Goal: Information Seeking & Learning: Learn about a topic

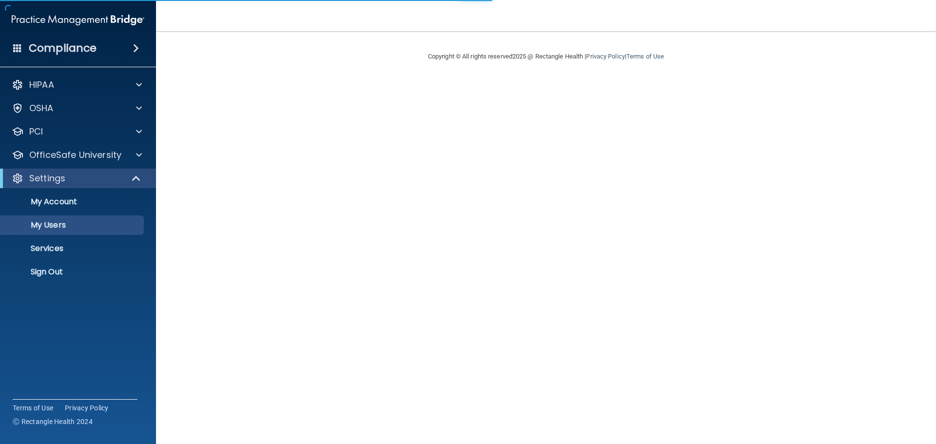
select select "20"
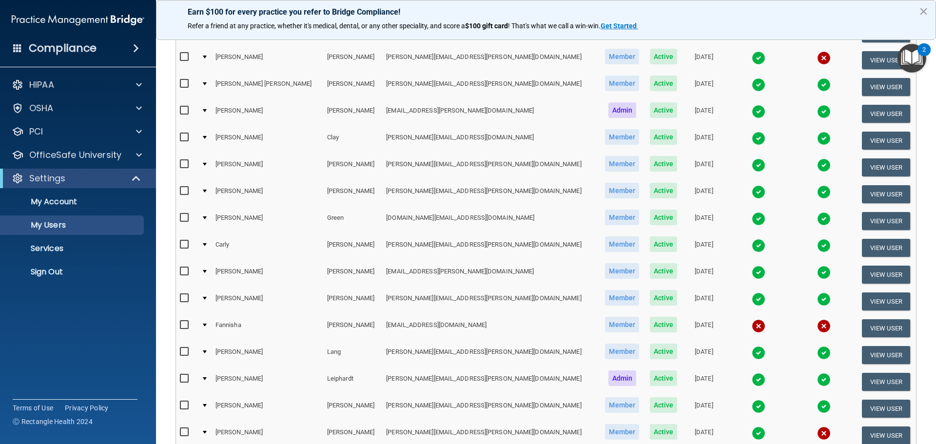
scroll to position [363, 0]
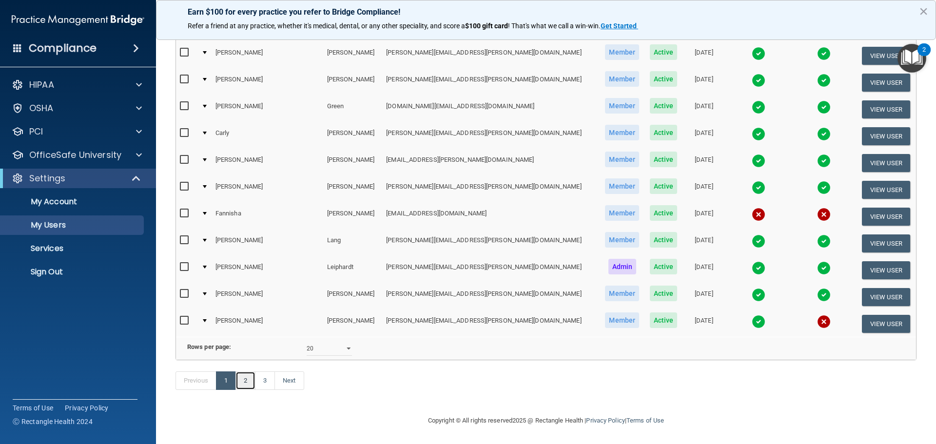
click at [249, 380] on link "2" at bounding box center [245, 380] width 20 height 19
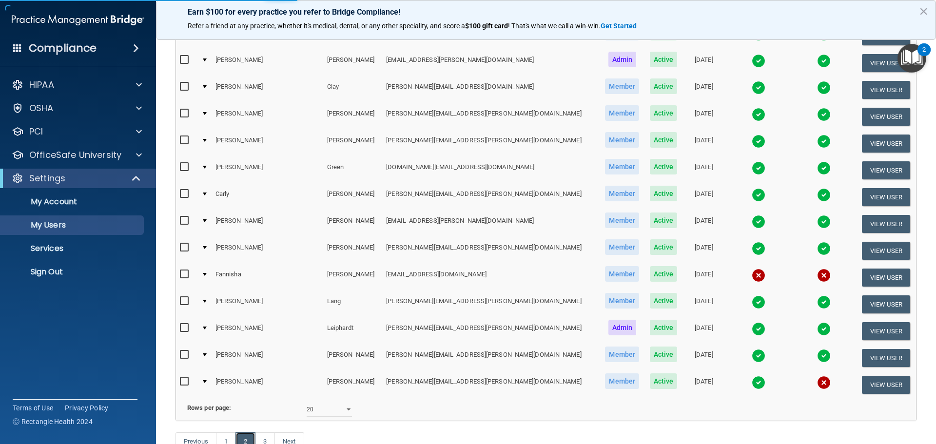
scroll to position [265, 0]
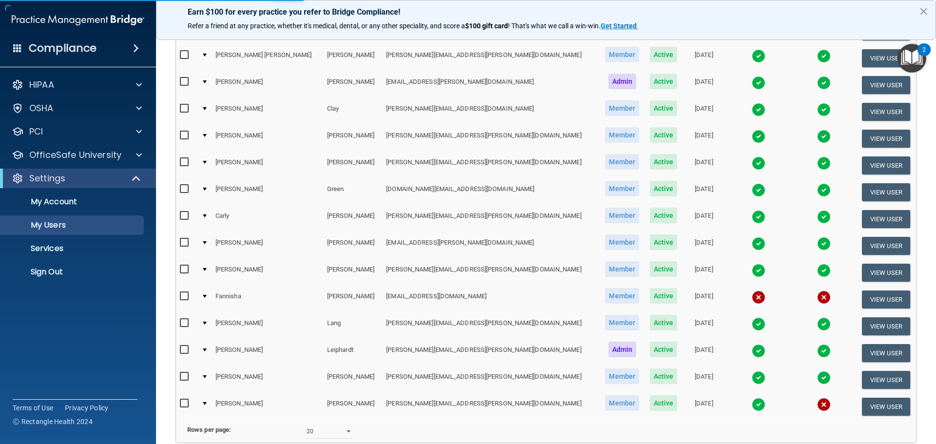
select select "20"
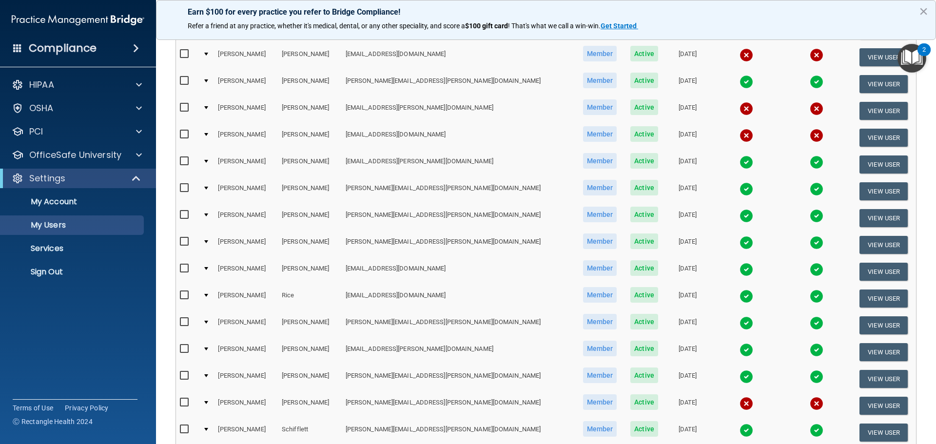
scroll to position [363, 0]
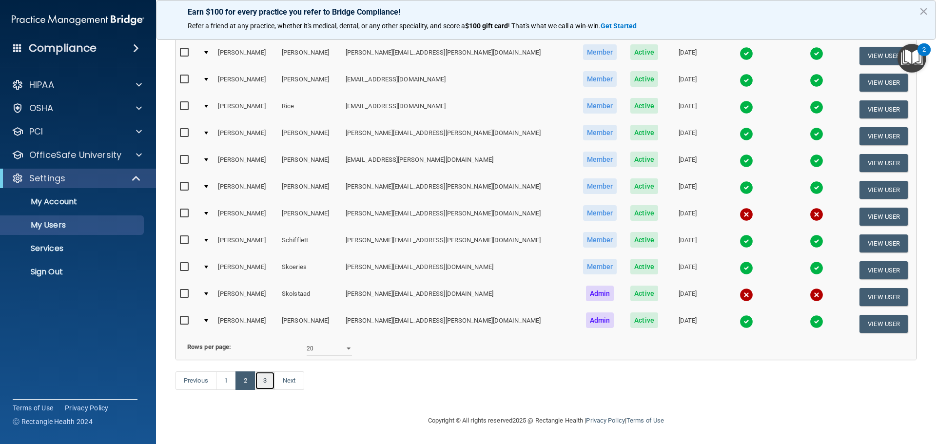
click at [259, 378] on link "3" at bounding box center [265, 380] width 20 height 19
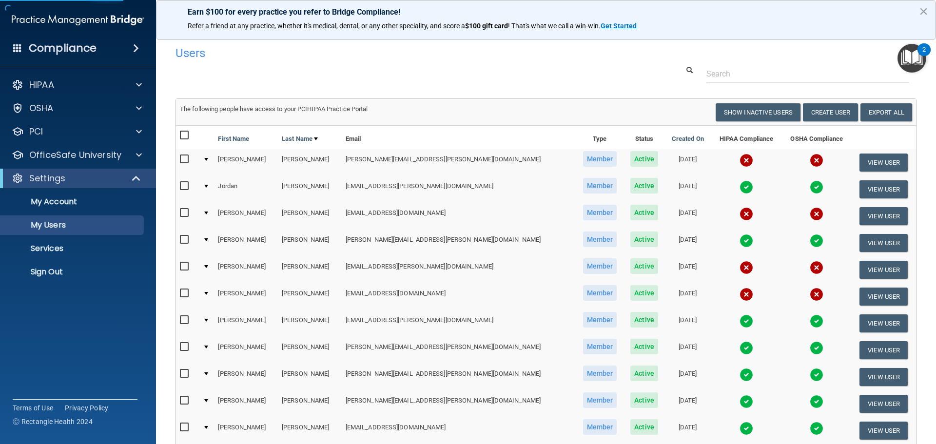
select select "20"
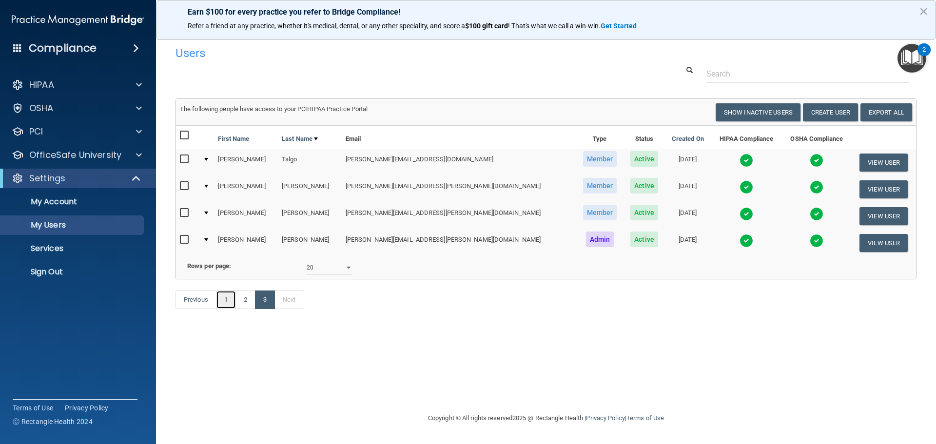
click at [231, 309] on link "1" at bounding box center [226, 299] width 20 height 19
select select "20"
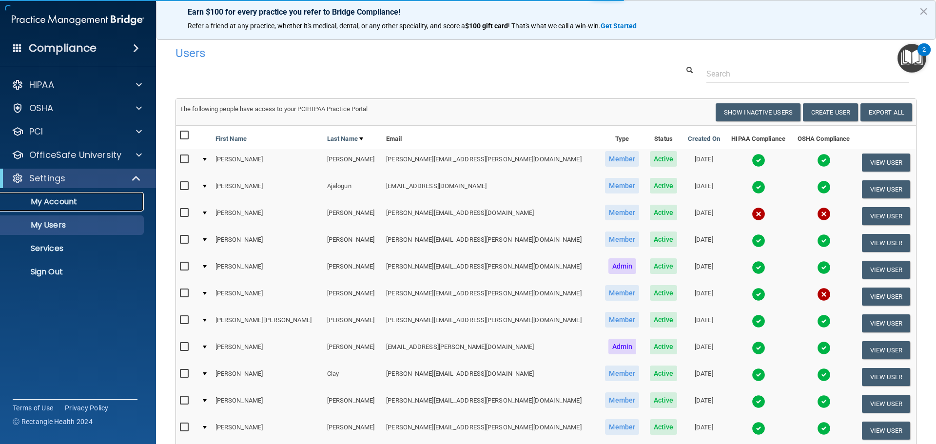
click at [79, 206] on p "My Account" at bounding box center [72, 202] width 133 height 10
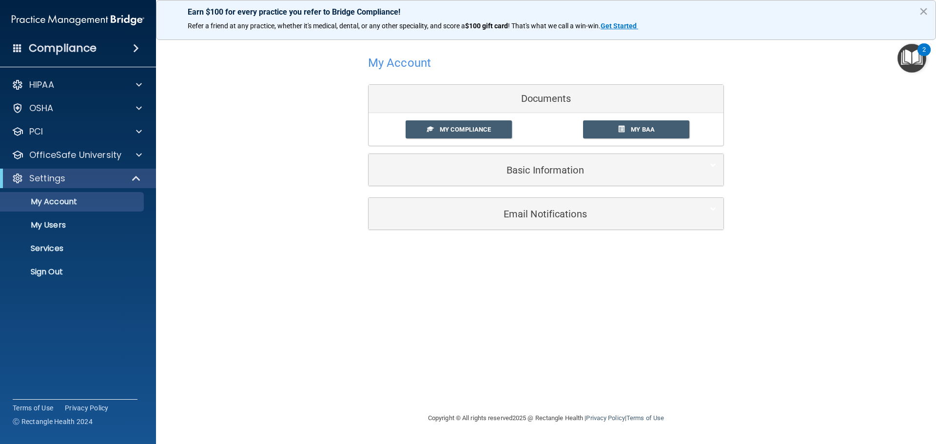
click at [99, 172] on div "Settings" at bounding box center [78, 178] width 156 height 19
click at [113, 152] on p "OfficeSafe University" at bounding box center [75, 155] width 92 height 12
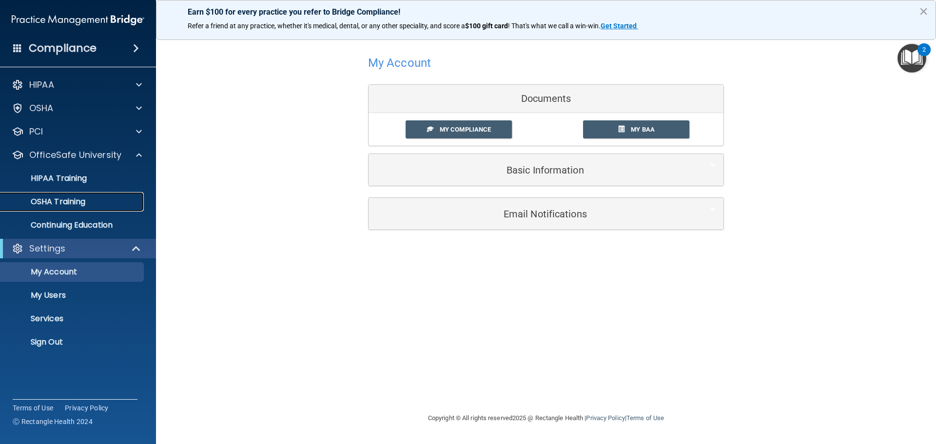
click at [107, 199] on div "OSHA Training" at bounding box center [72, 202] width 133 height 10
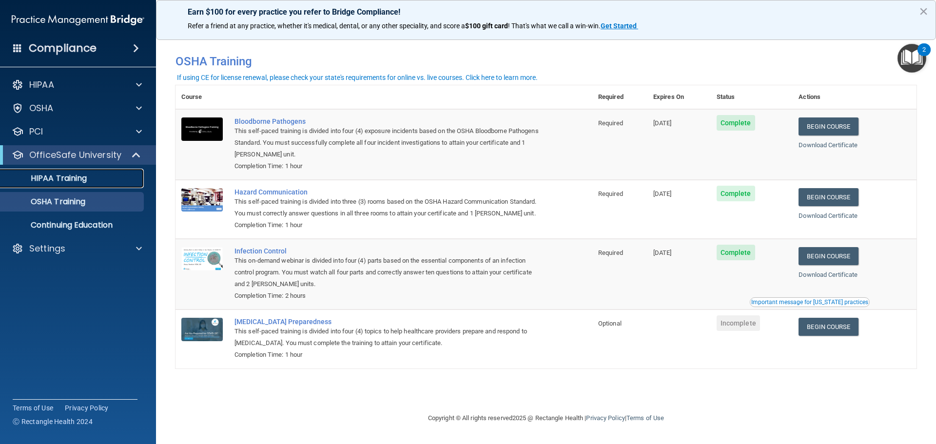
click at [102, 183] on div "HIPAA Training" at bounding box center [72, 178] width 133 height 10
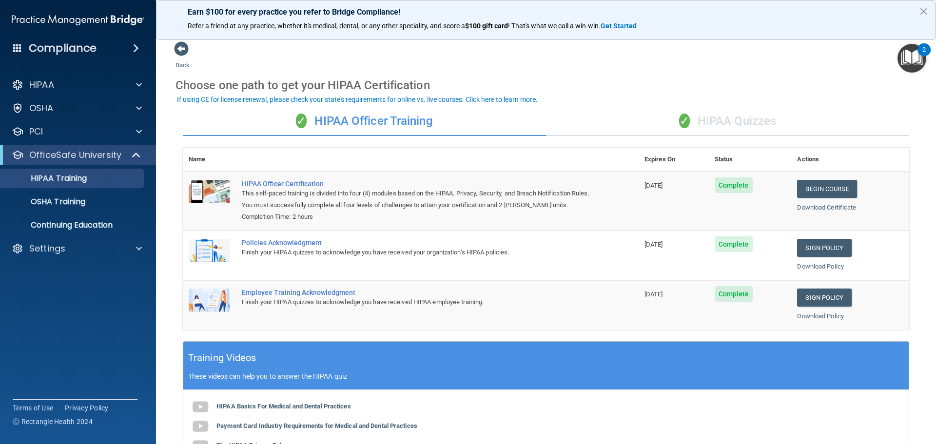
click at [680, 131] on div "✓ HIPAA Quizzes" at bounding box center [727, 121] width 363 height 29
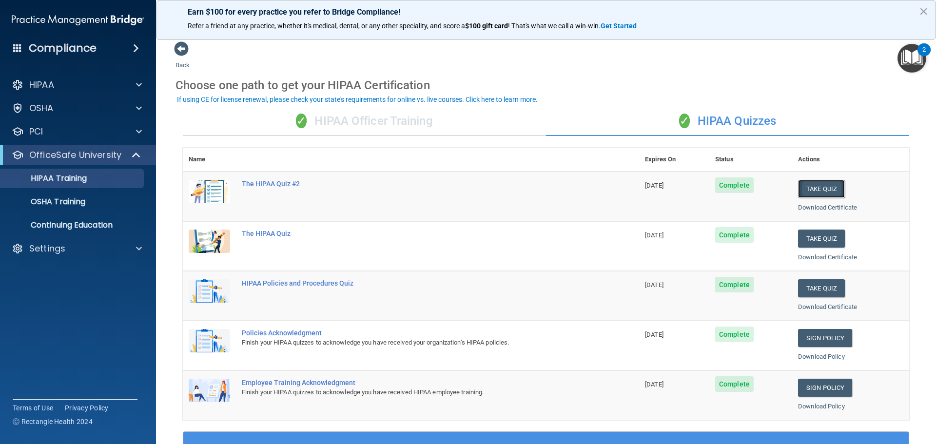
click at [810, 185] on button "Take Quiz" at bounding box center [821, 189] width 47 height 18
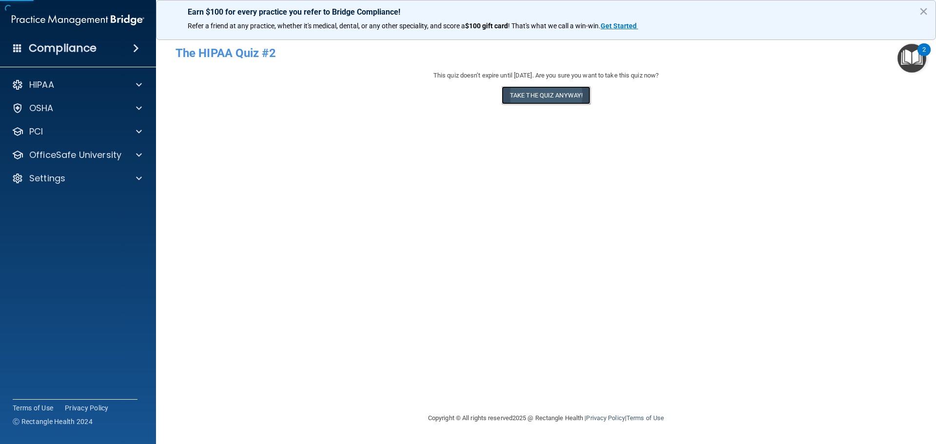
click at [564, 102] on button "Take the quiz anyway!" at bounding box center [545, 95] width 89 height 18
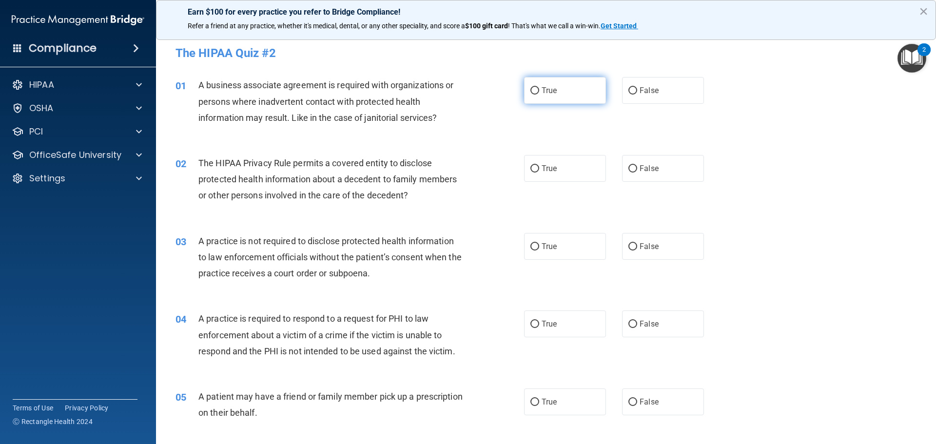
click at [544, 93] on span "True" at bounding box center [548, 90] width 15 height 9
click at [539, 93] on input "True" at bounding box center [534, 90] width 9 height 7
radio input "true"
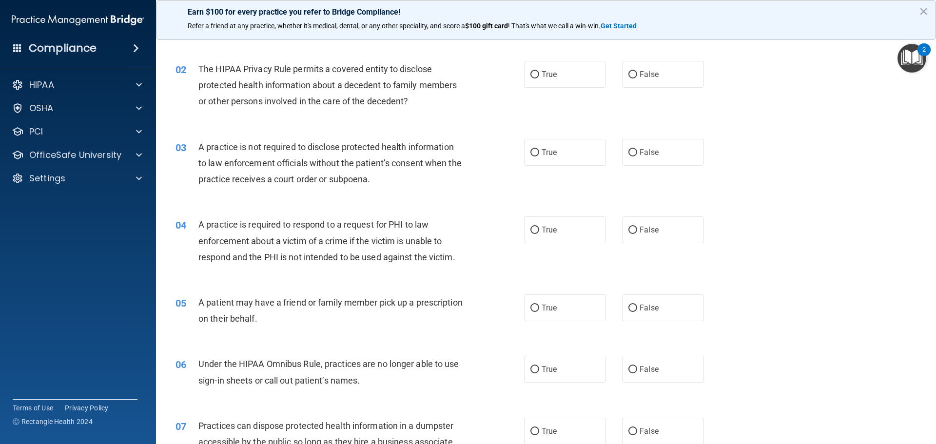
scroll to position [97, 0]
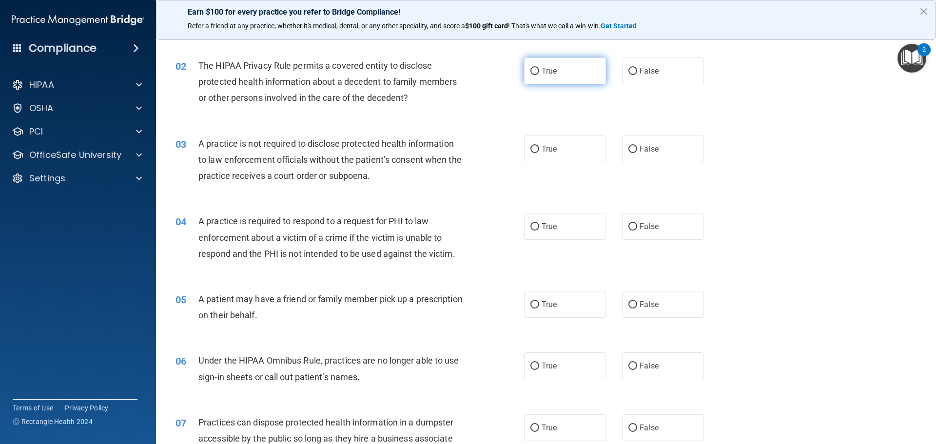
click at [531, 79] on label "True" at bounding box center [565, 71] width 82 height 27
click at [531, 75] on input "True" at bounding box center [534, 71] width 9 height 7
radio input "true"
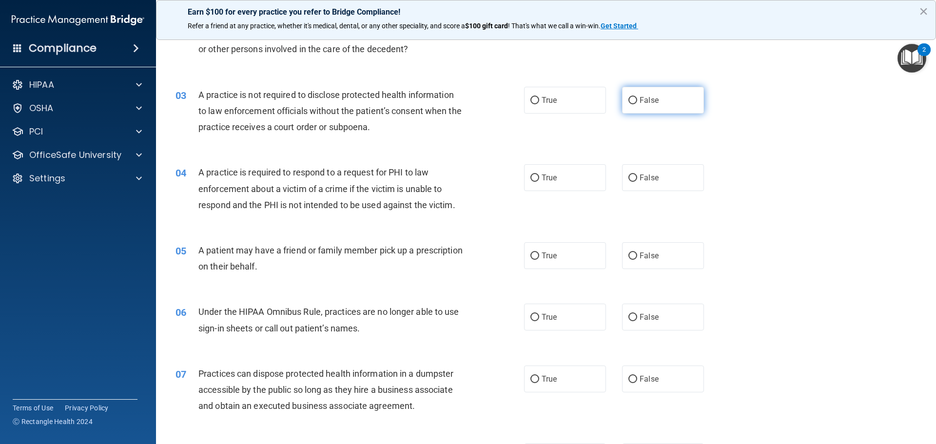
click at [645, 98] on span "False" at bounding box center [648, 100] width 19 height 9
click at [637, 98] on input "False" at bounding box center [632, 100] width 9 height 7
radio input "true"
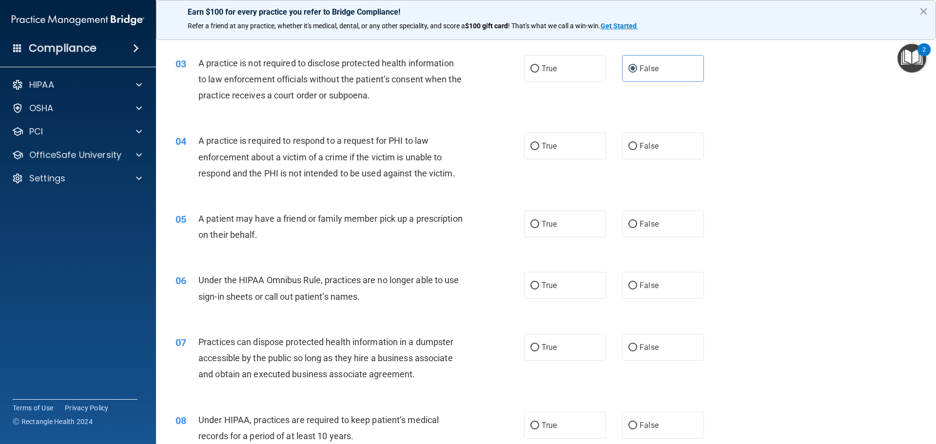
scroll to position [195, 0]
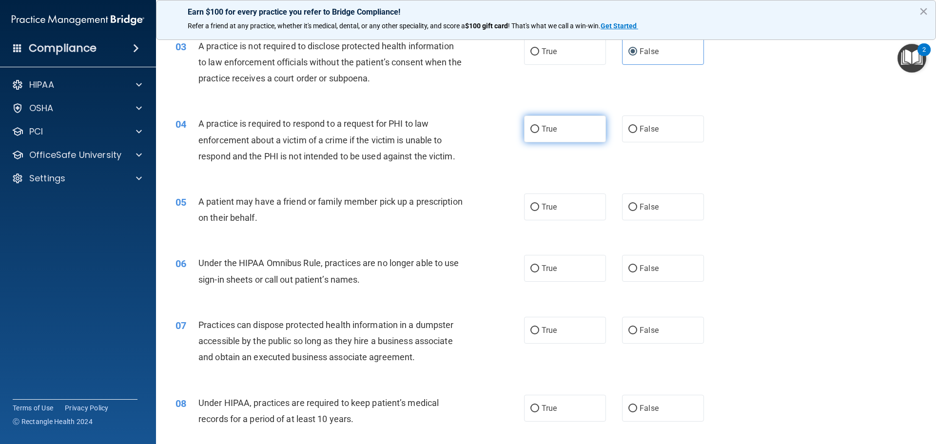
click at [537, 135] on label "True" at bounding box center [565, 128] width 82 height 27
click at [537, 133] on input "True" at bounding box center [534, 129] width 9 height 7
radio input "true"
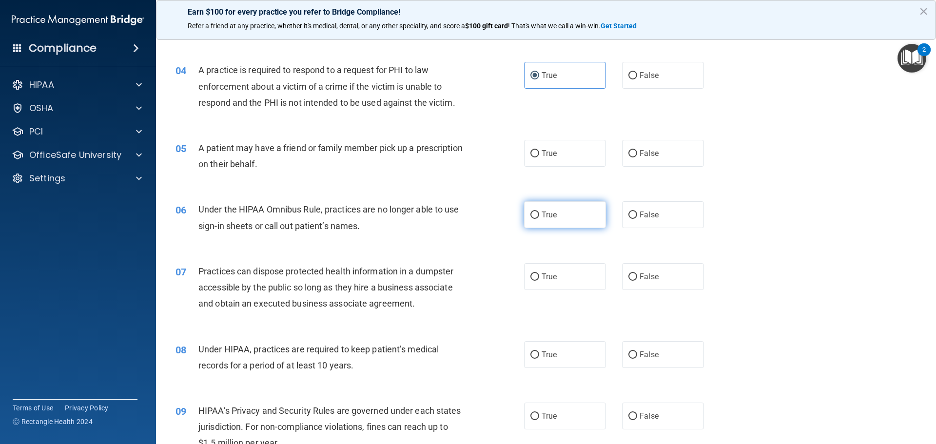
scroll to position [292, 0]
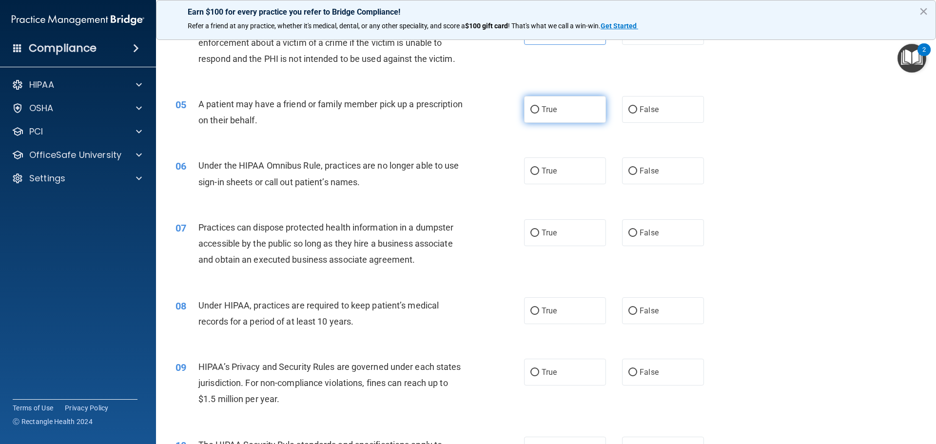
click at [547, 115] on label "True" at bounding box center [565, 109] width 82 height 27
click at [539, 114] on input "True" at bounding box center [534, 109] width 9 height 7
radio input "true"
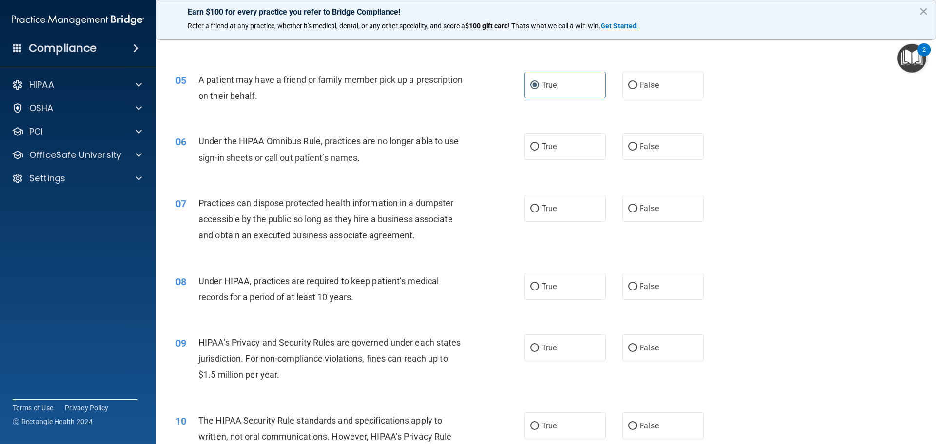
scroll to position [341, 0]
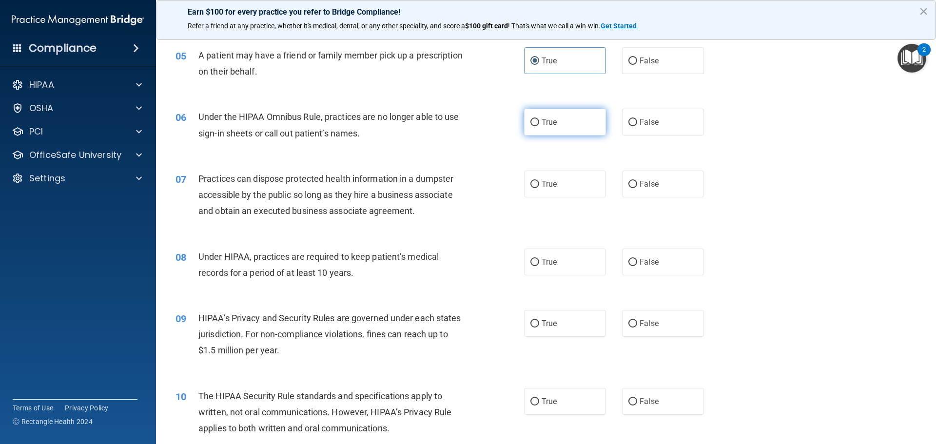
click at [570, 126] on label "True" at bounding box center [565, 122] width 82 height 27
click at [539, 126] on input "True" at bounding box center [534, 122] width 9 height 7
radio input "true"
click at [632, 130] on label "False" at bounding box center [663, 122] width 82 height 27
click at [632, 126] on input "False" at bounding box center [632, 122] width 9 height 7
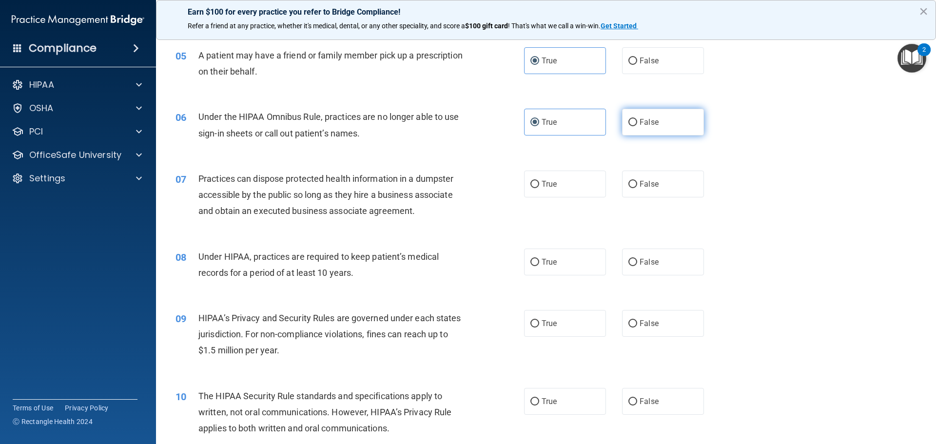
radio input "true"
radio input "false"
click at [628, 186] on input "False" at bounding box center [632, 184] width 9 height 7
radio input "true"
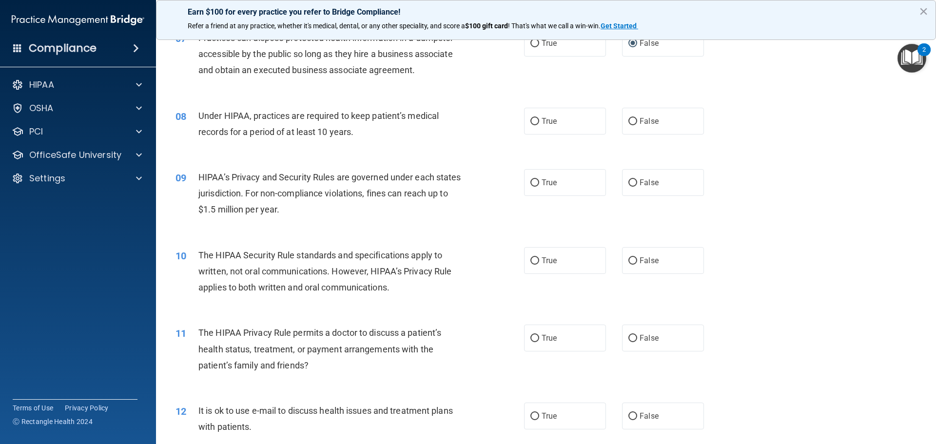
scroll to position [487, 0]
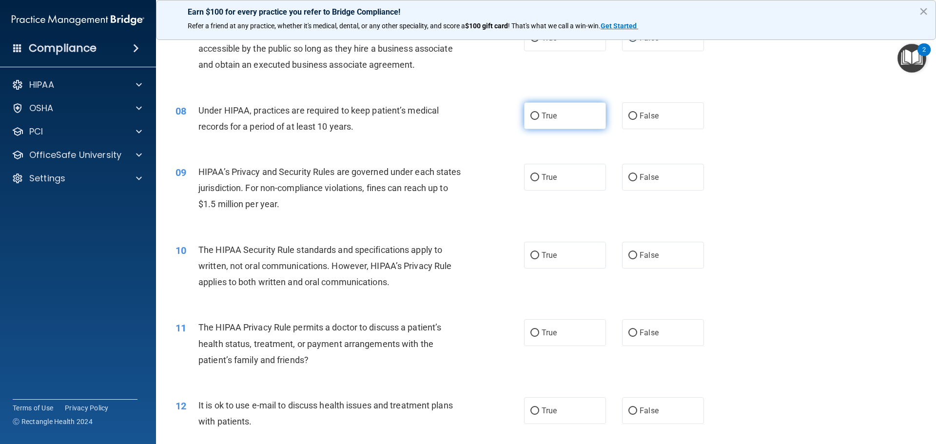
click at [550, 122] on label "True" at bounding box center [565, 115] width 82 height 27
click at [539, 120] on input "True" at bounding box center [534, 116] width 9 height 7
radio input "true"
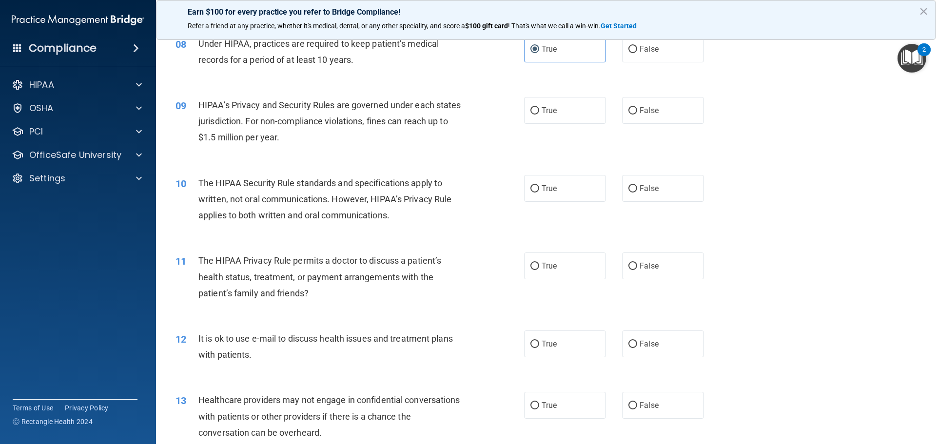
scroll to position [585, 0]
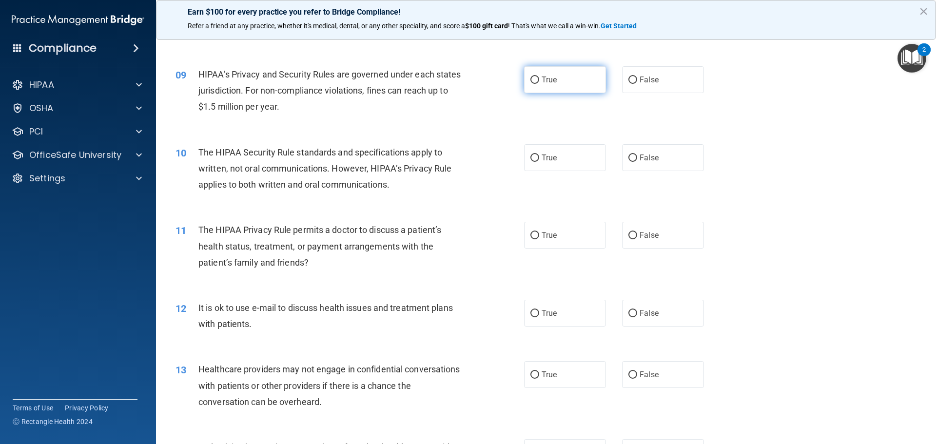
click at [532, 89] on label "True" at bounding box center [565, 79] width 82 height 27
click at [532, 84] on input "True" at bounding box center [534, 80] width 9 height 7
radio input "true"
click at [545, 161] on span "True" at bounding box center [548, 157] width 15 height 9
click at [539, 161] on input "True" at bounding box center [534, 157] width 9 height 7
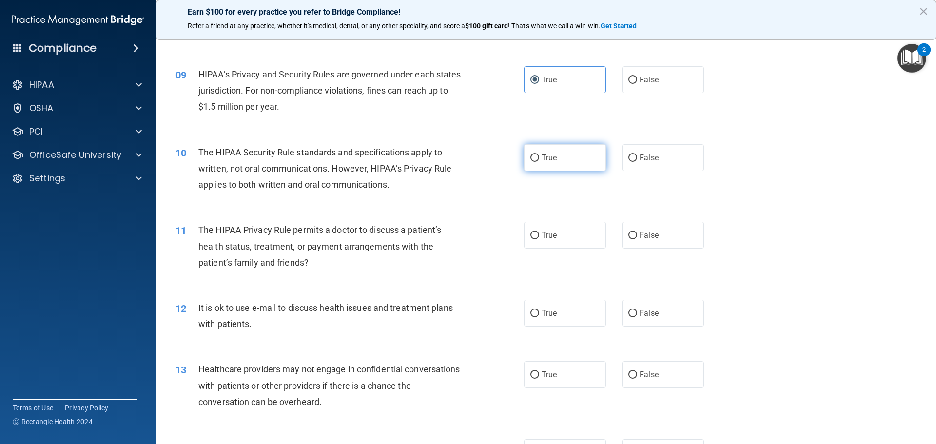
radio input "true"
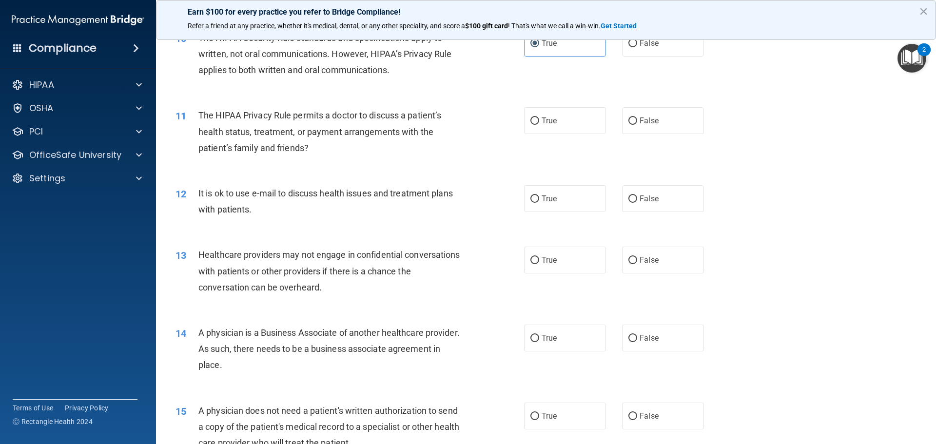
scroll to position [682, 0]
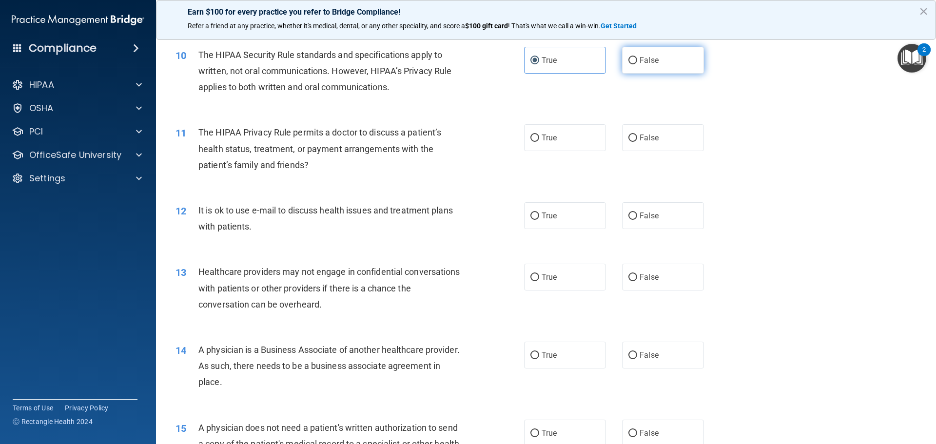
click at [645, 66] on label "False" at bounding box center [663, 60] width 82 height 27
click at [637, 64] on input "False" at bounding box center [632, 60] width 9 height 7
radio input "true"
radio input "false"
click at [653, 125] on label "False" at bounding box center [663, 137] width 82 height 27
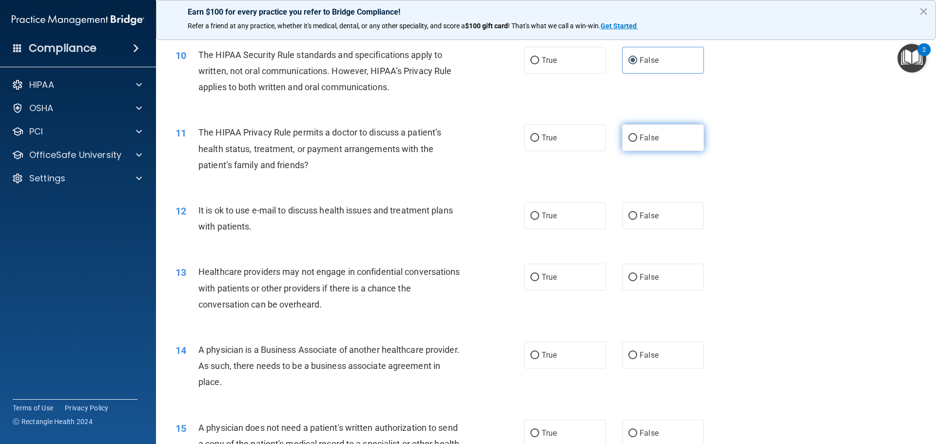
click at [637, 135] on input "False" at bounding box center [632, 138] width 9 height 7
radio input "true"
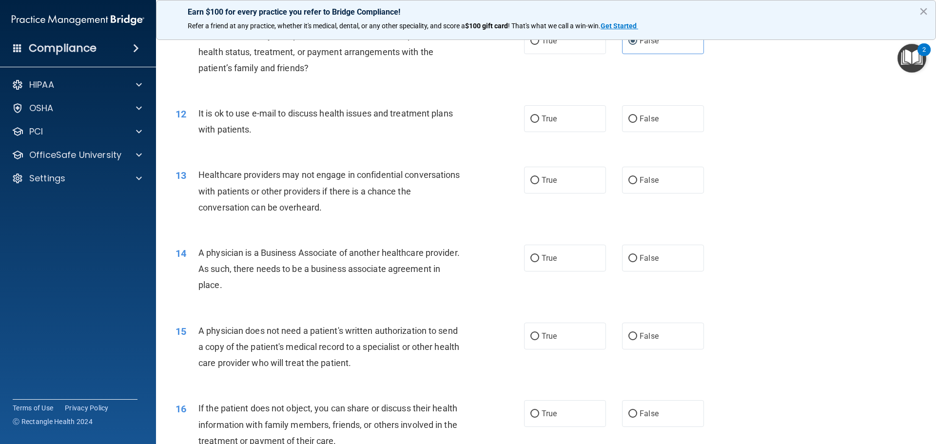
scroll to position [780, 0]
click at [556, 125] on label "True" at bounding box center [565, 118] width 82 height 27
click at [539, 122] on input "True" at bounding box center [534, 118] width 9 height 7
radio input "true"
click at [557, 174] on label "True" at bounding box center [565, 179] width 82 height 27
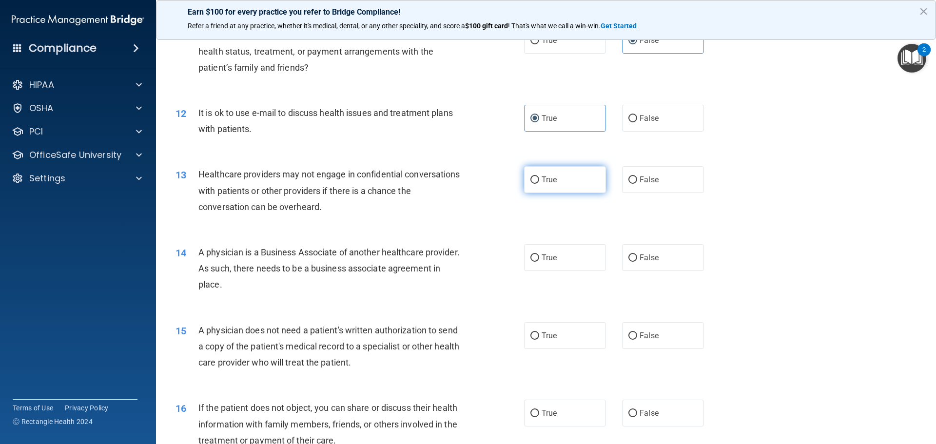
click at [539, 176] on input "True" at bounding box center [534, 179] width 9 height 7
radio input "true"
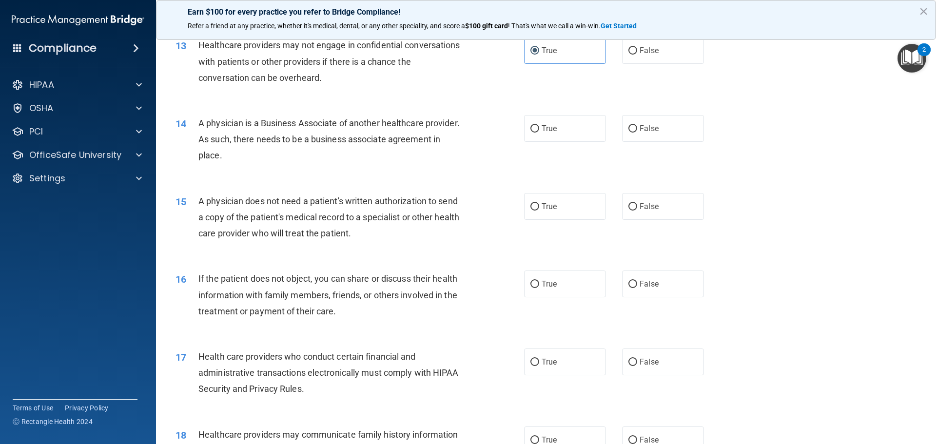
scroll to position [926, 0]
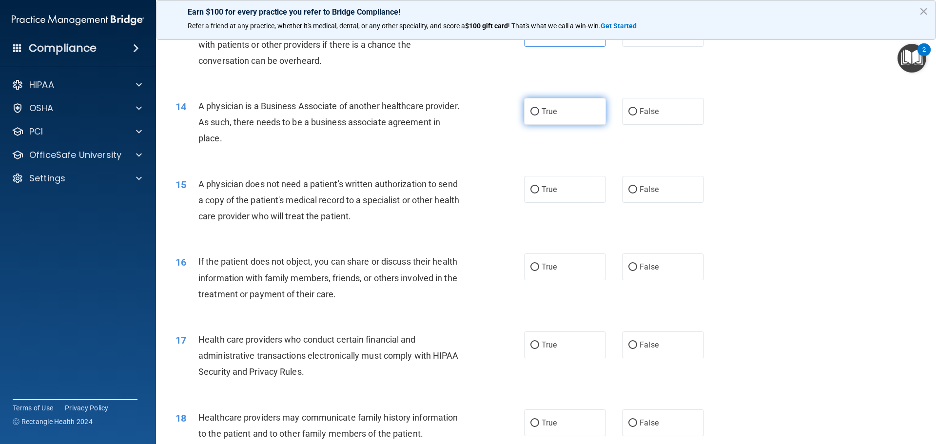
click at [548, 114] on span "True" at bounding box center [548, 111] width 15 height 9
click at [539, 114] on input "True" at bounding box center [534, 111] width 9 height 7
radio input "true"
click at [579, 191] on label "True" at bounding box center [565, 189] width 82 height 27
click at [539, 191] on input "True" at bounding box center [534, 189] width 9 height 7
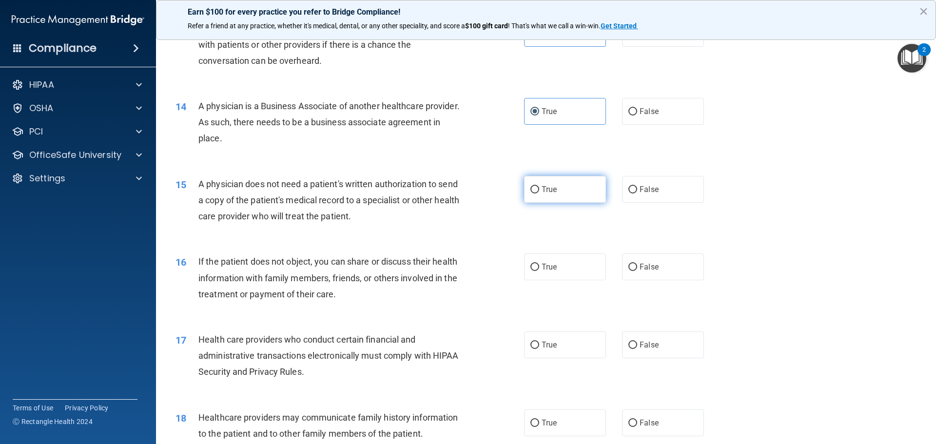
radio input "true"
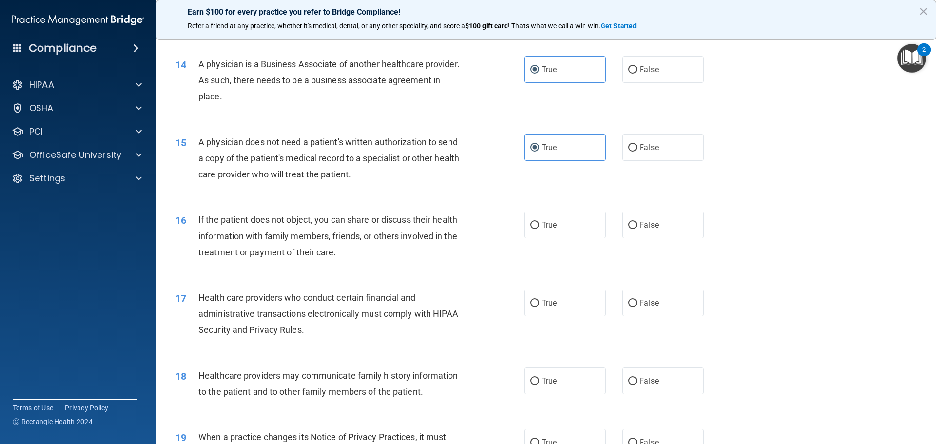
scroll to position [1023, 0]
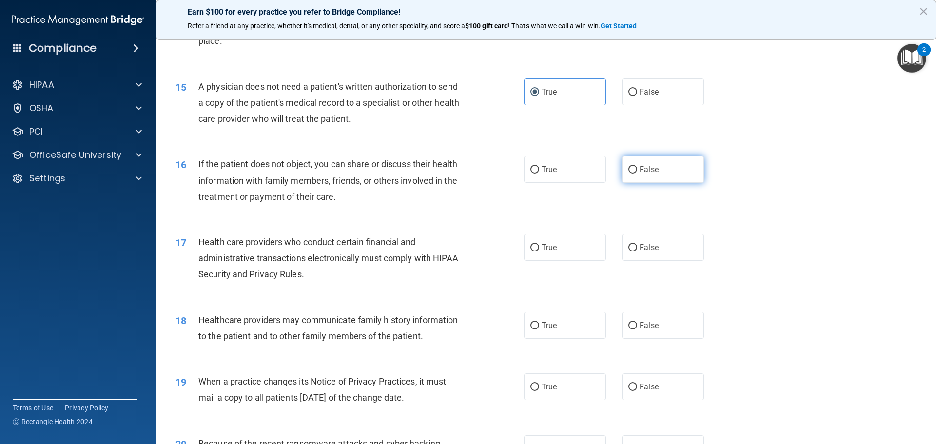
click at [628, 171] on input "False" at bounding box center [632, 169] width 9 height 7
radio input "true"
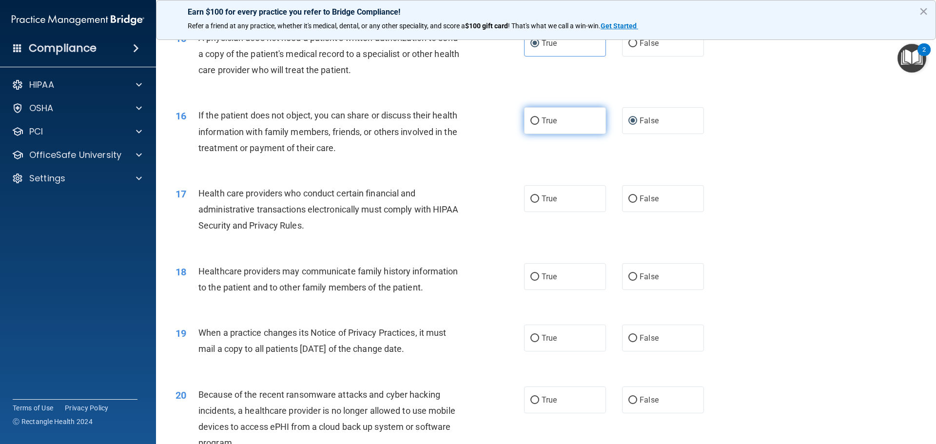
click at [537, 124] on label "True" at bounding box center [565, 120] width 82 height 27
click at [537, 124] on input "True" at bounding box center [534, 120] width 9 height 7
radio input "true"
radio input "false"
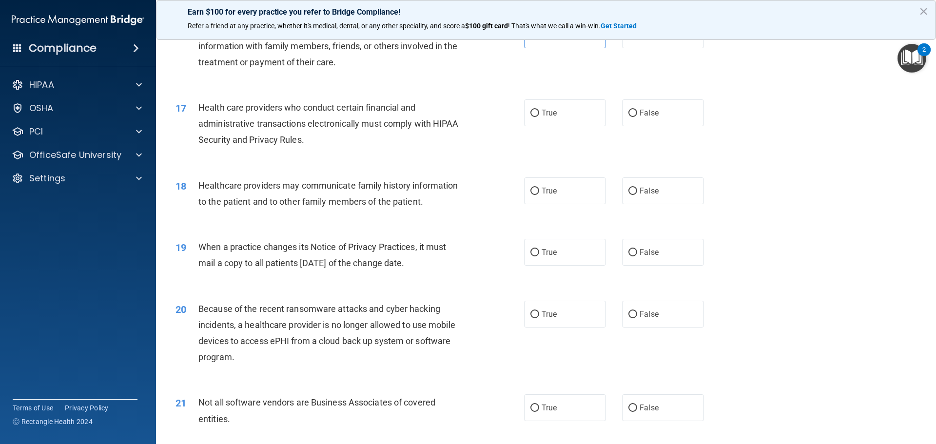
scroll to position [1170, 0]
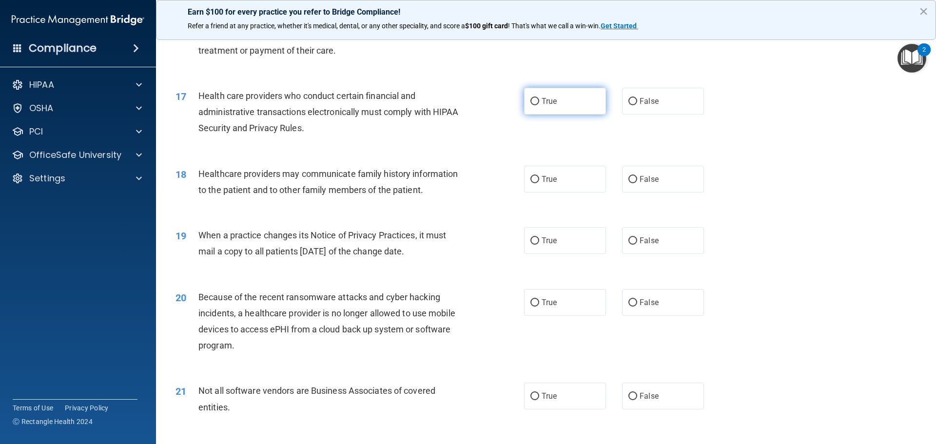
click at [555, 98] on label "True" at bounding box center [565, 101] width 82 height 27
click at [539, 98] on input "True" at bounding box center [534, 101] width 9 height 7
radio input "true"
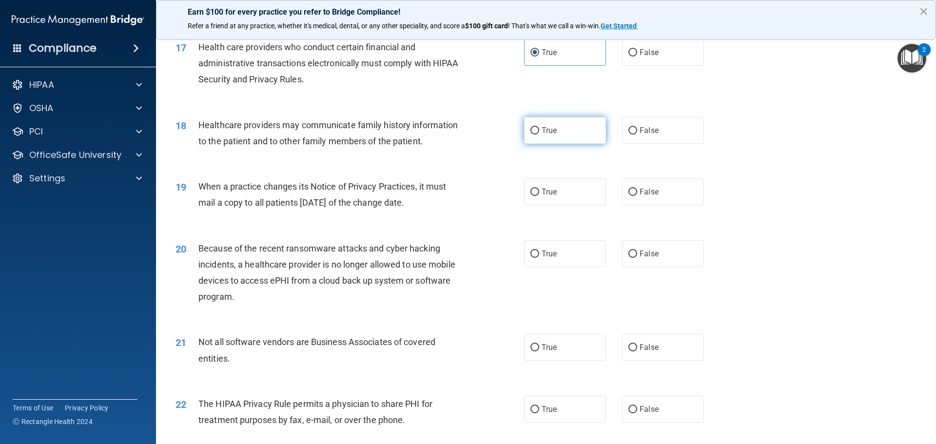
click at [590, 132] on label "True" at bounding box center [565, 130] width 82 height 27
click at [539, 132] on input "True" at bounding box center [534, 130] width 9 height 7
radio input "true"
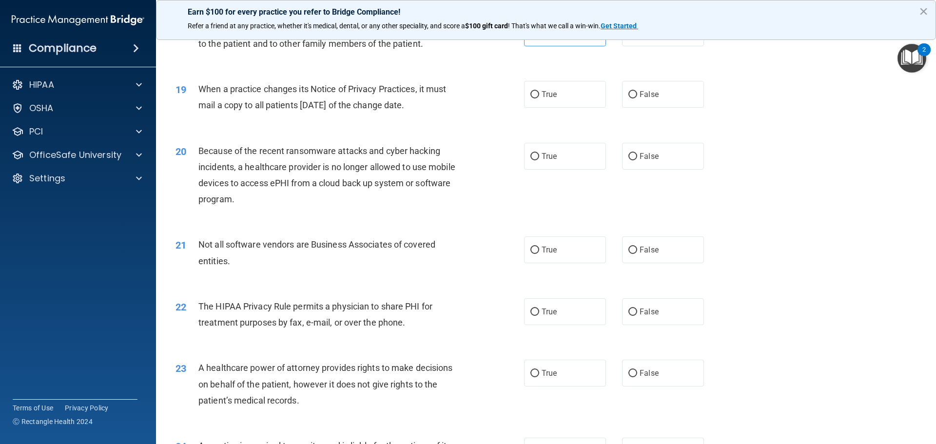
scroll to position [1267, 0]
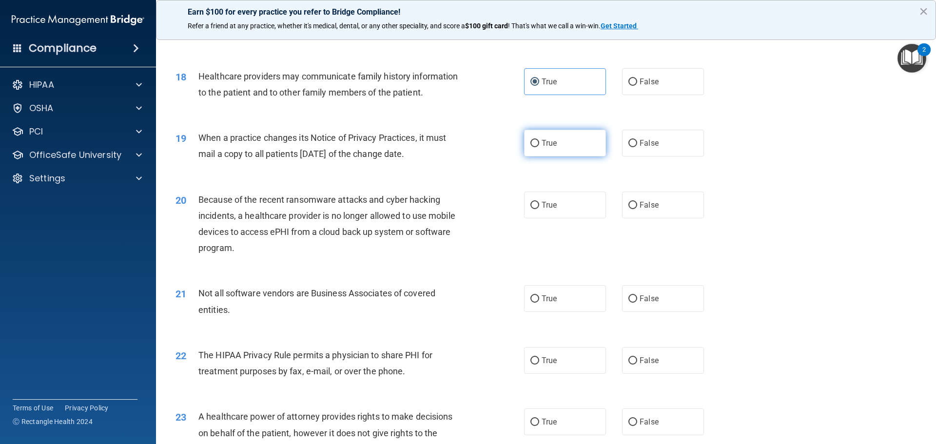
click at [560, 145] on label "True" at bounding box center [565, 143] width 82 height 27
click at [539, 145] on input "True" at bounding box center [534, 143] width 9 height 7
radio input "true"
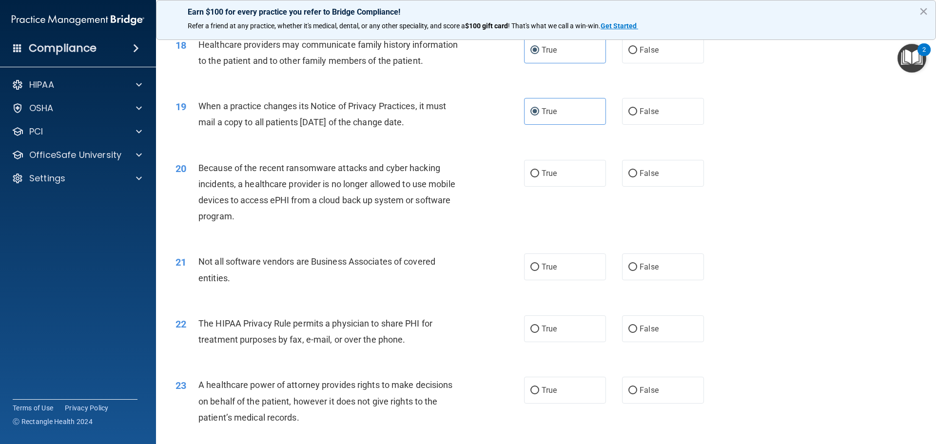
scroll to position [1316, 0]
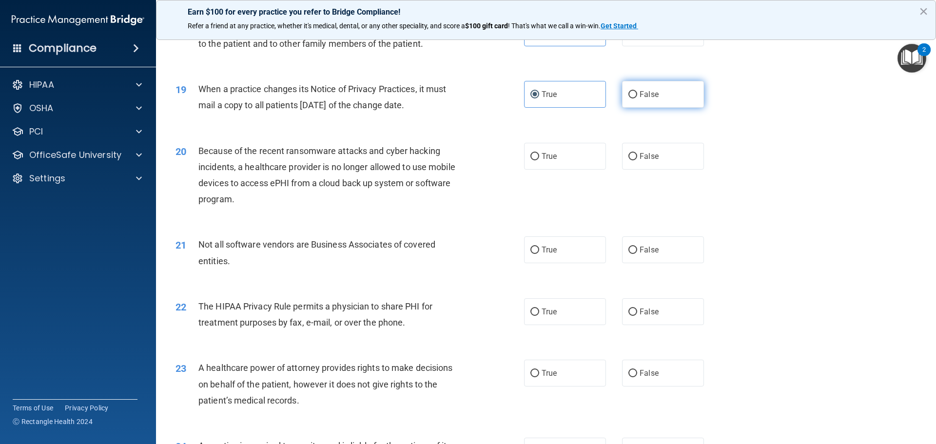
click at [630, 104] on label "False" at bounding box center [663, 94] width 82 height 27
click at [630, 98] on input "False" at bounding box center [632, 94] width 9 height 7
radio input "true"
radio input "false"
click at [639, 155] on span "False" at bounding box center [648, 156] width 19 height 9
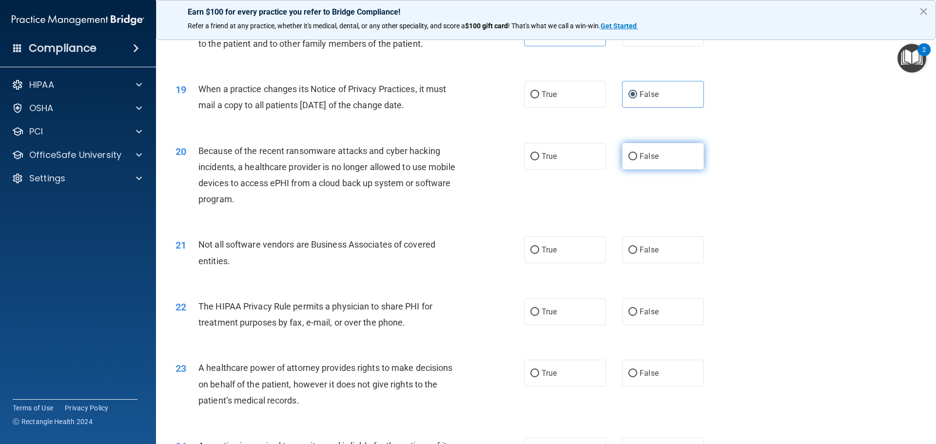
click at [637, 155] on input "False" at bounding box center [632, 156] width 9 height 7
radio input "true"
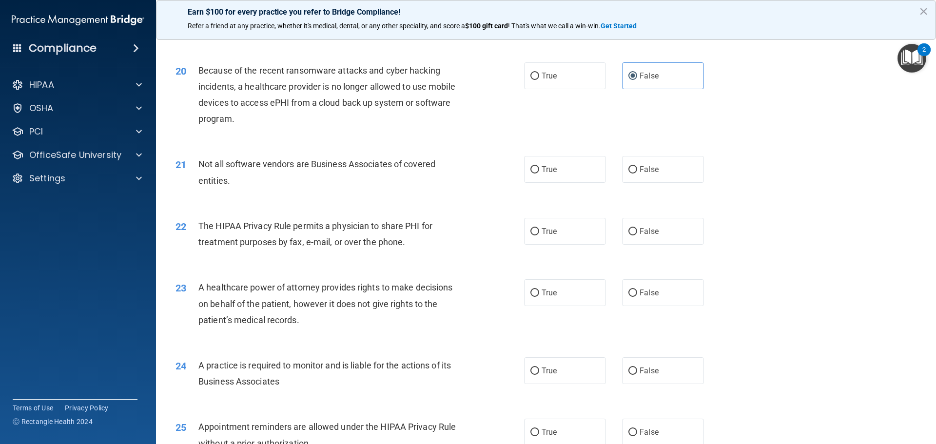
scroll to position [1413, 0]
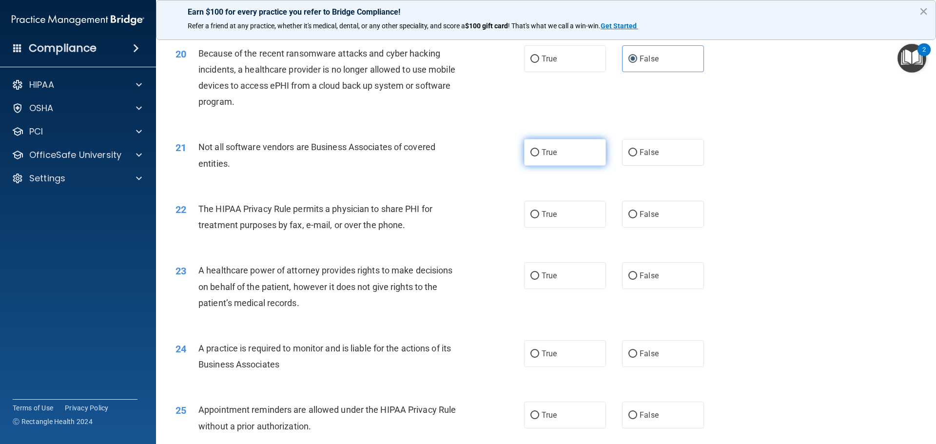
click at [565, 163] on label "True" at bounding box center [565, 152] width 82 height 27
click at [539, 156] on input "True" at bounding box center [534, 152] width 9 height 7
radio input "true"
click at [555, 218] on label "True" at bounding box center [565, 214] width 82 height 27
click at [539, 218] on input "True" at bounding box center [534, 214] width 9 height 7
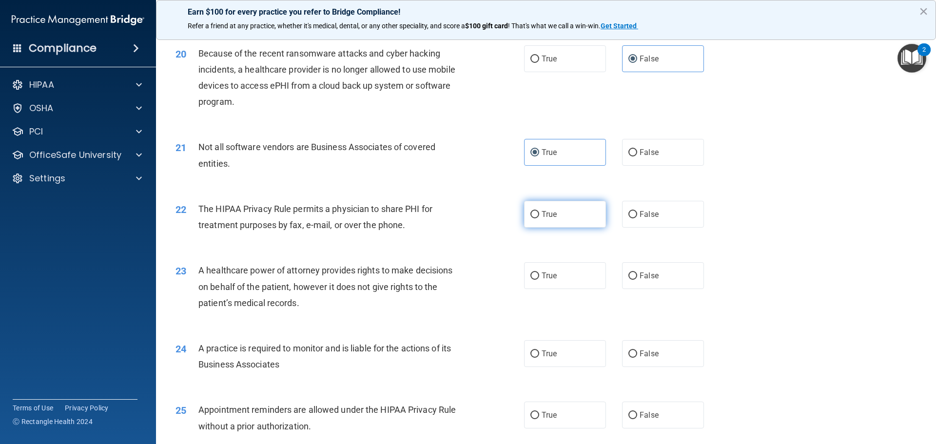
radio input "true"
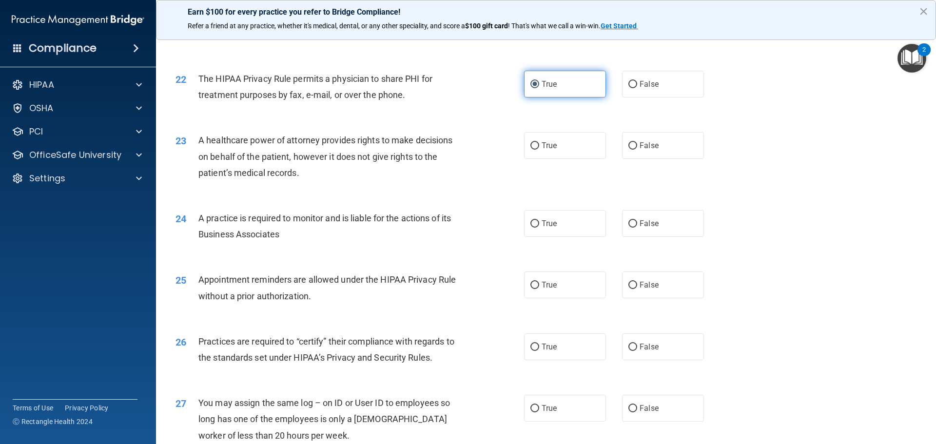
scroll to position [1559, 0]
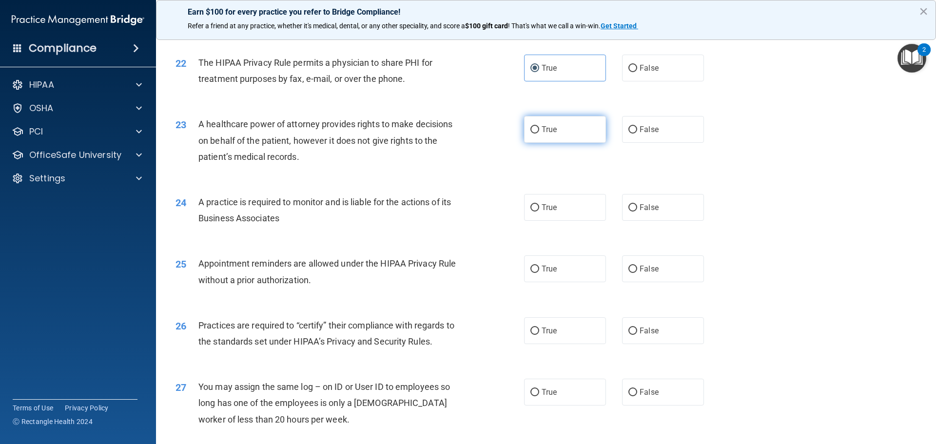
click at [543, 133] on span "True" at bounding box center [548, 129] width 15 height 9
click at [539, 133] on input "True" at bounding box center [534, 129] width 9 height 7
radio input "true"
click at [624, 123] on label "False" at bounding box center [663, 129] width 82 height 27
click at [628, 126] on input "False" at bounding box center [632, 129] width 9 height 7
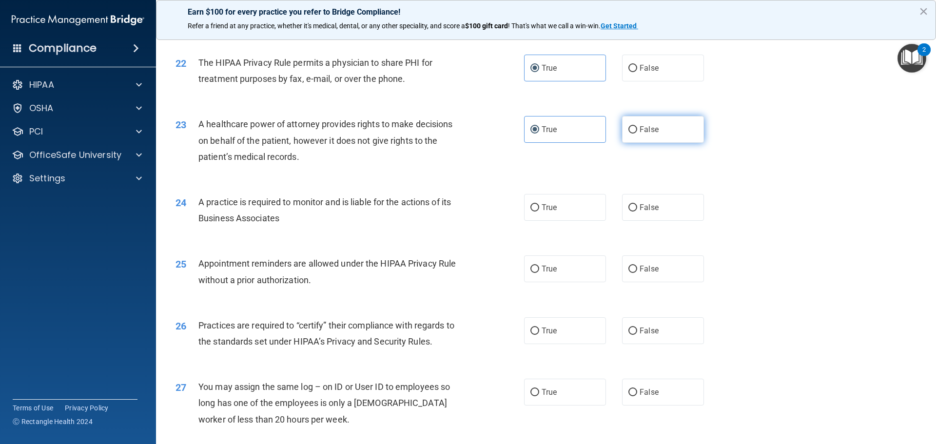
radio input "true"
click at [568, 134] on label "True" at bounding box center [565, 129] width 82 height 27
click at [539, 134] on input "True" at bounding box center [534, 129] width 9 height 7
radio input "true"
radio input "false"
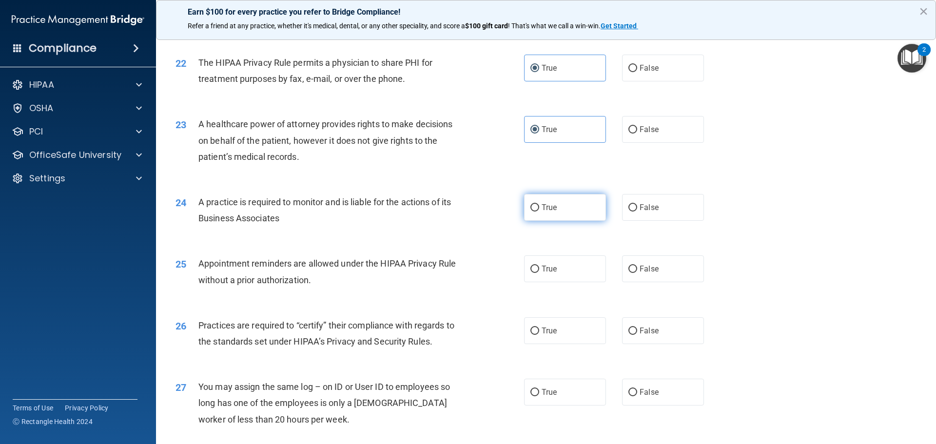
click at [556, 206] on label "True" at bounding box center [565, 207] width 82 height 27
click at [539, 206] on input "True" at bounding box center [534, 207] width 9 height 7
radio input "true"
click at [541, 260] on label "True" at bounding box center [565, 268] width 82 height 27
click at [539, 266] on input "True" at bounding box center [534, 269] width 9 height 7
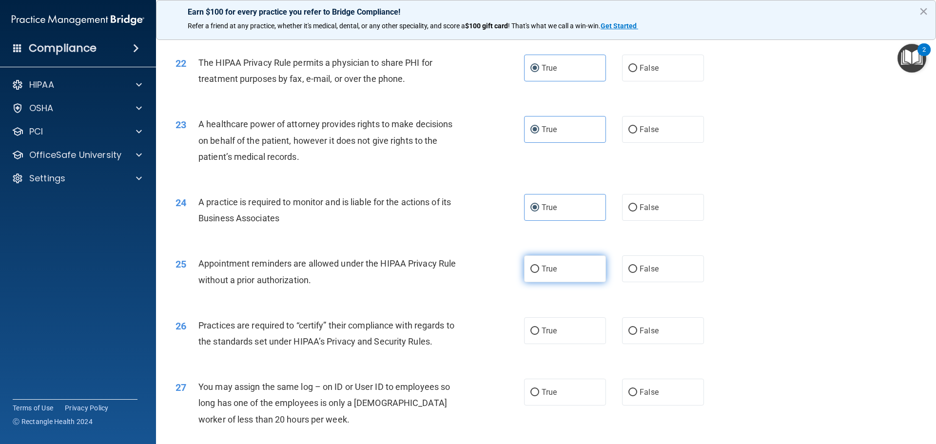
radio input "true"
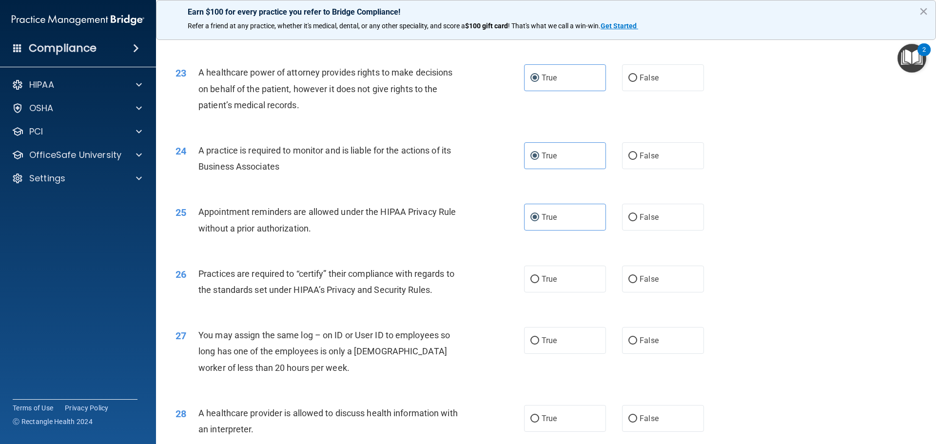
scroll to position [1706, 0]
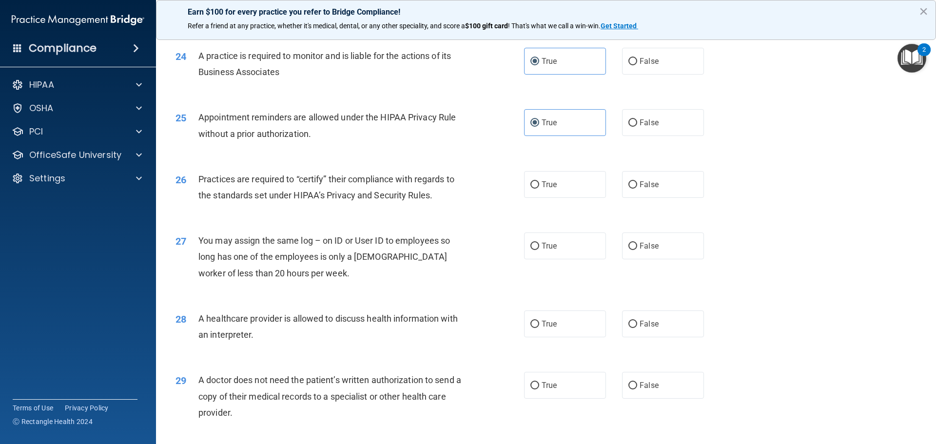
click at [613, 120] on div "True False" at bounding box center [622, 122] width 196 height 27
click at [630, 119] on input "False" at bounding box center [632, 122] width 9 height 7
radio input "true"
radio input "false"
click at [544, 181] on span "True" at bounding box center [548, 184] width 15 height 9
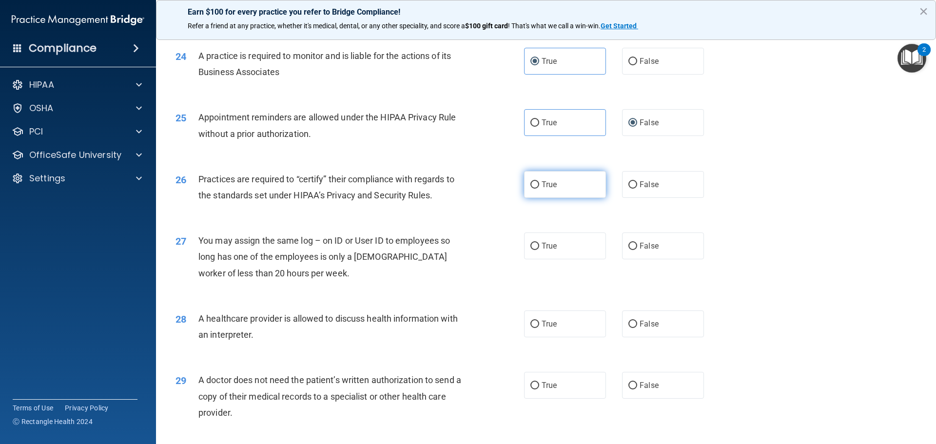
click at [539, 181] on input "True" at bounding box center [534, 184] width 9 height 7
radio input "true"
click at [622, 245] on label "False" at bounding box center [663, 245] width 82 height 27
click at [628, 245] on input "False" at bounding box center [632, 246] width 9 height 7
radio input "true"
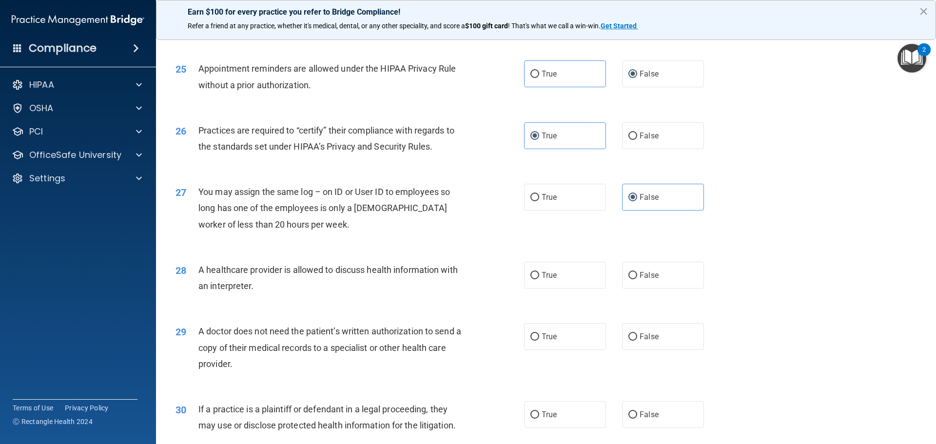
scroll to position [1803, 0]
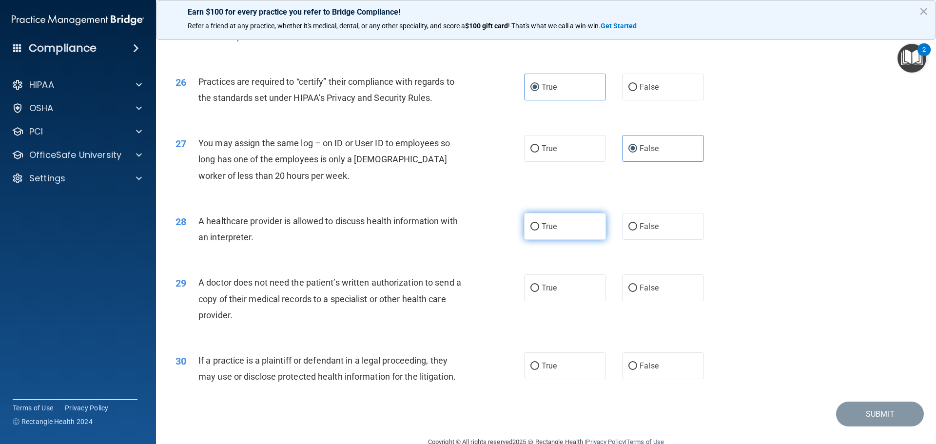
click at [577, 232] on label "True" at bounding box center [565, 226] width 82 height 27
click at [539, 231] on input "True" at bounding box center [534, 226] width 9 height 7
radio input "true"
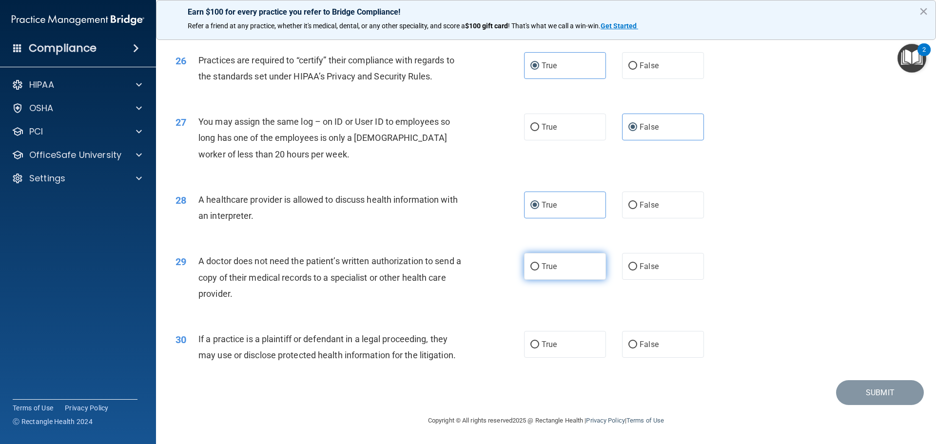
click at [571, 262] on label "True" at bounding box center [565, 266] width 82 height 27
click at [539, 263] on input "True" at bounding box center [534, 266] width 9 height 7
radio input "true"
click at [554, 346] on label "True" at bounding box center [565, 344] width 82 height 27
click at [539, 346] on input "True" at bounding box center [534, 344] width 9 height 7
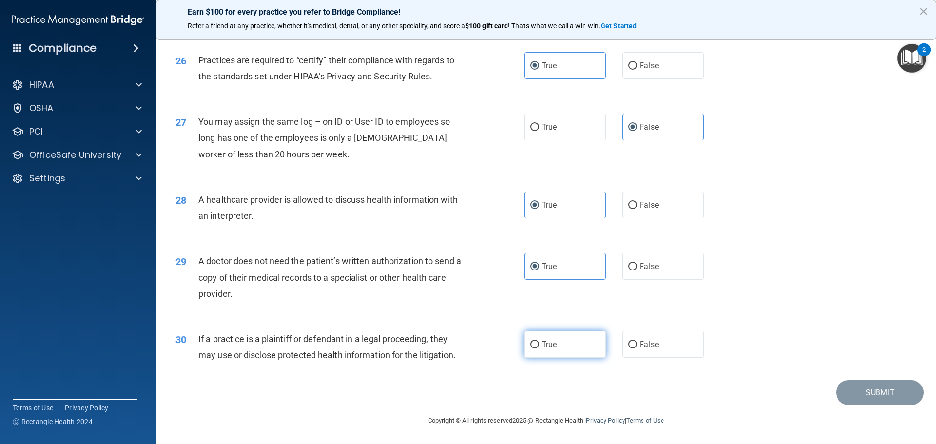
radio input "true"
click at [839, 384] on button "Submit" at bounding box center [880, 392] width 88 height 25
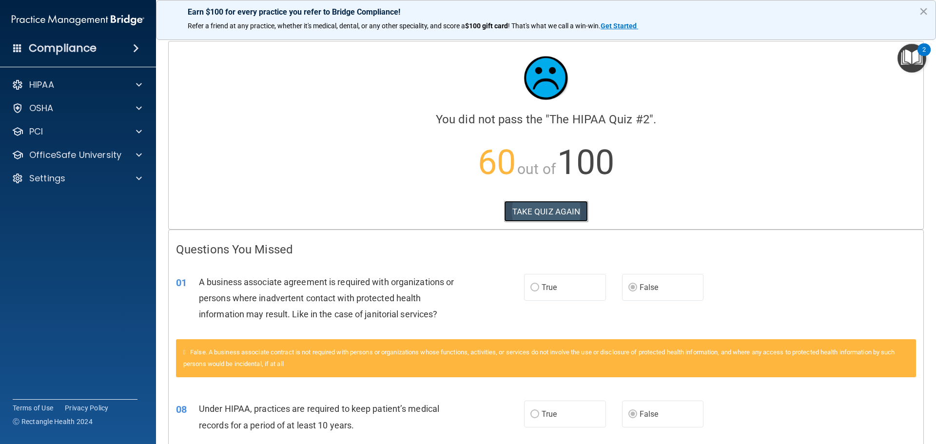
click at [538, 207] on button "TAKE QUIZ AGAIN" at bounding box center [546, 211] width 84 height 21
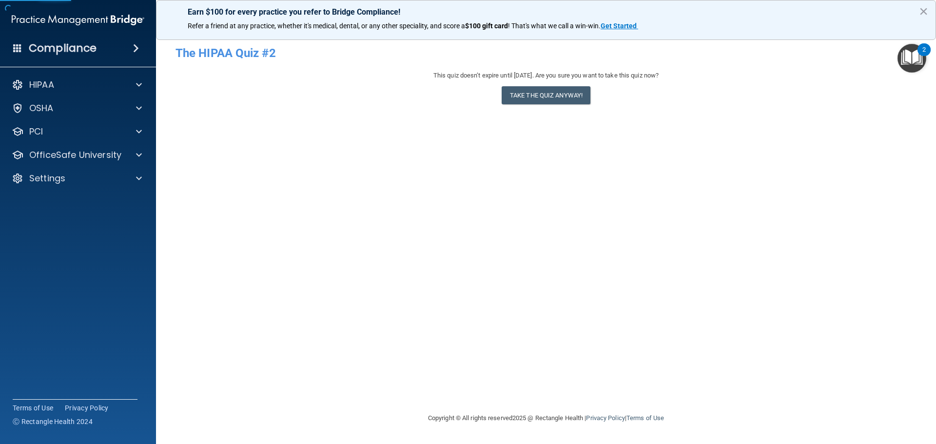
click at [526, 106] on div "This quiz doesn’t expire until [DATE]. Are you sure you want to take this quiz …" at bounding box center [545, 89] width 741 height 39
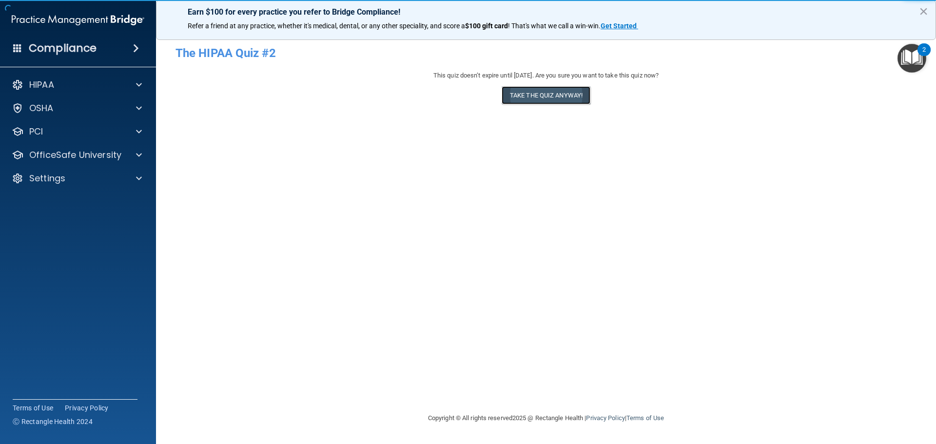
click at [524, 101] on button "Take the quiz anyway!" at bounding box center [545, 95] width 89 height 18
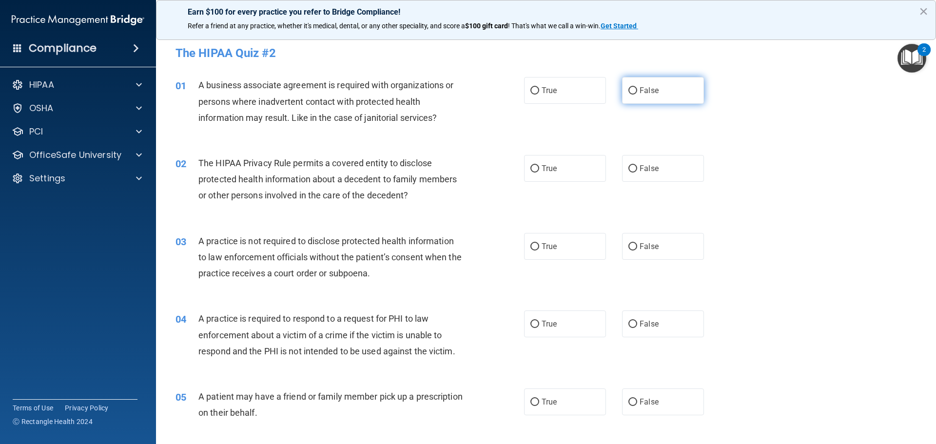
click at [630, 93] on input "False" at bounding box center [632, 90] width 9 height 7
radio input "true"
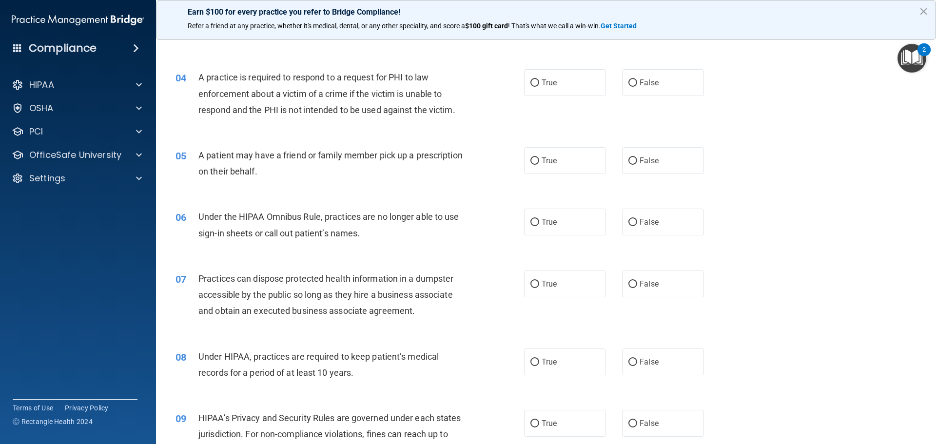
scroll to position [244, 0]
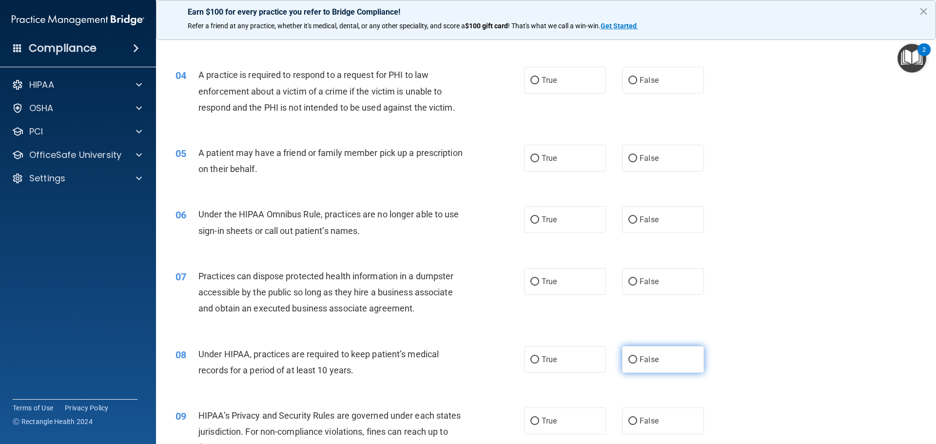
click at [645, 362] on span "False" at bounding box center [648, 359] width 19 height 9
click at [637, 362] on input "False" at bounding box center [632, 359] width 9 height 7
radio input "true"
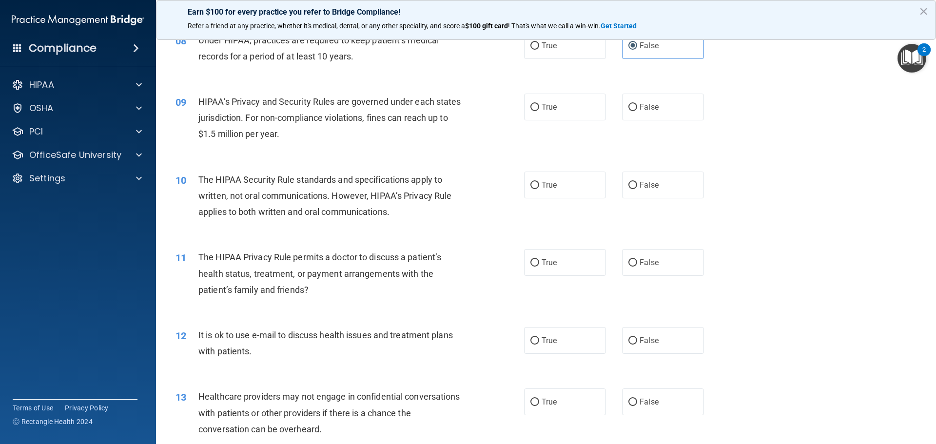
scroll to position [585, 0]
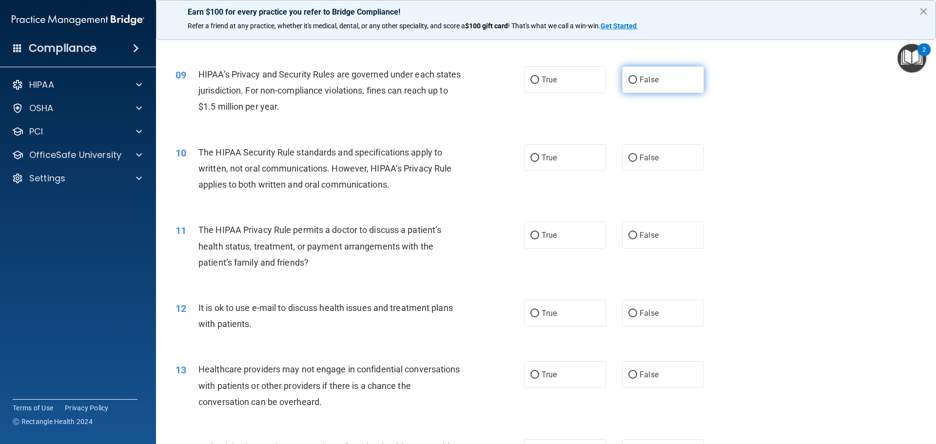
click at [640, 86] on label "False" at bounding box center [663, 79] width 82 height 27
click at [637, 84] on input "False" at bounding box center [632, 80] width 9 height 7
radio input "true"
click at [652, 156] on span "False" at bounding box center [648, 157] width 19 height 9
click at [637, 156] on input "False" at bounding box center [632, 157] width 9 height 7
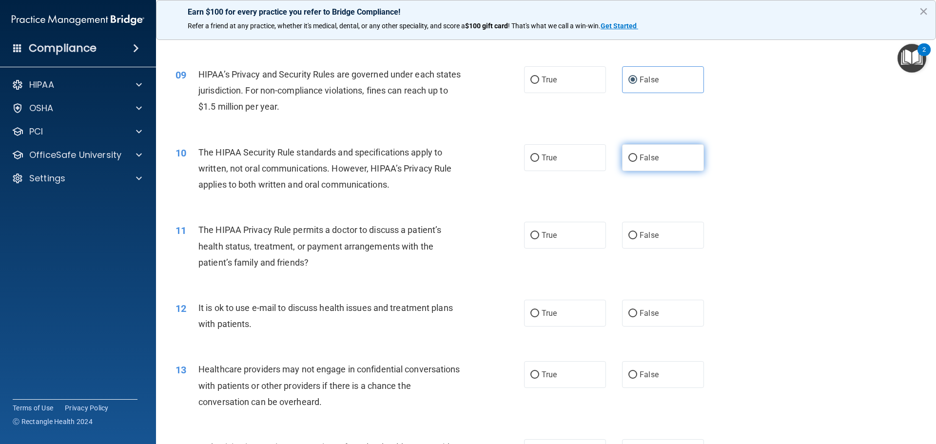
radio input "true"
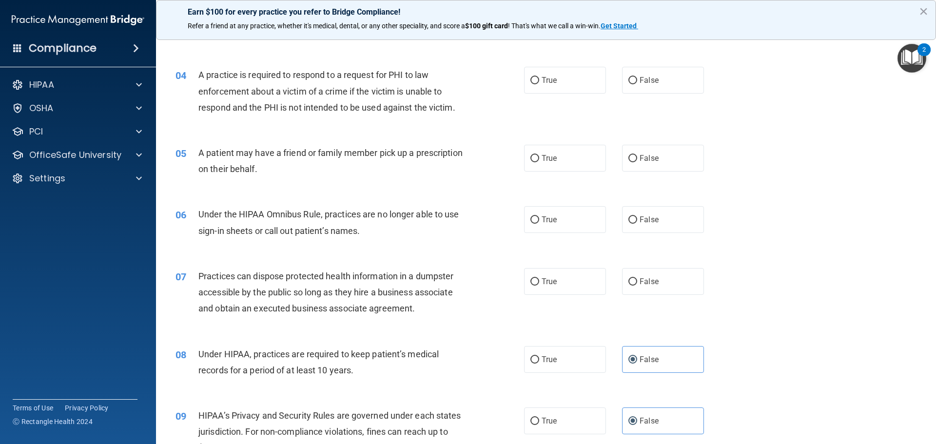
scroll to position [0, 0]
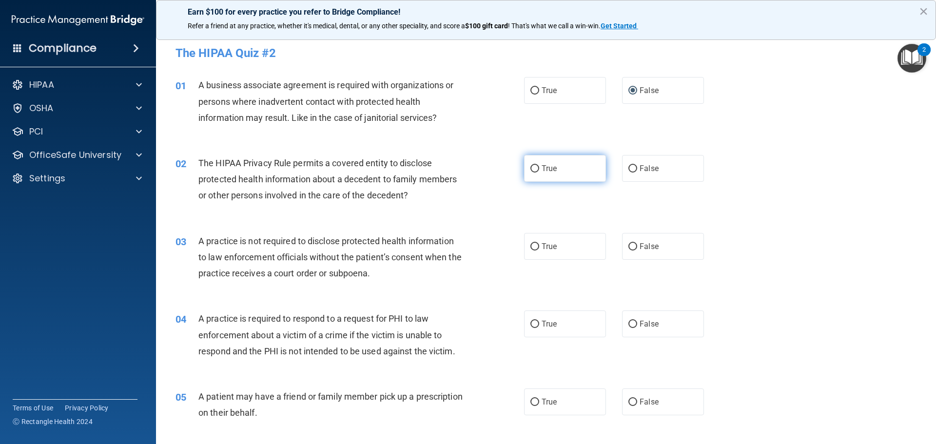
click at [577, 168] on label "True" at bounding box center [565, 168] width 82 height 27
click at [539, 168] on input "True" at bounding box center [534, 168] width 9 height 7
radio input "true"
click at [572, 248] on label "True" at bounding box center [565, 246] width 82 height 27
click at [539, 248] on input "True" at bounding box center [534, 246] width 9 height 7
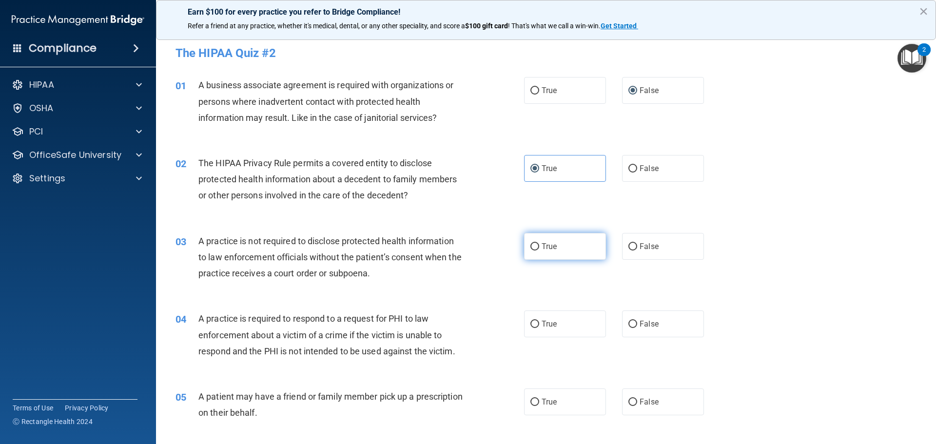
radio input "true"
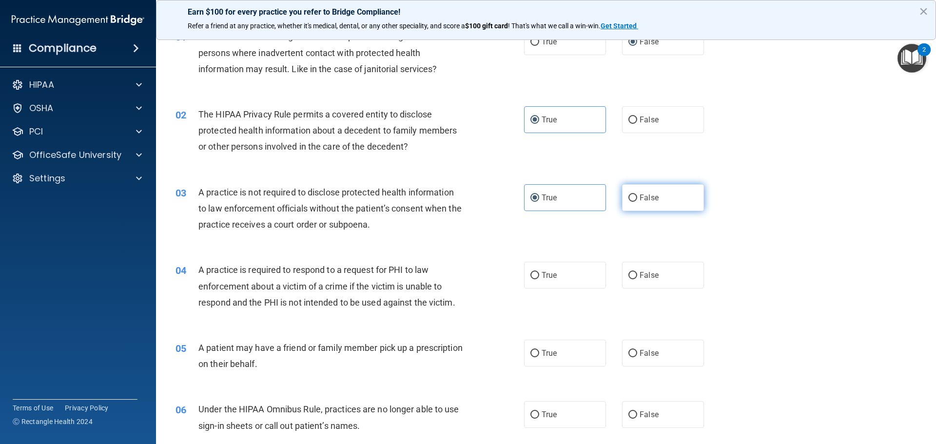
click at [625, 206] on label "False" at bounding box center [663, 197] width 82 height 27
click at [628, 202] on input "False" at bounding box center [632, 197] width 9 height 7
radio input "true"
radio input "false"
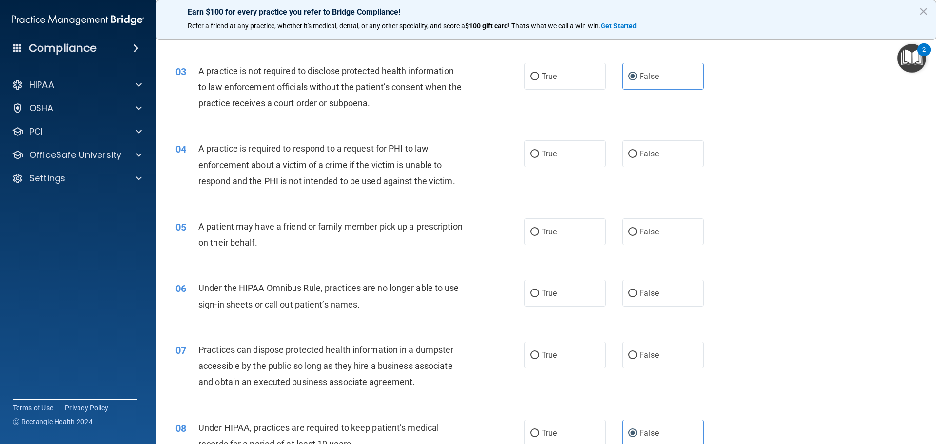
scroll to position [195, 0]
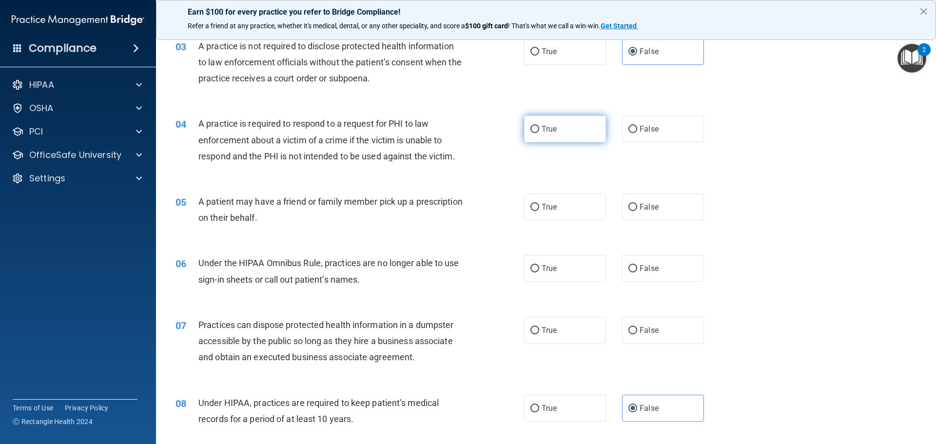
click at [592, 125] on label "True" at bounding box center [565, 128] width 82 height 27
click at [539, 126] on input "True" at bounding box center [534, 129] width 9 height 7
radio input "true"
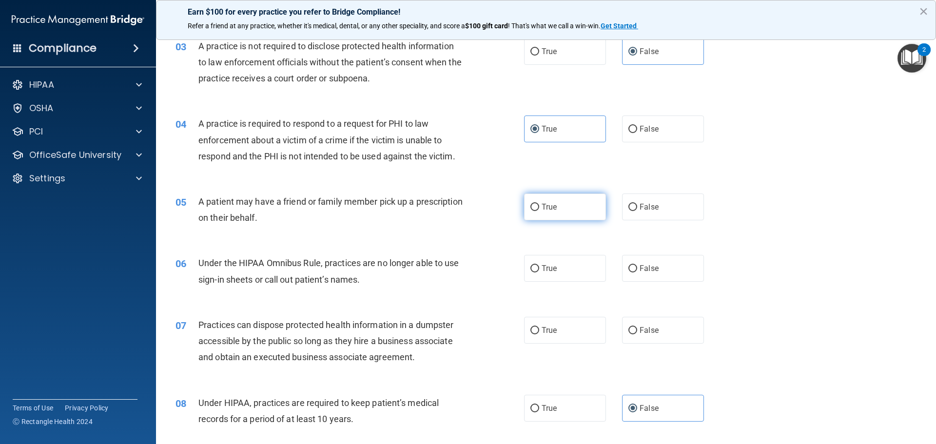
click at [575, 207] on label "True" at bounding box center [565, 206] width 82 height 27
click at [539, 207] on input "True" at bounding box center [534, 207] width 9 height 7
radio input "true"
click at [645, 271] on span "False" at bounding box center [648, 268] width 19 height 9
click at [637, 271] on input "False" at bounding box center [632, 268] width 9 height 7
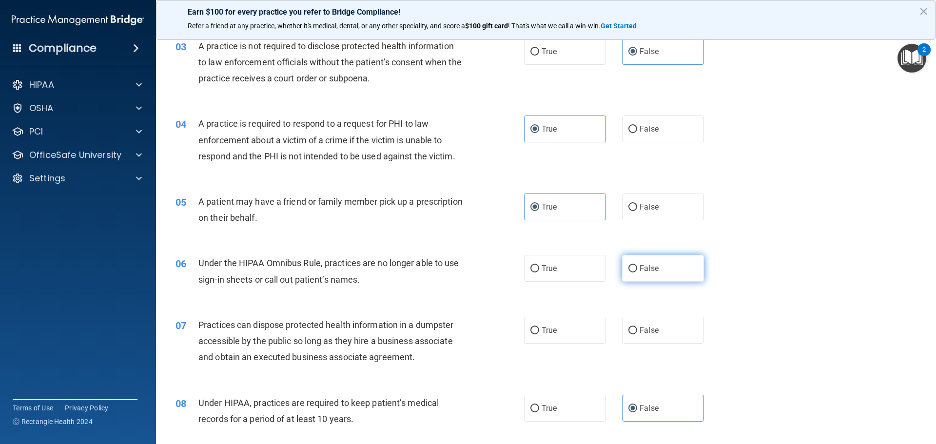
radio input "true"
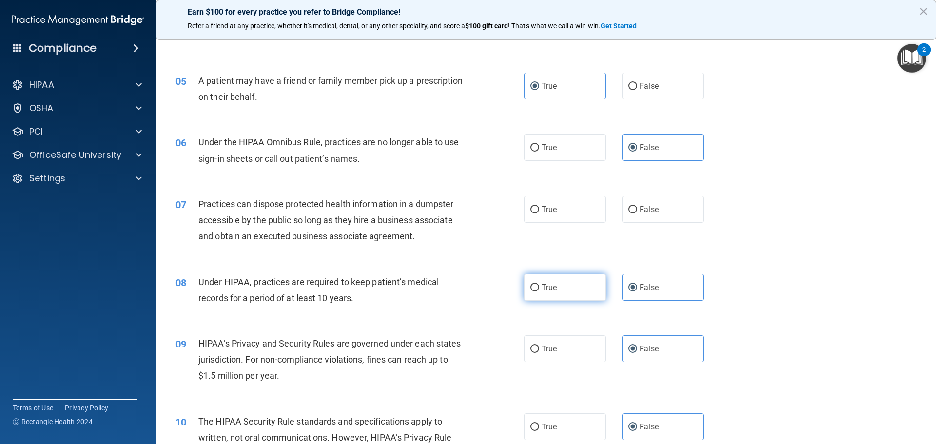
scroll to position [341, 0]
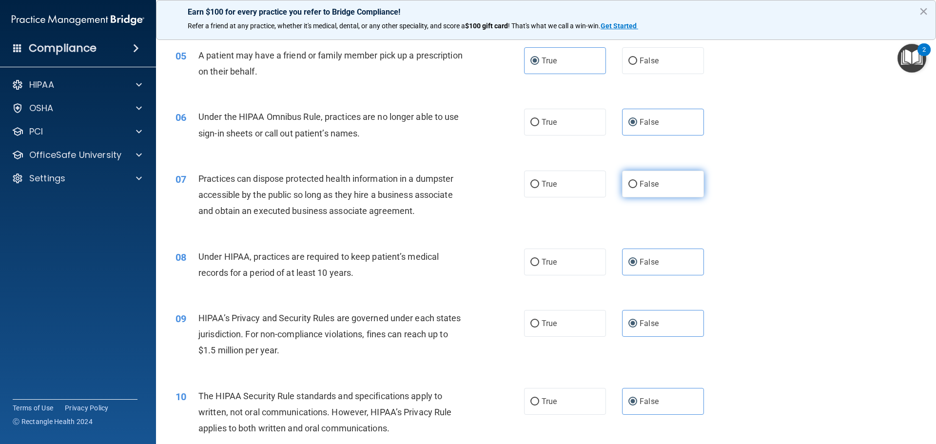
click at [657, 174] on label "False" at bounding box center [663, 184] width 82 height 27
click at [637, 181] on input "False" at bounding box center [632, 184] width 9 height 7
radio input "true"
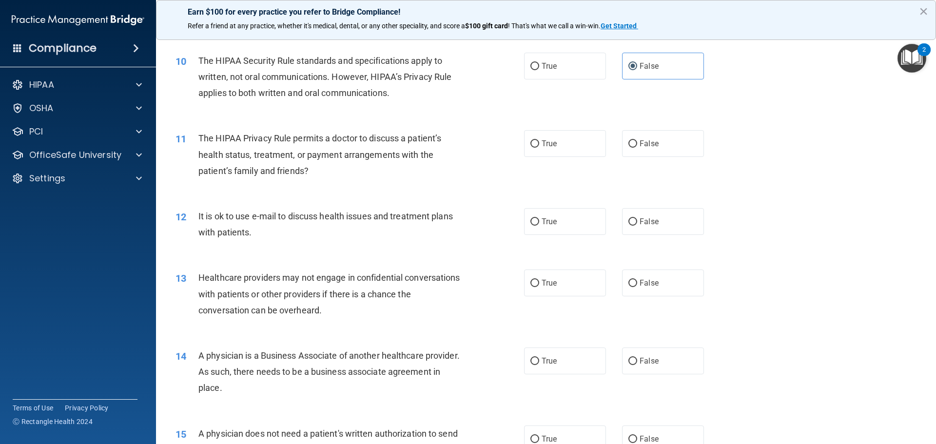
scroll to position [682, 0]
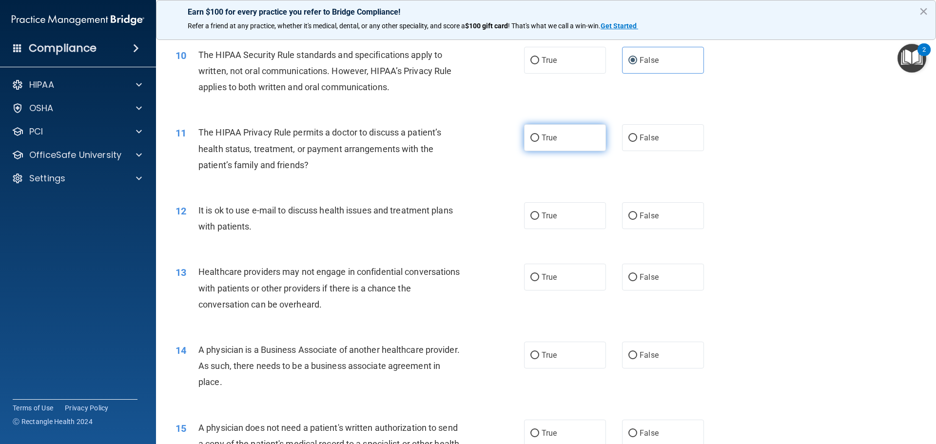
click at [554, 142] on label "True" at bounding box center [565, 137] width 82 height 27
click at [539, 142] on input "True" at bounding box center [534, 138] width 9 height 7
radio input "true"
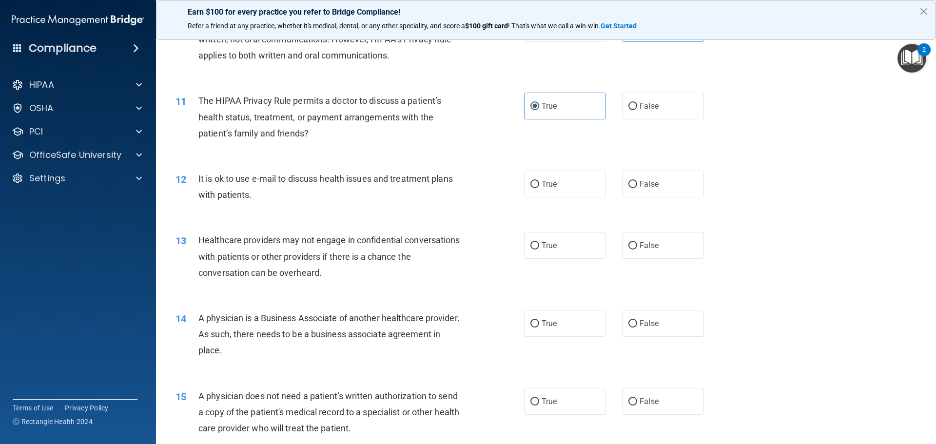
scroll to position [731, 0]
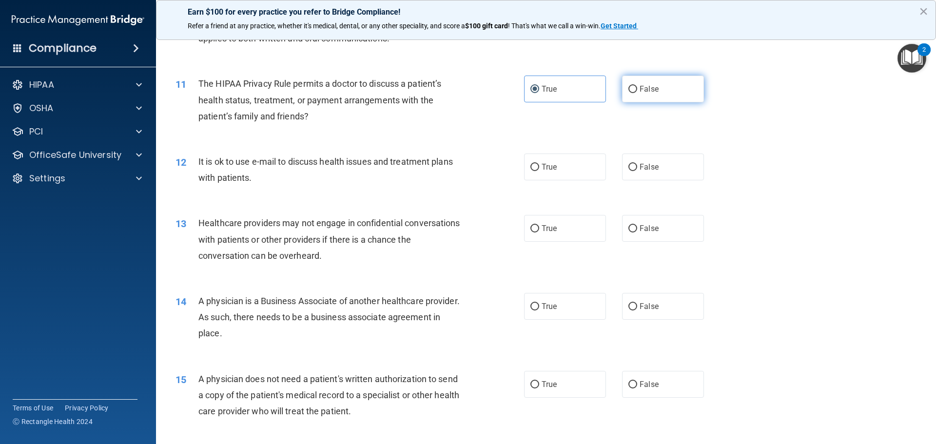
click at [654, 88] on label "False" at bounding box center [663, 89] width 82 height 27
click at [637, 88] on input "False" at bounding box center [632, 89] width 9 height 7
radio input "true"
radio input "false"
click at [573, 164] on label "True" at bounding box center [565, 167] width 82 height 27
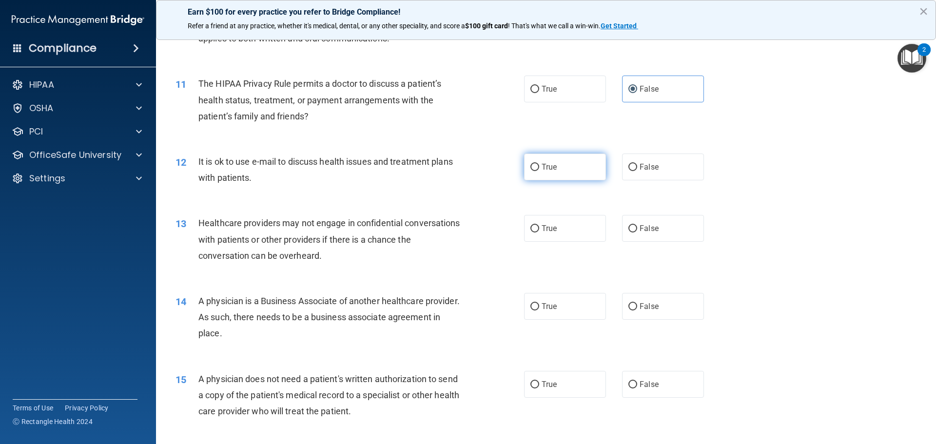
click at [539, 164] on input "True" at bounding box center [534, 167] width 9 height 7
radio input "true"
click at [563, 237] on label "True" at bounding box center [565, 228] width 82 height 27
click at [539, 232] on input "True" at bounding box center [534, 228] width 9 height 7
radio input "true"
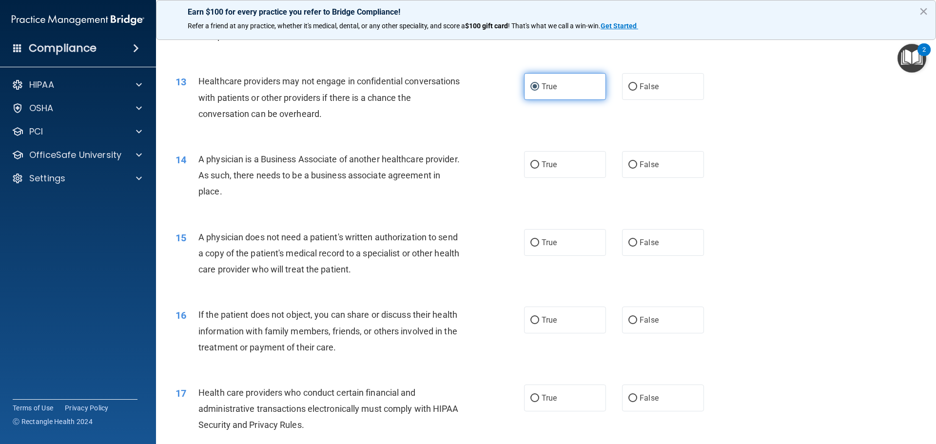
scroll to position [877, 0]
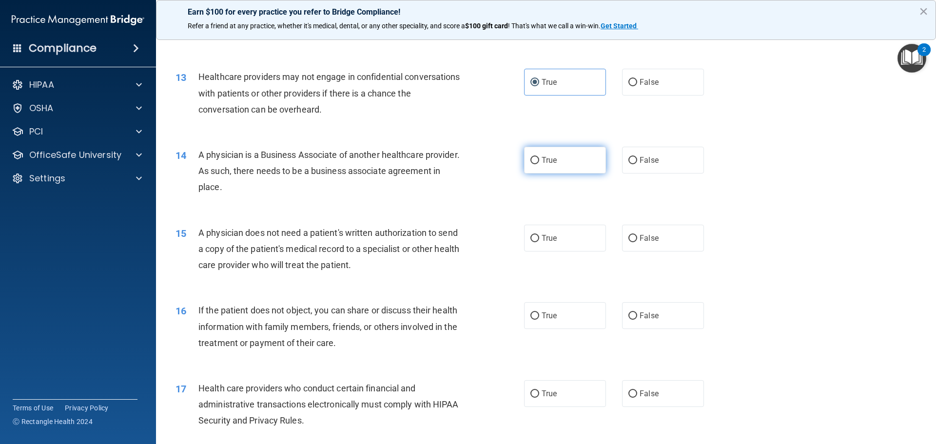
click at [550, 162] on span "True" at bounding box center [548, 159] width 15 height 9
click at [539, 162] on input "True" at bounding box center [534, 160] width 9 height 7
radio input "true"
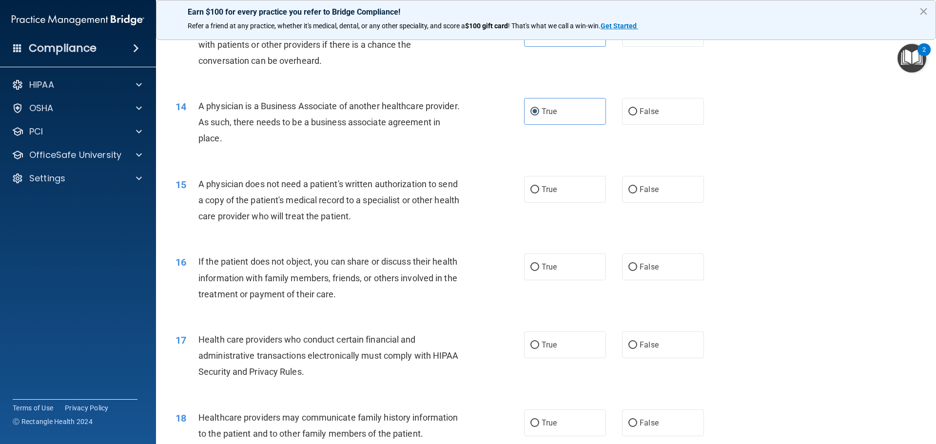
scroll to position [975, 0]
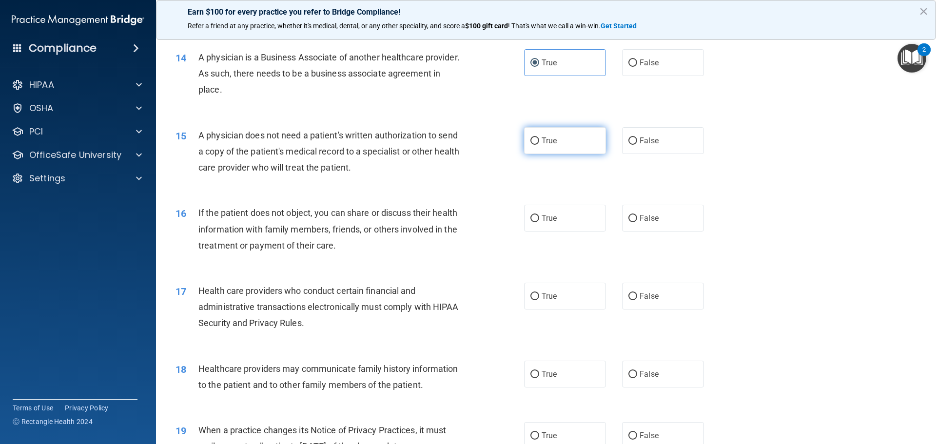
click at [543, 148] on label "True" at bounding box center [565, 140] width 82 height 27
click at [539, 145] on input "True" at bounding box center [534, 140] width 9 height 7
radio input "true"
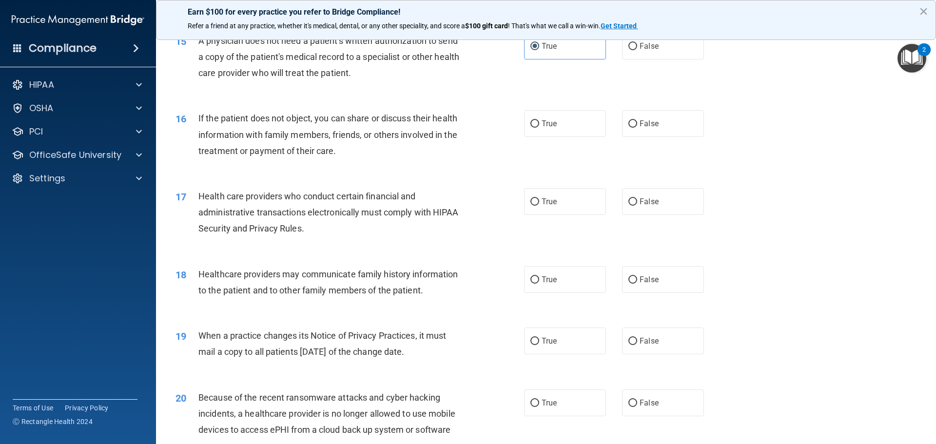
scroll to position [1072, 0]
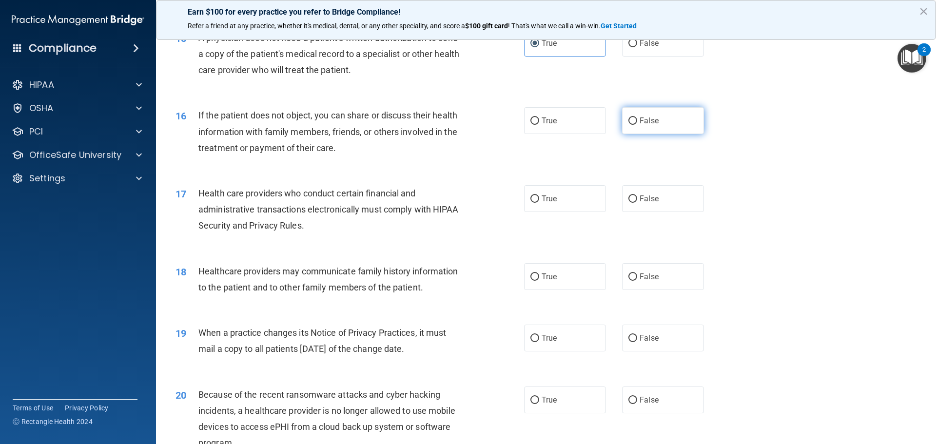
click at [640, 121] on span "False" at bounding box center [648, 120] width 19 height 9
click at [637, 121] on input "False" at bounding box center [632, 120] width 9 height 7
radio input "true"
click at [570, 127] on label "True" at bounding box center [565, 120] width 82 height 27
click at [539, 125] on input "True" at bounding box center [534, 120] width 9 height 7
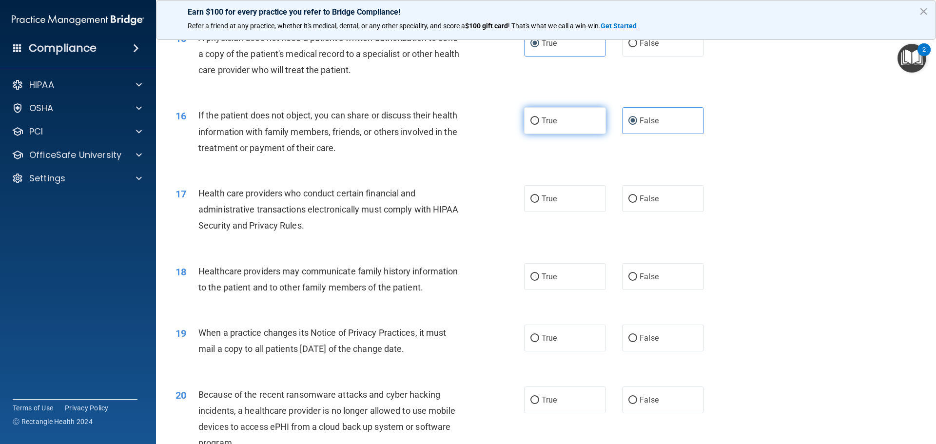
radio input "true"
radio input "false"
click at [534, 198] on input "True" at bounding box center [534, 198] width 9 height 7
radio input "true"
click at [563, 272] on label "True" at bounding box center [565, 276] width 82 height 27
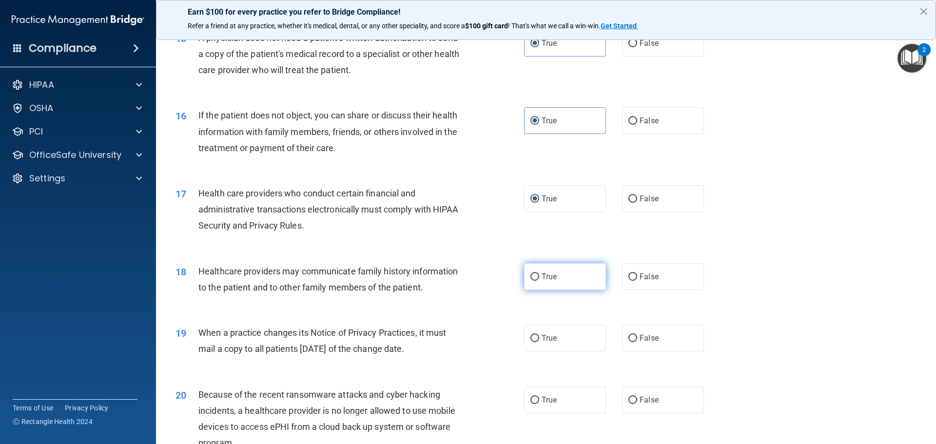
click at [539, 273] on input "True" at bounding box center [534, 276] width 9 height 7
radio input "true"
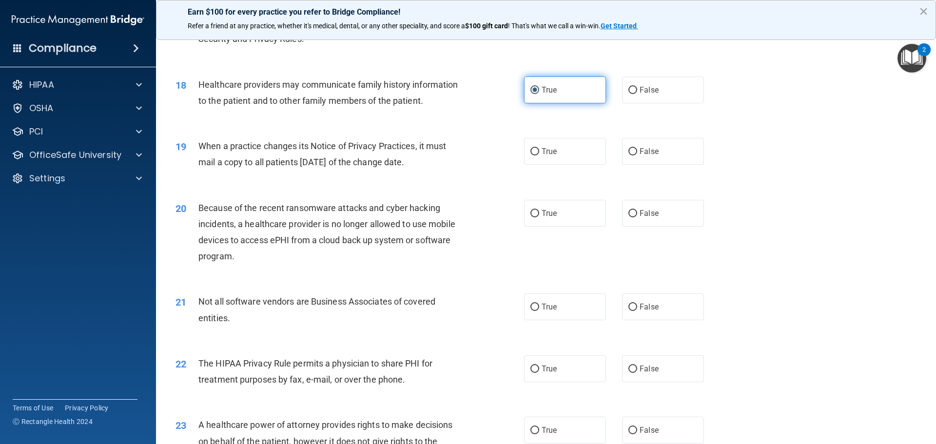
scroll to position [1267, 0]
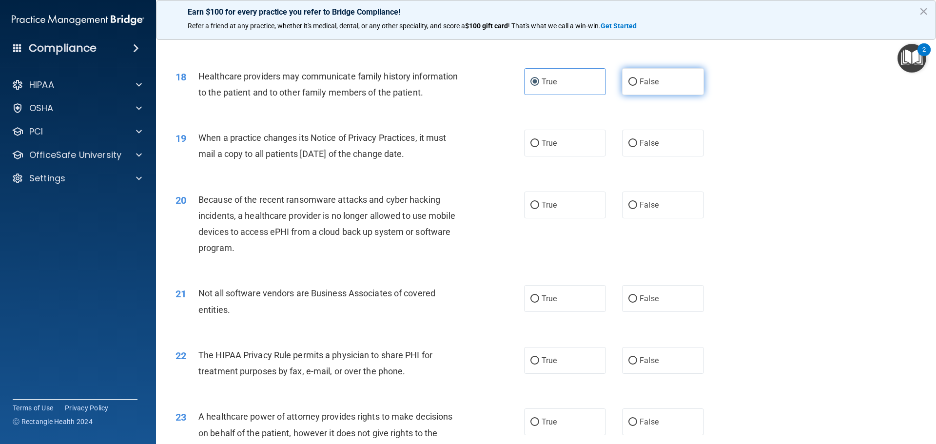
click at [645, 89] on label "False" at bounding box center [663, 81] width 82 height 27
click at [637, 86] on input "False" at bounding box center [632, 81] width 9 height 7
radio input "true"
radio input "false"
click at [567, 147] on label "True" at bounding box center [565, 143] width 82 height 27
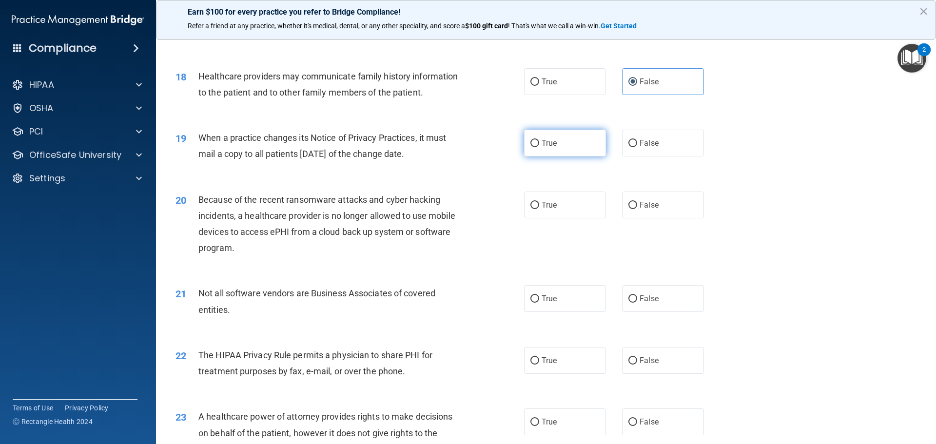
click at [539, 147] on input "True" at bounding box center [534, 143] width 9 height 7
radio input "true"
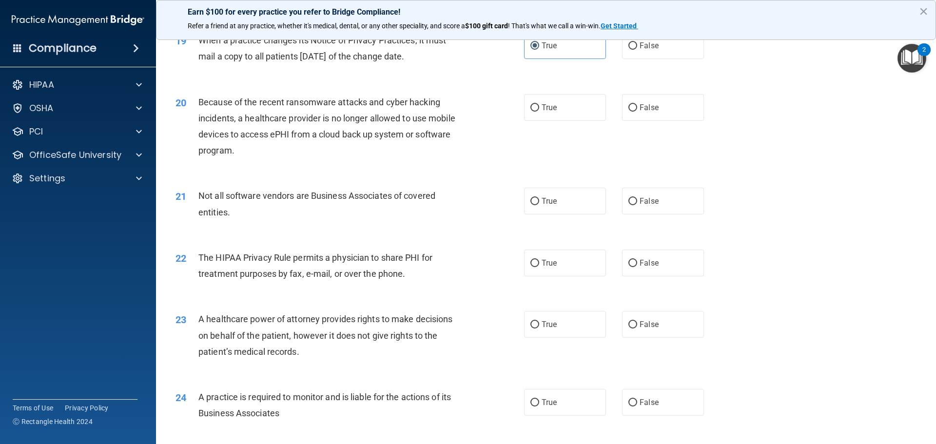
scroll to position [1316, 0]
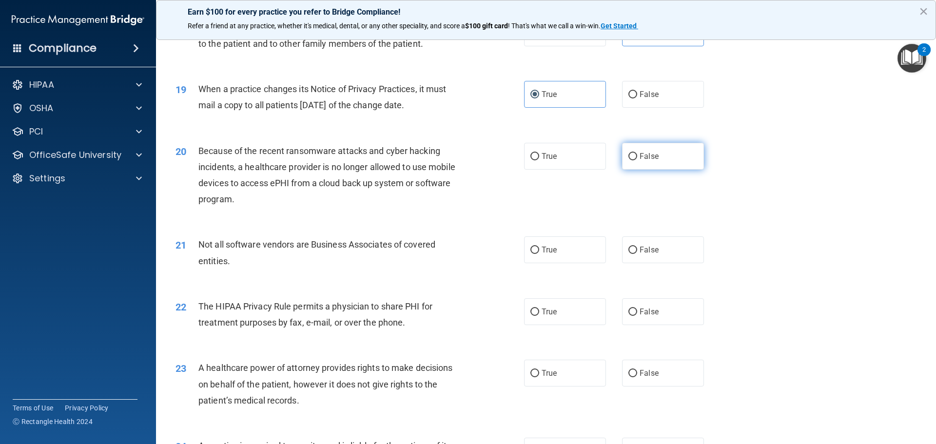
click at [622, 155] on label "False" at bounding box center [663, 156] width 82 height 27
click at [628, 155] on input "False" at bounding box center [632, 156] width 9 height 7
radio input "true"
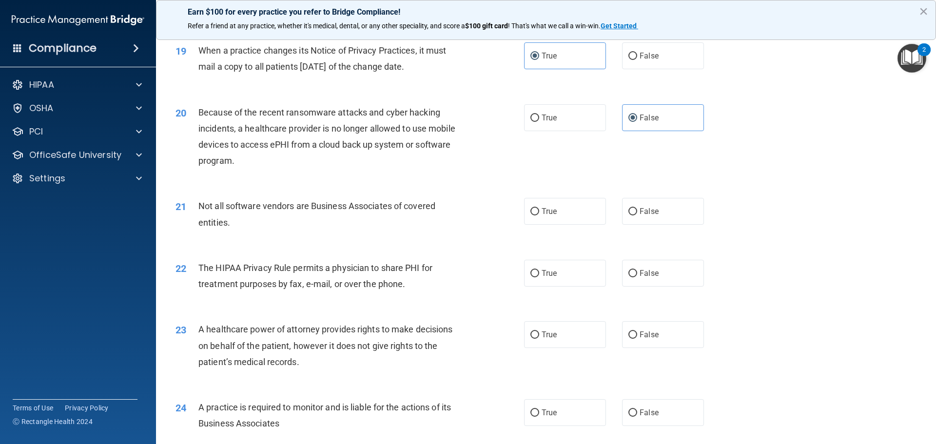
scroll to position [1413, 0]
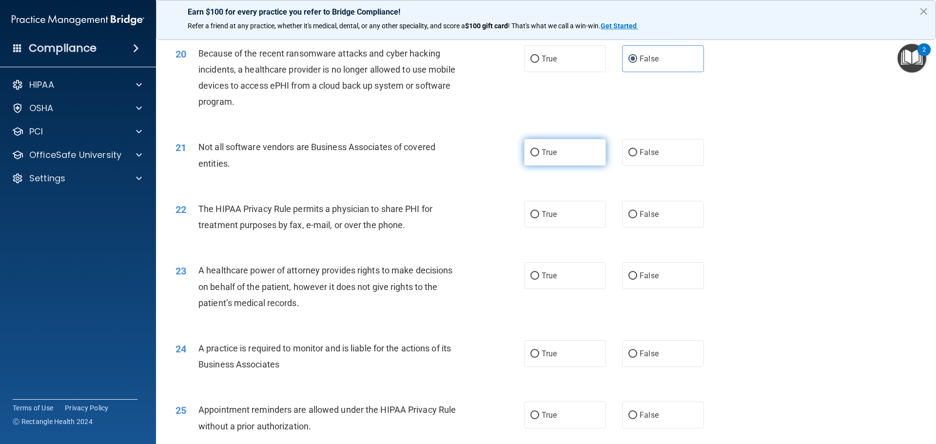
click at [548, 154] on span "True" at bounding box center [548, 152] width 15 height 9
click at [539, 154] on input "True" at bounding box center [534, 152] width 9 height 7
radio input "true"
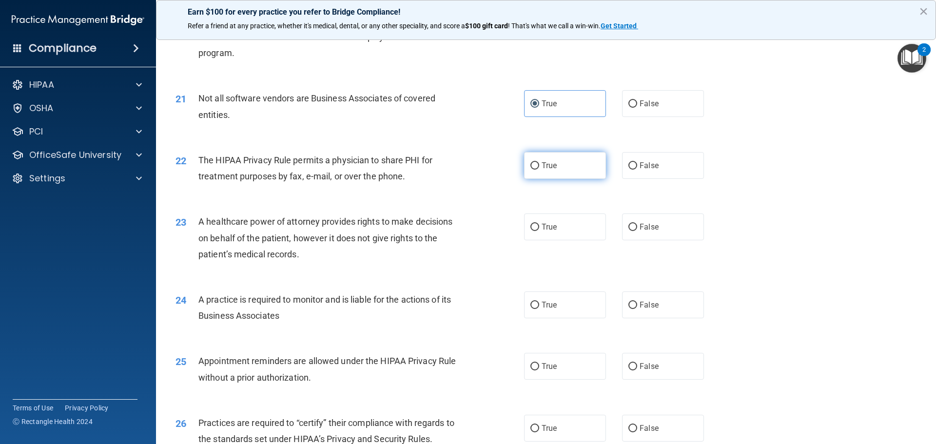
click at [567, 165] on label "True" at bounding box center [565, 165] width 82 height 27
click at [539, 165] on input "True" at bounding box center [534, 165] width 9 height 7
radio input "true"
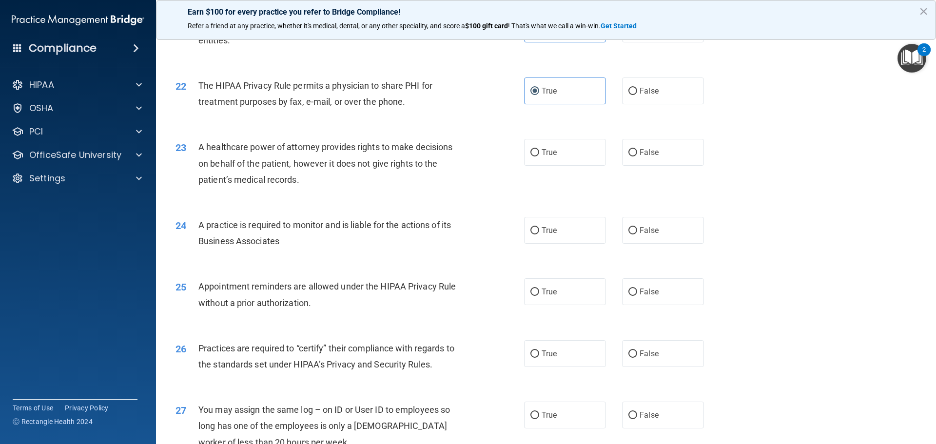
scroll to position [1559, 0]
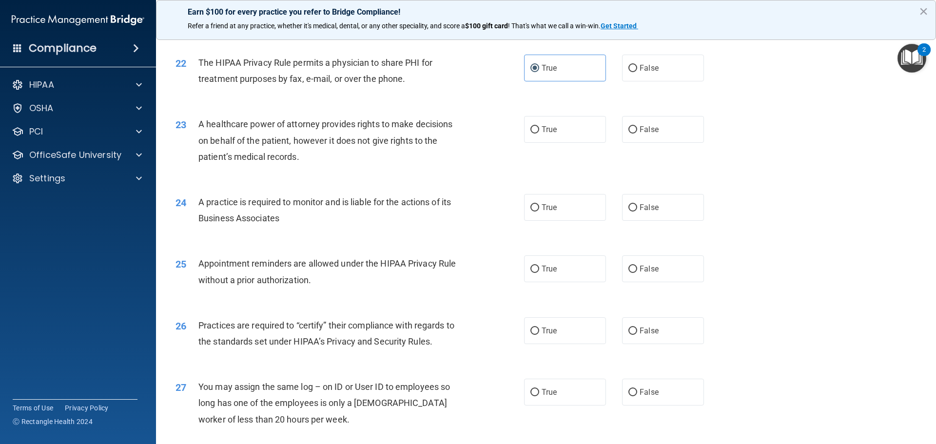
click at [546, 146] on div "23 A healthcare power of attorney provides rights to make decisions on behalf o…" at bounding box center [545, 143] width 755 height 78
click at [547, 138] on label "True" at bounding box center [565, 129] width 82 height 27
click at [539, 134] on input "True" at bounding box center [534, 129] width 9 height 7
radio input "true"
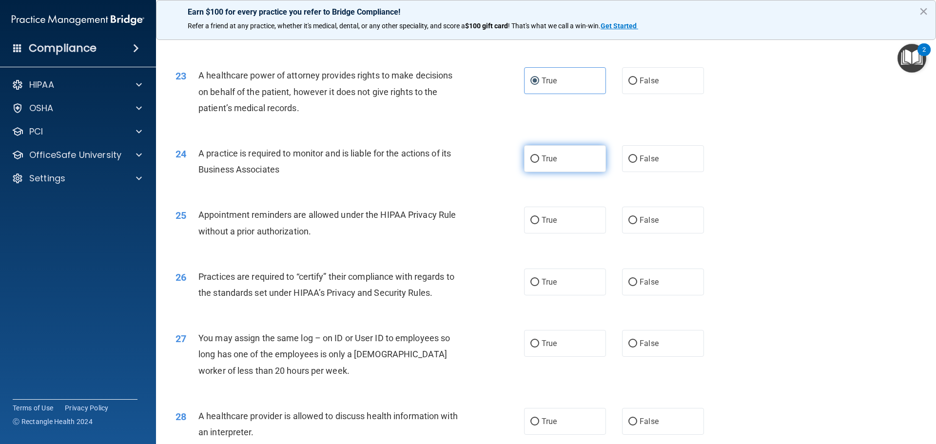
click at [551, 167] on label "True" at bounding box center [565, 158] width 82 height 27
click at [539, 163] on input "True" at bounding box center [534, 158] width 9 height 7
radio input "true"
click at [561, 217] on label "True" at bounding box center [565, 220] width 82 height 27
click at [539, 217] on input "True" at bounding box center [534, 220] width 9 height 7
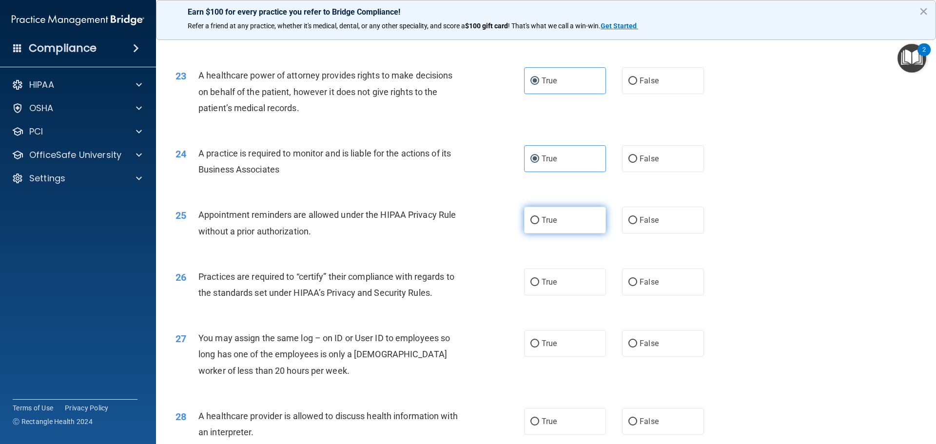
radio input "true"
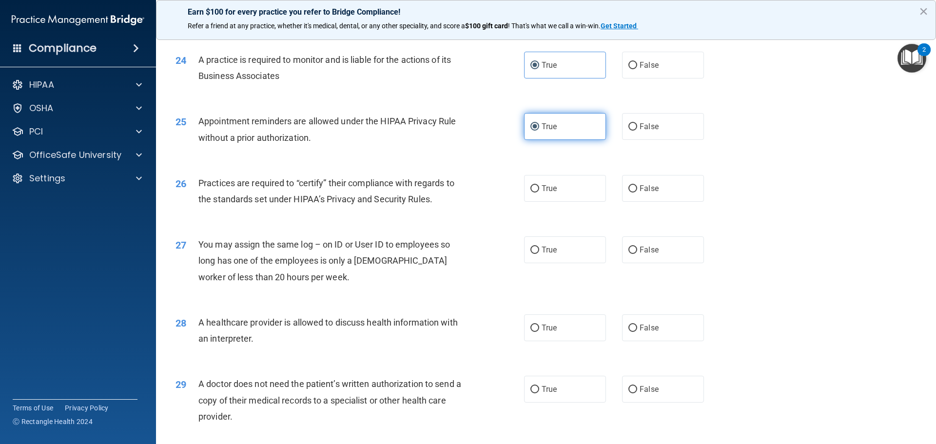
scroll to position [1706, 0]
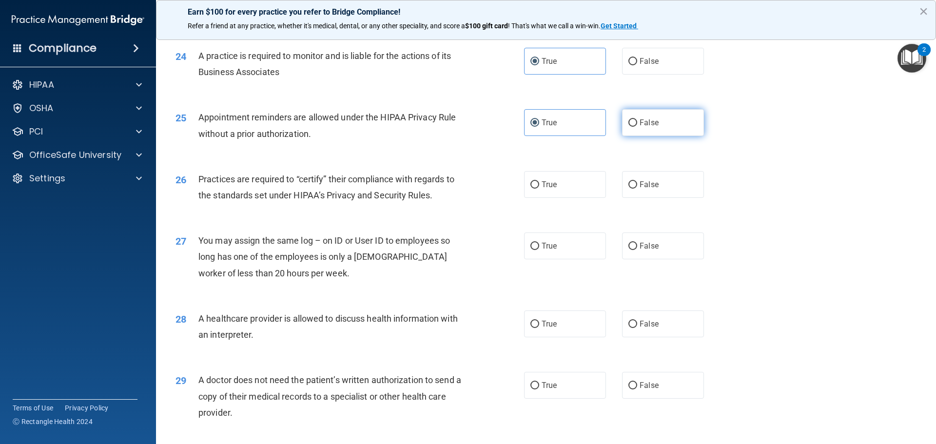
click at [628, 126] on input "False" at bounding box center [632, 122] width 9 height 7
radio input "true"
radio input "false"
click at [532, 181] on input "True" at bounding box center [534, 184] width 9 height 7
radio input "true"
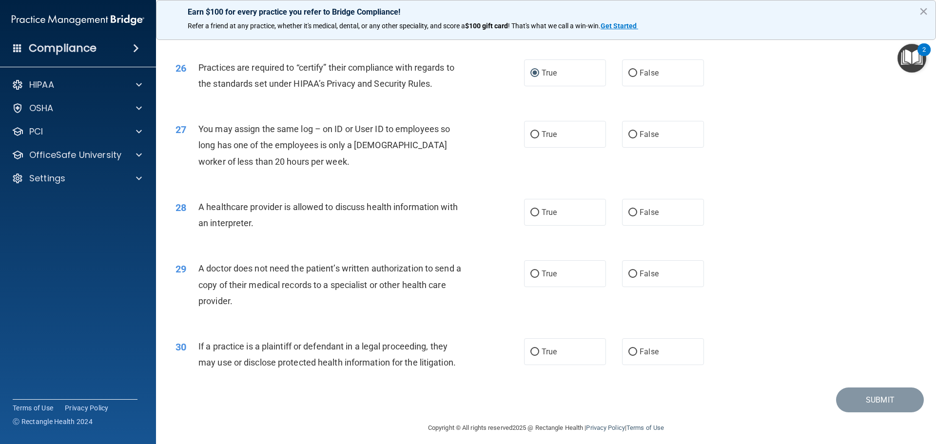
scroll to position [1825, 0]
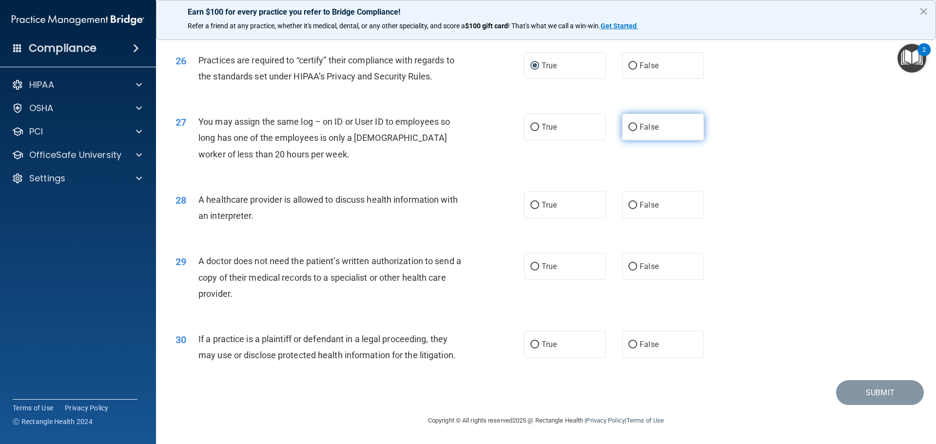
click at [627, 118] on label "False" at bounding box center [663, 127] width 82 height 27
click at [628, 124] on input "False" at bounding box center [632, 127] width 9 height 7
radio input "true"
click at [554, 206] on label "True" at bounding box center [565, 205] width 82 height 27
click at [539, 206] on input "True" at bounding box center [534, 205] width 9 height 7
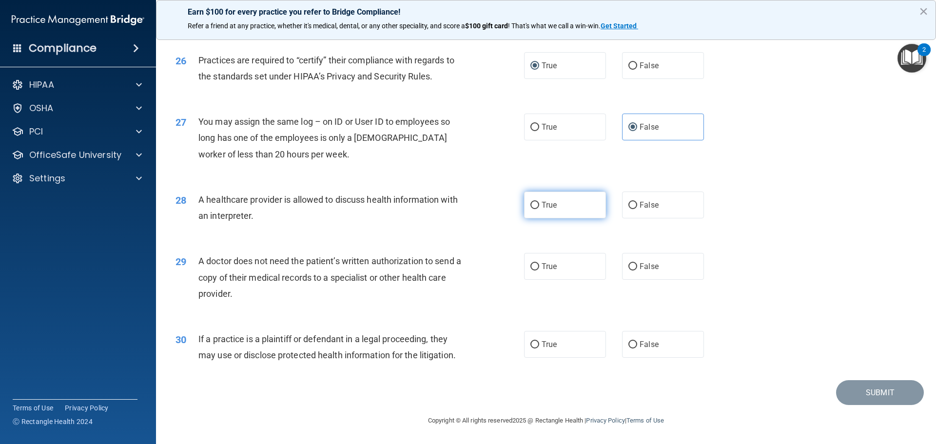
radio input "true"
click at [666, 209] on label "False" at bounding box center [663, 205] width 82 height 27
click at [637, 209] on input "False" at bounding box center [632, 205] width 9 height 7
radio input "true"
radio input "false"
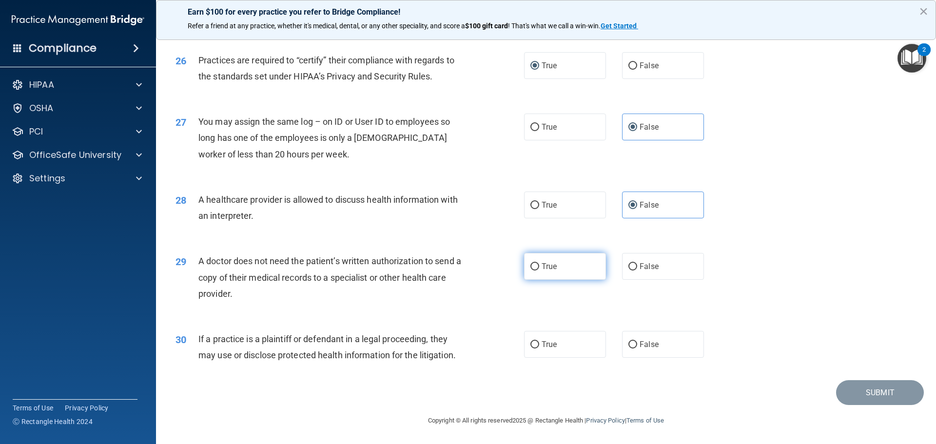
click at [543, 263] on span "True" at bounding box center [548, 266] width 15 height 9
click at [539, 263] on input "True" at bounding box center [534, 266] width 9 height 7
radio input "true"
click at [536, 347] on label "True" at bounding box center [565, 344] width 82 height 27
click at [536, 347] on input "True" at bounding box center [534, 344] width 9 height 7
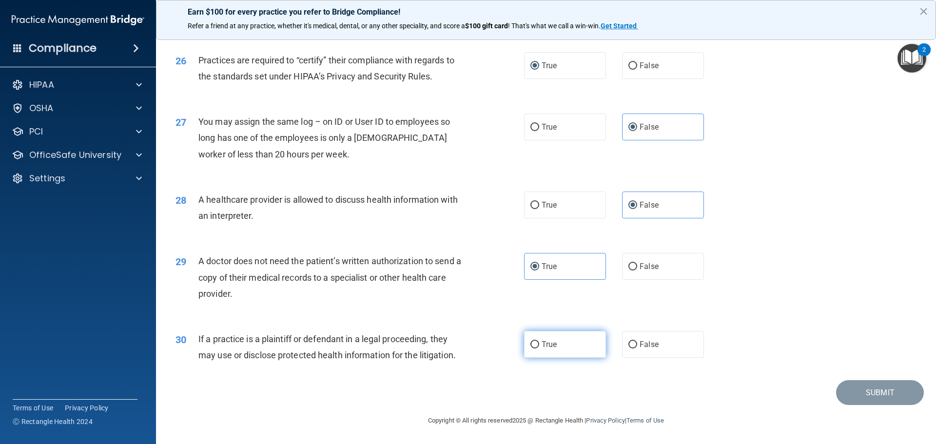
radio input "true"
click at [845, 398] on button "Submit" at bounding box center [880, 392] width 88 height 25
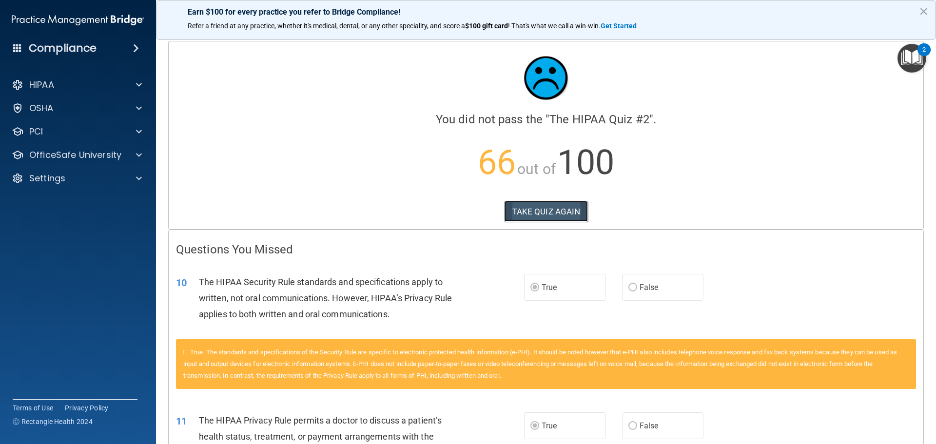
click at [545, 205] on button "TAKE QUIZ AGAIN" at bounding box center [546, 211] width 84 height 21
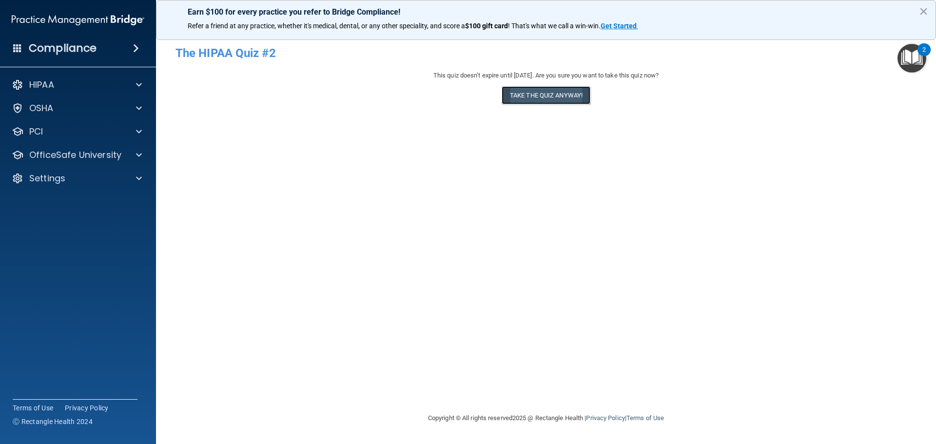
click at [555, 101] on button "Take the quiz anyway!" at bounding box center [545, 95] width 89 height 18
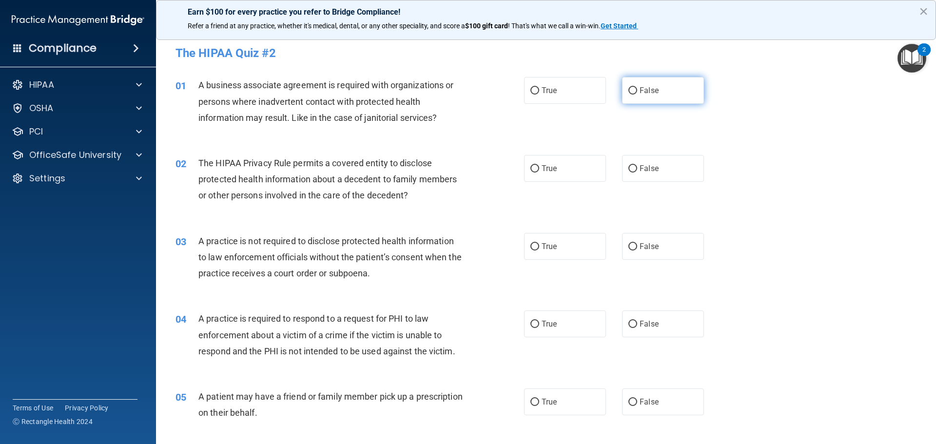
click at [628, 94] on input "False" at bounding box center [632, 90] width 9 height 7
radio input "true"
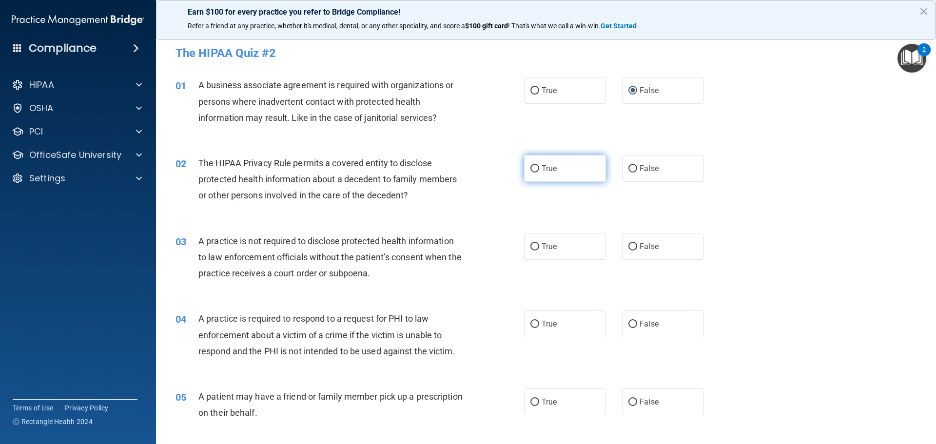
click at [541, 165] on span "True" at bounding box center [548, 168] width 15 height 9
click at [539, 165] on input "True" at bounding box center [534, 168] width 9 height 7
radio input "true"
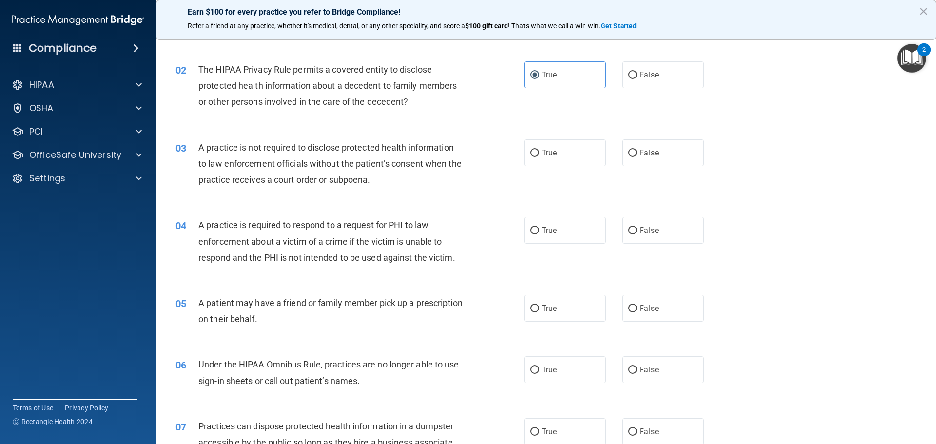
scroll to position [97, 0]
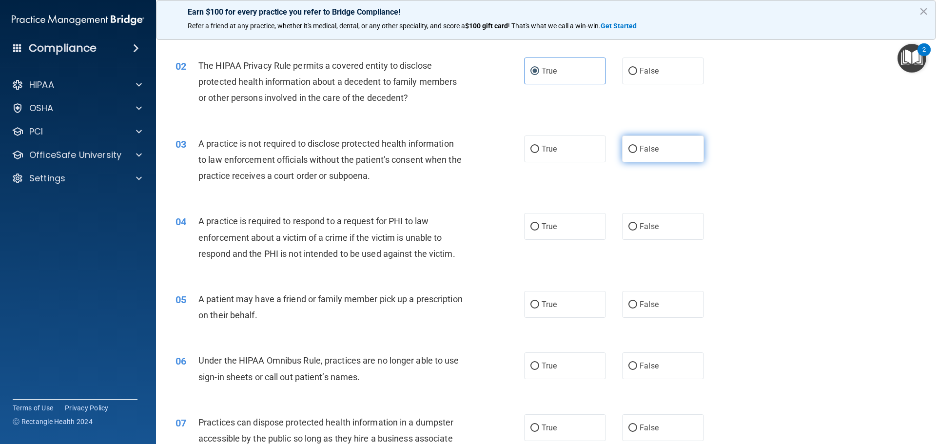
click at [634, 149] on label "False" at bounding box center [663, 148] width 82 height 27
click at [634, 149] on input "False" at bounding box center [632, 149] width 9 height 7
radio input "true"
click at [548, 236] on label "True" at bounding box center [565, 226] width 82 height 27
click at [539, 231] on input "True" at bounding box center [534, 226] width 9 height 7
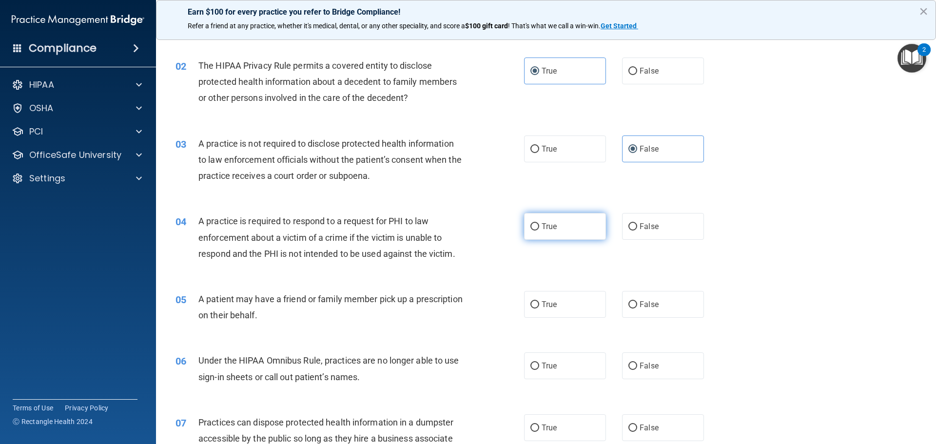
radio input "true"
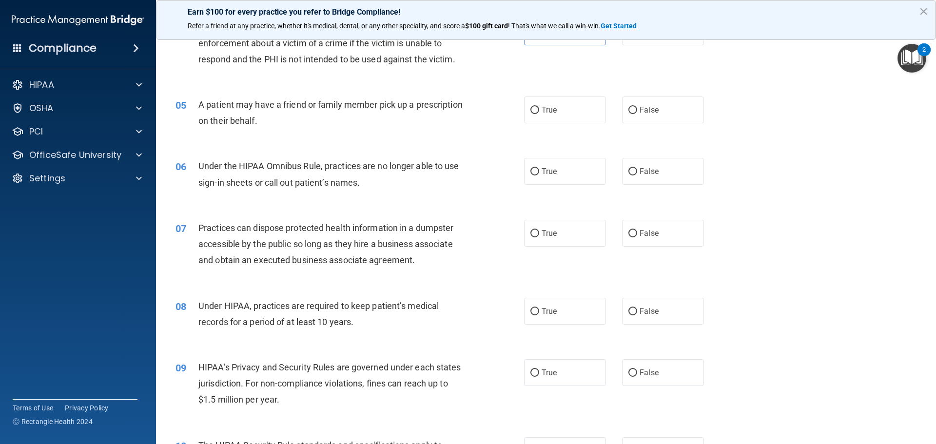
scroll to position [292, 0]
click at [561, 109] on label "True" at bounding box center [565, 109] width 82 height 27
click at [539, 109] on input "True" at bounding box center [534, 109] width 9 height 7
radio input "true"
click at [669, 154] on div "06 Under the HIPAA Omnibus Rule, practices are no longer able to use sign-in sh…" at bounding box center [545, 175] width 755 height 61
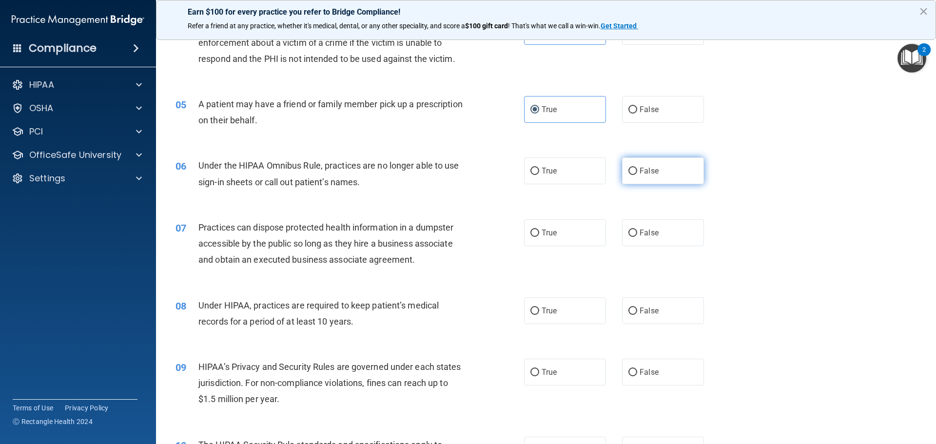
click at [642, 168] on span "False" at bounding box center [648, 170] width 19 height 9
click at [637, 168] on input "False" at bounding box center [632, 171] width 9 height 7
radio input "true"
click at [631, 237] on label "False" at bounding box center [663, 232] width 82 height 27
click at [631, 237] on input "False" at bounding box center [632, 233] width 9 height 7
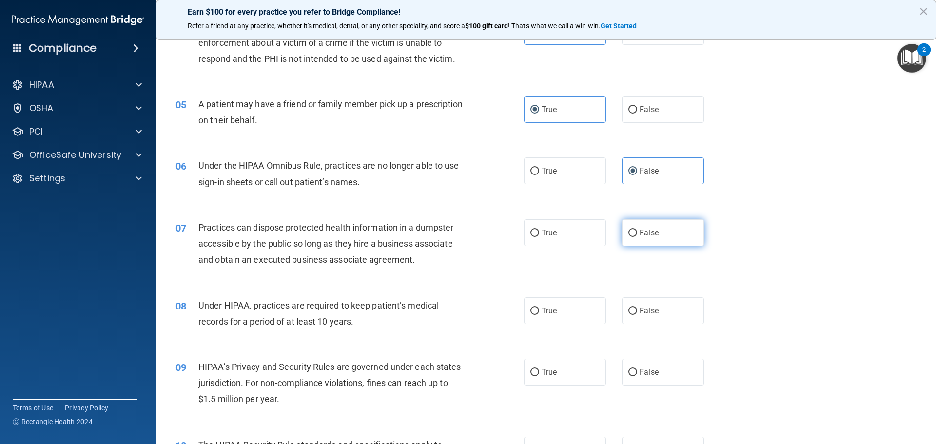
radio input "true"
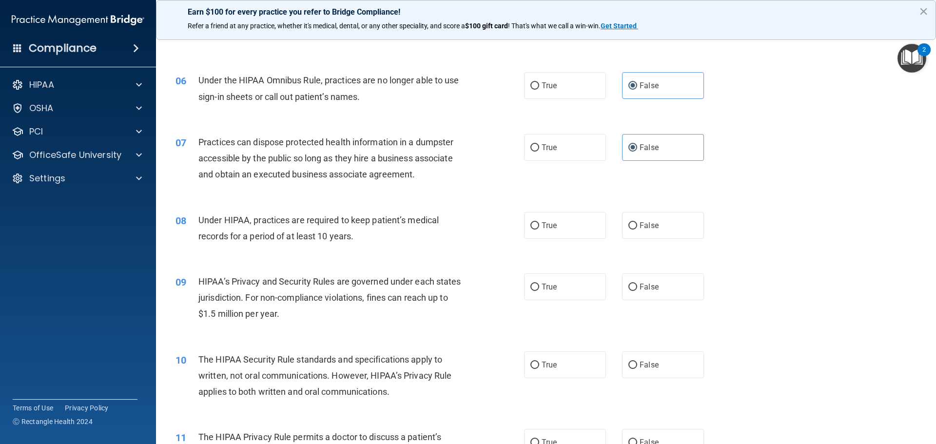
scroll to position [390, 0]
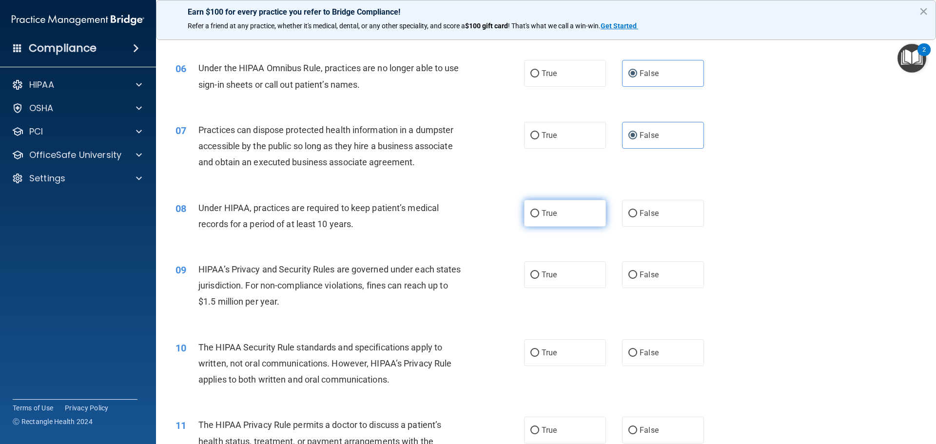
click at [559, 221] on label "True" at bounding box center [565, 213] width 82 height 27
click at [539, 217] on input "True" at bounding box center [534, 213] width 9 height 7
radio input "true"
click at [622, 273] on label "False" at bounding box center [663, 274] width 82 height 27
click at [628, 273] on input "False" at bounding box center [632, 274] width 9 height 7
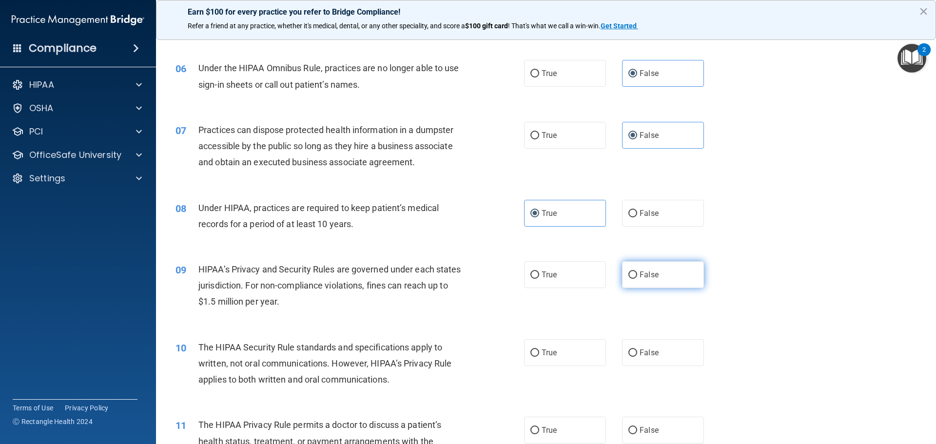
radio input "true"
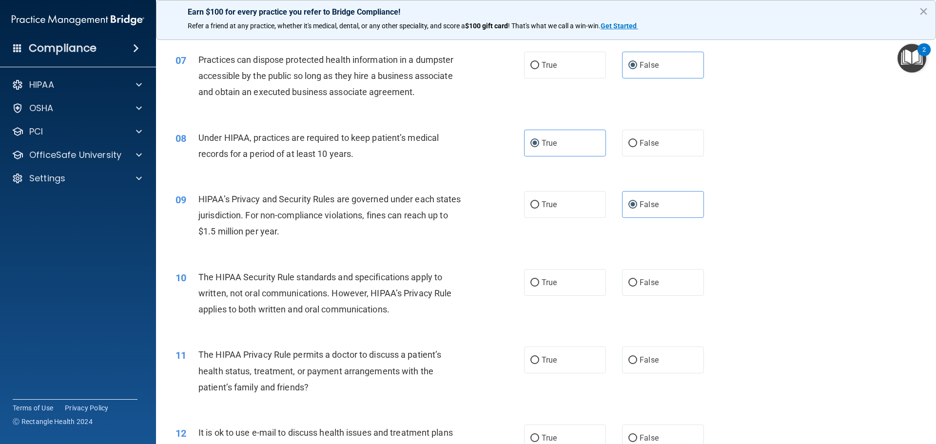
scroll to position [585, 0]
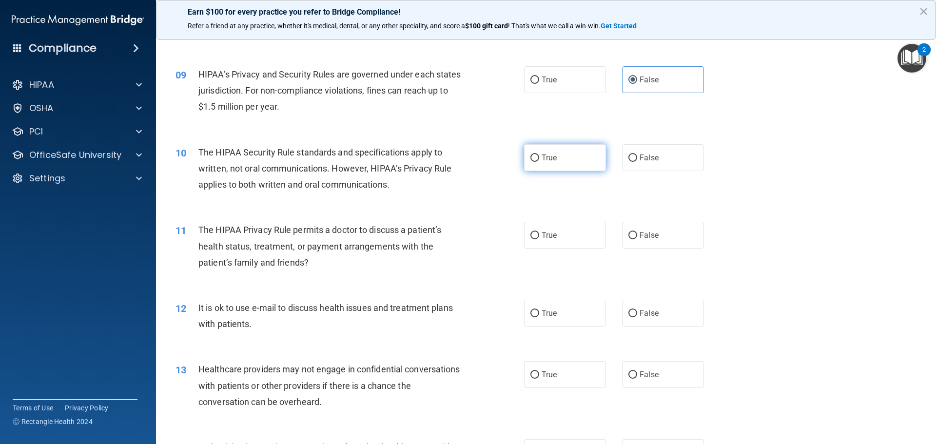
click at [543, 160] on span "True" at bounding box center [548, 157] width 15 height 9
click at [539, 160] on input "True" at bounding box center [534, 157] width 9 height 7
radio input "true"
click at [550, 241] on label "True" at bounding box center [565, 235] width 82 height 27
click at [539, 239] on input "True" at bounding box center [534, 235] width 9 height 7
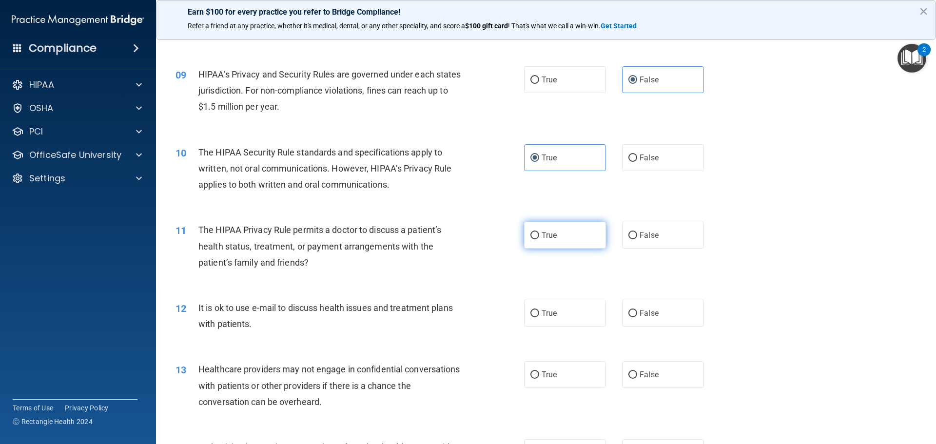
radio input "true"
click at [637, 368] on label "False" at bounding box center [663, 374] width 82 height 27
click at [637, 371] on input "False" at bounding box center [632, 374] width 9 height 7
radio input "true"
click at [569, 316] on label "True" at bounding box center [565, 313] width 82 height 27
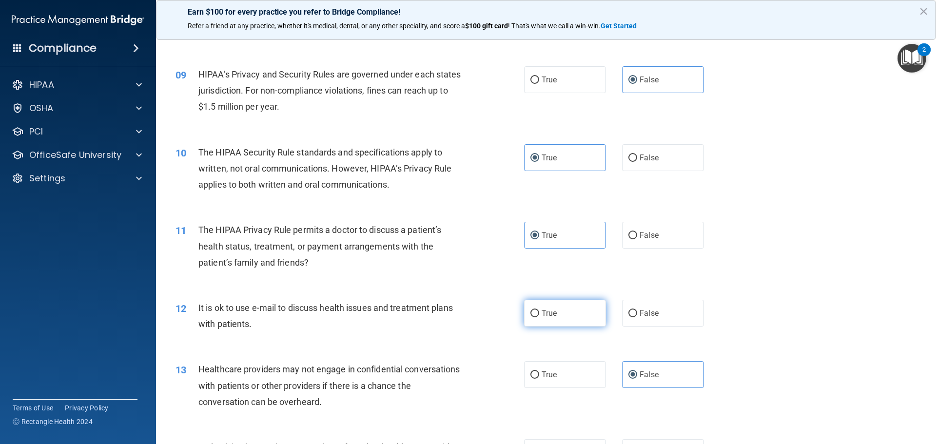
click at [539, 316] on input "True" at bounding box center [534, 313] width 9 height 7
radio input "true"
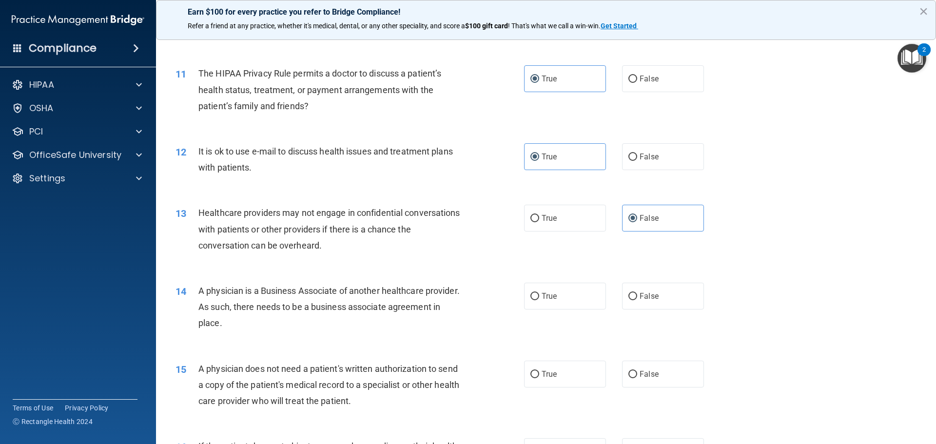
scroll to position [828, 0]
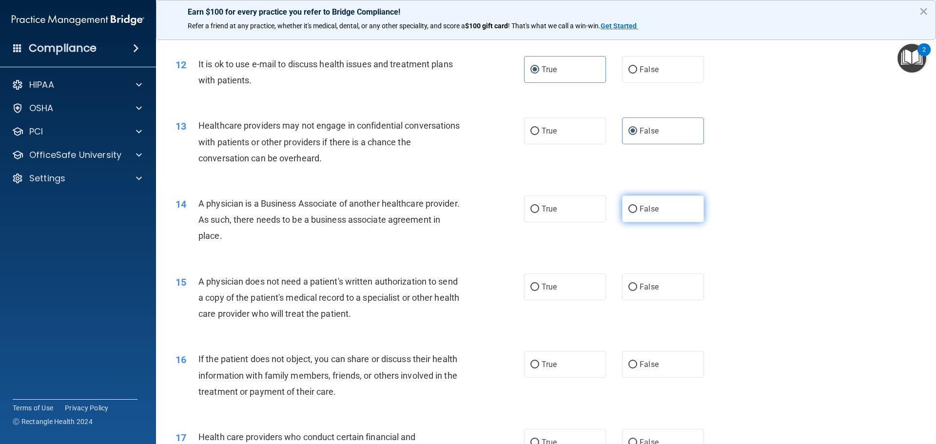
click at [627, 204] on label "False" at bounding box center [663, 208] width 82 height 27
click at [628, 206] on input "False" at bounding box center [632, 209] width 9 height 7
radio input "true"
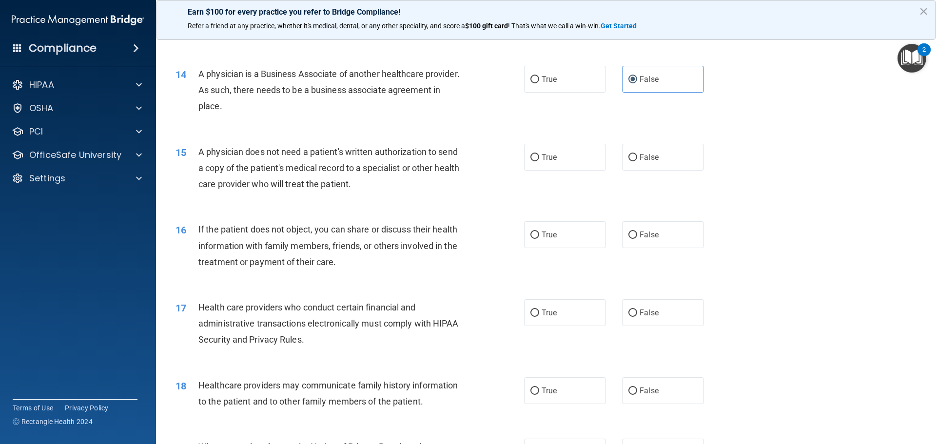
scroll to position [975, 0]
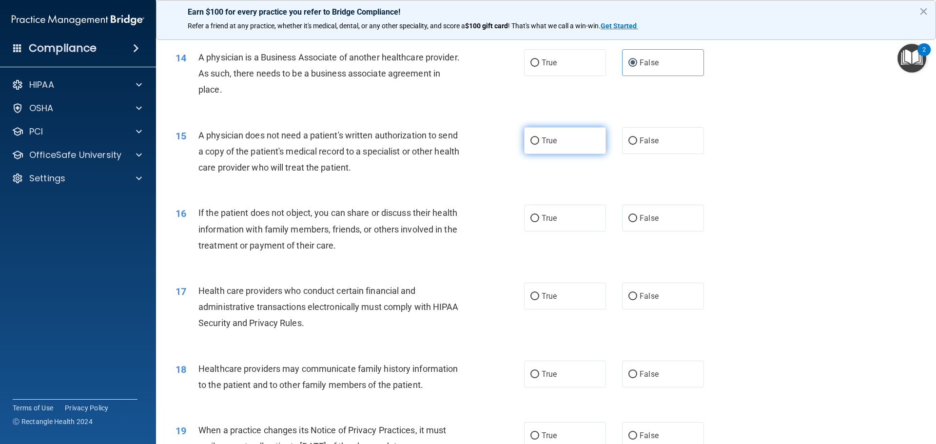
click at [536, 148] on label "True" at bounding box center [565, 140] width 82 height 27
click at [536, 145] on input "True" at bounding box center [534, 140] width 9 height 7
radio input "true"
click at [533, 219] on input "True" at bounding box center [534, 218] width 9 height 7
radio input "true"
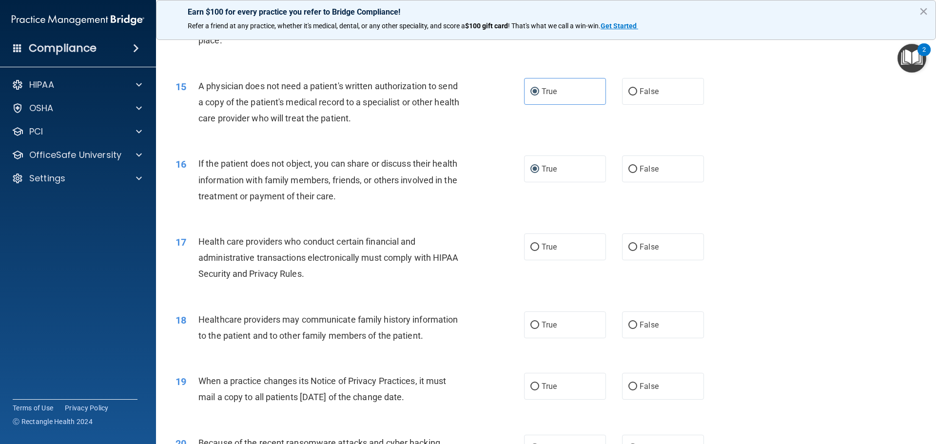
scroll to position [1072, 0]
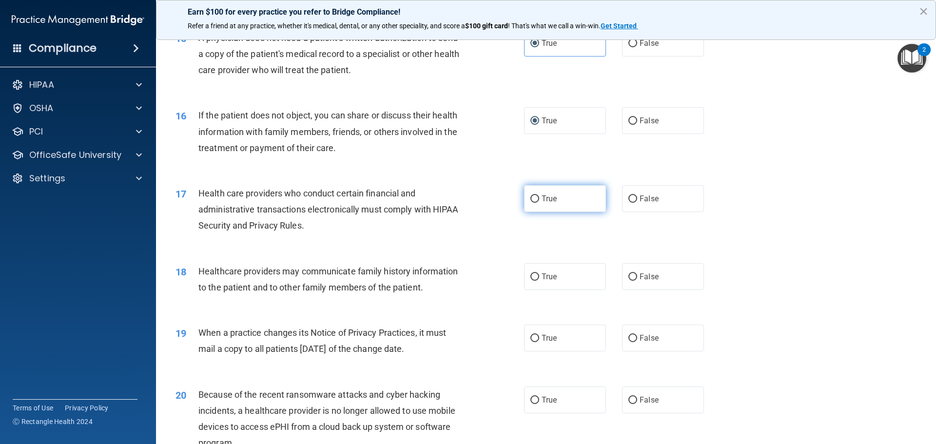
click at [534, 197] on input "True" at bounding box center [534, 198] width 9 height 7
radio input "true"
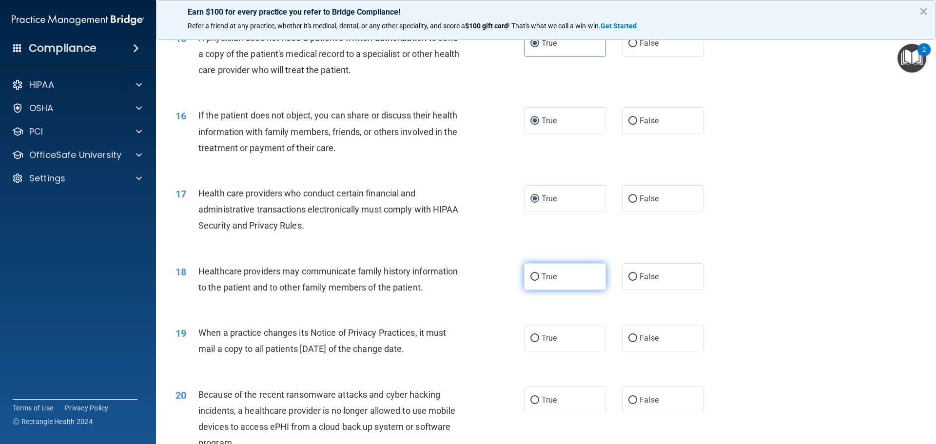
click at [557, 278] on label "True" at bounding box center [565, 276] width 82 height 27
click at [539, 278] on input "True" at bounding box center [534, 276] width 9 height 7
radio input "true"
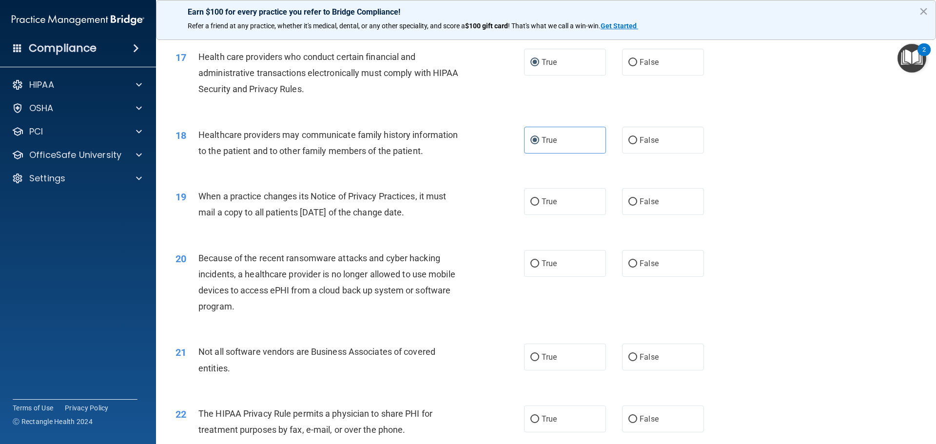
scroll to position [1218, 0]
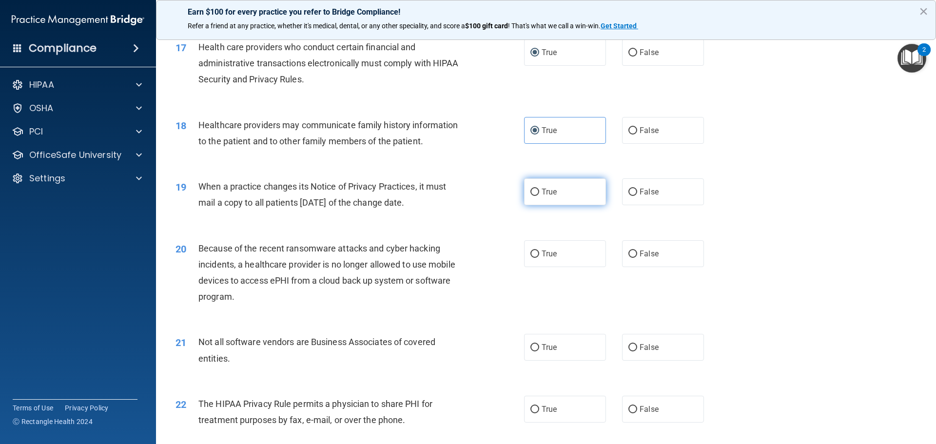
click at [539, 202] on label "True" at bounding box center [565, 191] width 82 height 27
click at [539, 196] on input "True" at bounding box center [534, 192] width 9 height 7
radio input "true"
click at [662, 194] on label "False" at bounding box center [663, 191] width 82 height 27
click at [637, 194] on input "False" at bounding box center [632, 192] width 9 height 7
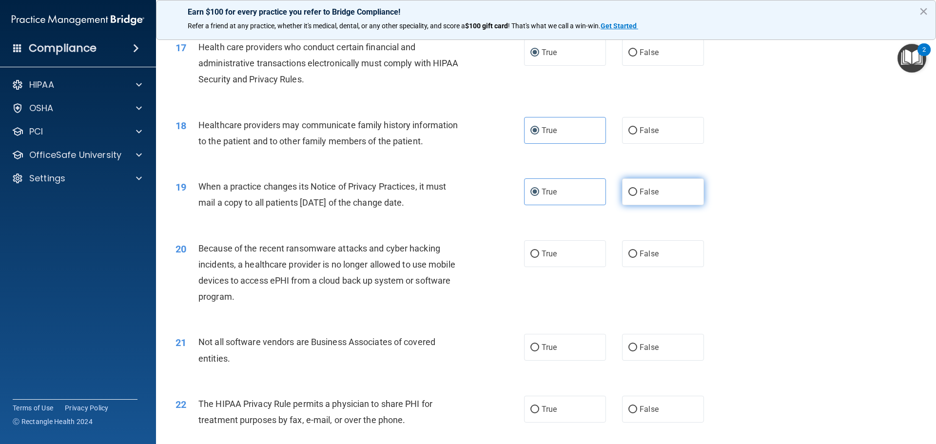
radio input "true"
radio input "false"
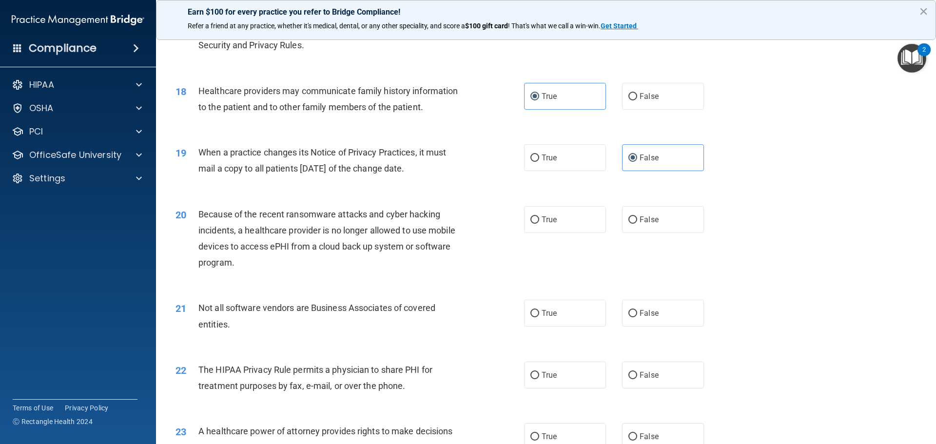
scroll to position [1316, 0]
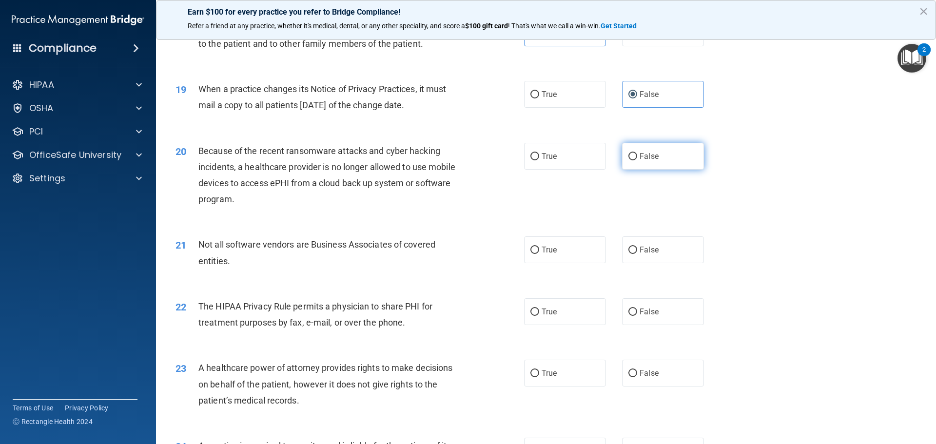
click at [649, 160] on span "False" at bounding box center [648, 156] width 19 height 9
click at [637, 160] on input "False" at bounding box center [632, 156] width 9 height 7
radio input "true"
click at [536, 258] on label "True" at bounding box center [565, 249] width 82 height 27
click at [536, 254] on input "True" at bounding box center [534, 250] width 9 height 7
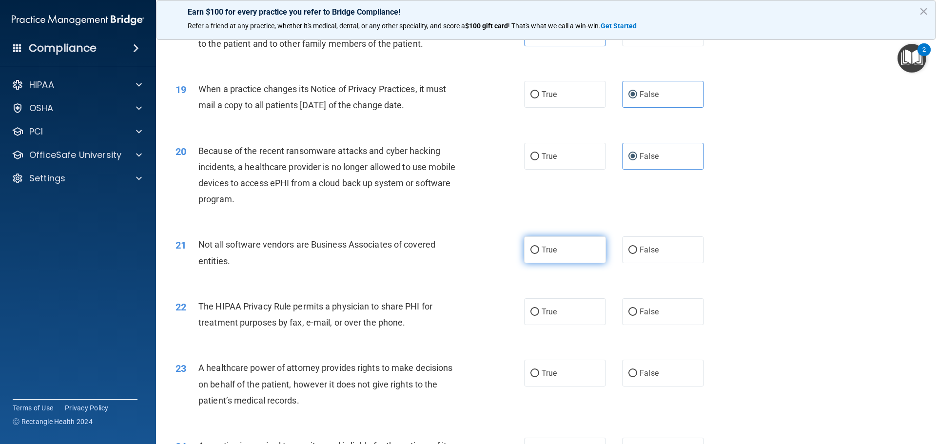
radio input "true"
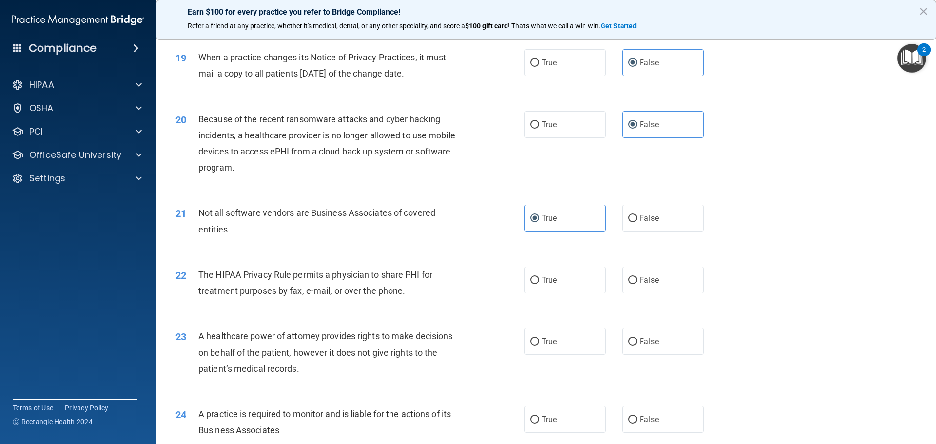
scroll to position [1365, 0]
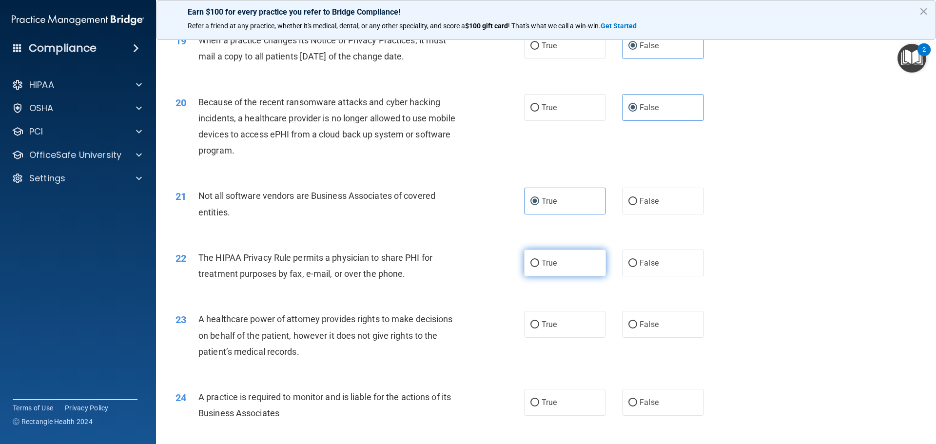
click at [567, 269] on label "True" at bounding box center [565, 263] width 82 height 27
click at [539, 267] on input "True" at bounding box center [534, 263] width 9 height 7
radio input "true"
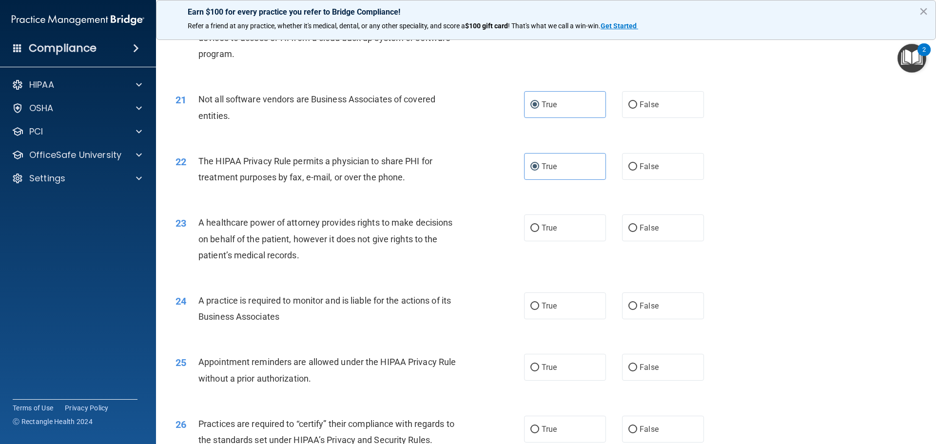
scroll to position [1462, 0]
click at [627, 221] on label "False" at bounding box center [663, 226] width 82 height 27
click at [628, 224] on input "False" at bounding box center [632, 227] width 9 height 7
radio input "true"
click at [631, 296] on label "False" at bounding box center [663, 304] width 82 height 27
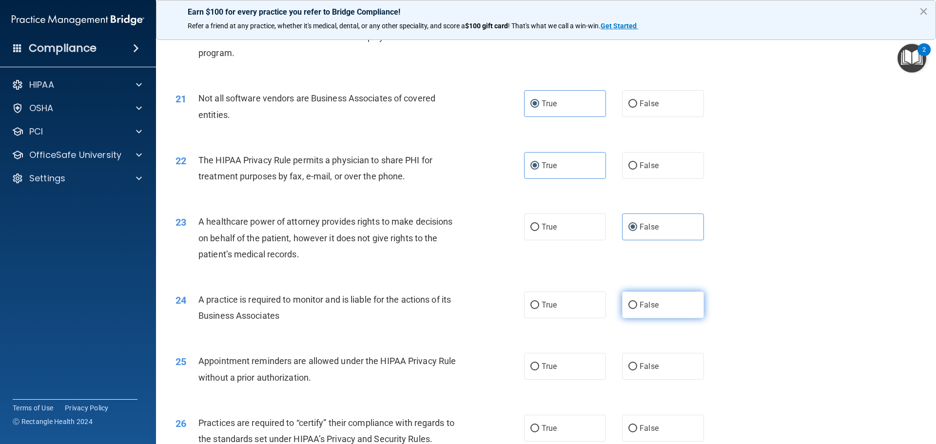
click at [631, 302] on input "False" at bounding box center [632, 305] width 9 height 7
radio input "true"
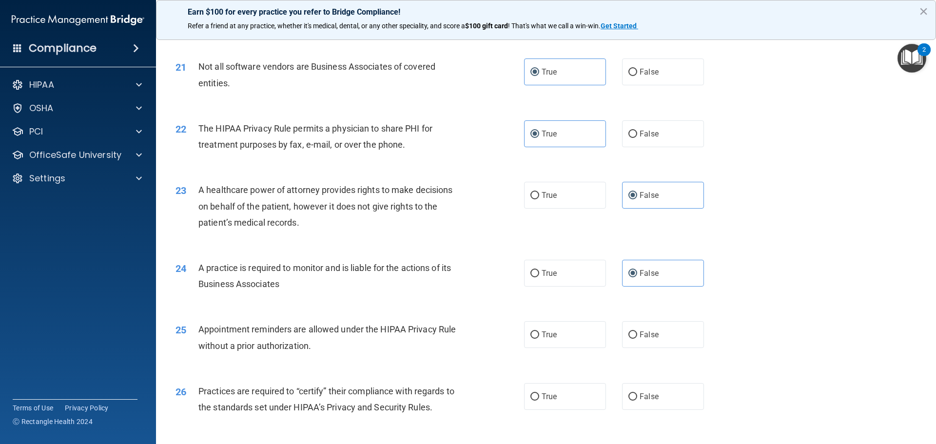
scroll to position [1511, 0]
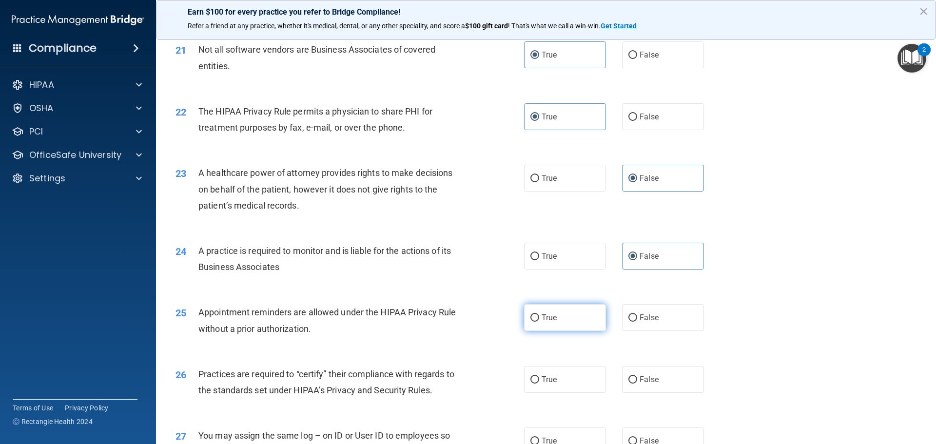
click at [552, 309] on label "True" at bounding box center [565, 317] width 82 height 27
click at [539, 314] on input "True" at bounding box center [534, 317] width 9 height 7
radio input "true"
click at [655, 373] on label "False" at bounding box center [663, 379] width 82 height 27
click at [637, 376] on input "False" at bounding box center [632, 379] width 9 height 7
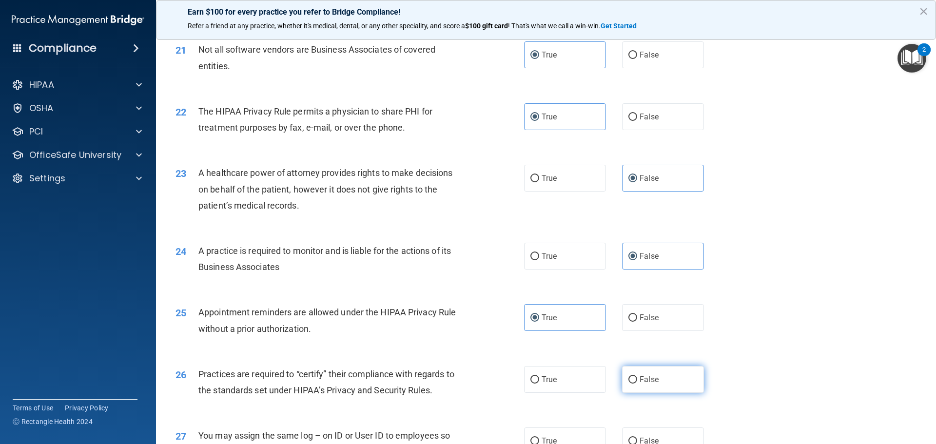
radio input "true"
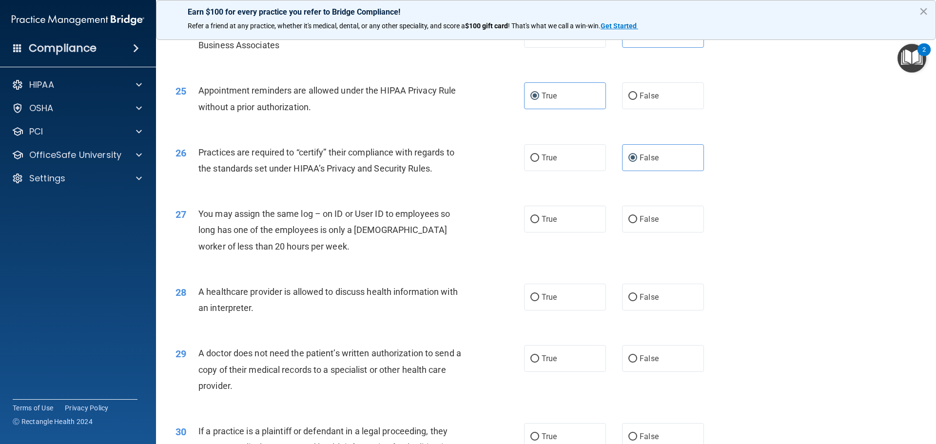
scroll to position [1754, 0]
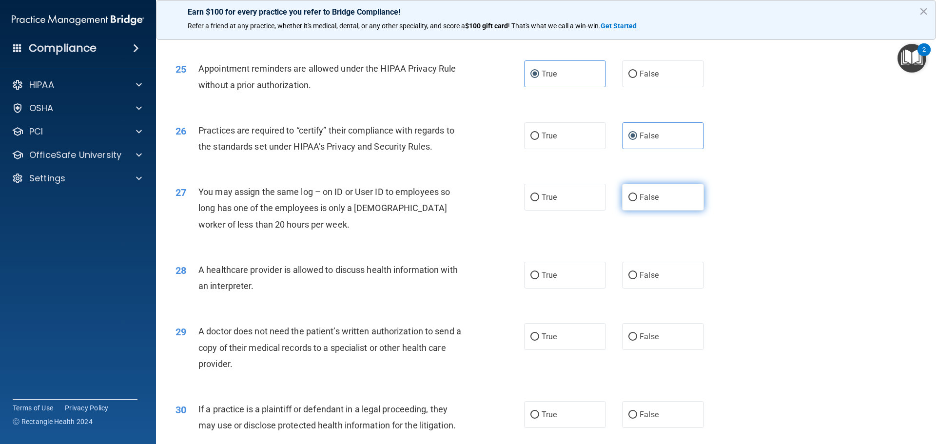
click at [628, 196] on input "False" at bounding box center [632, 197] width 9 height 7
radio input "true"
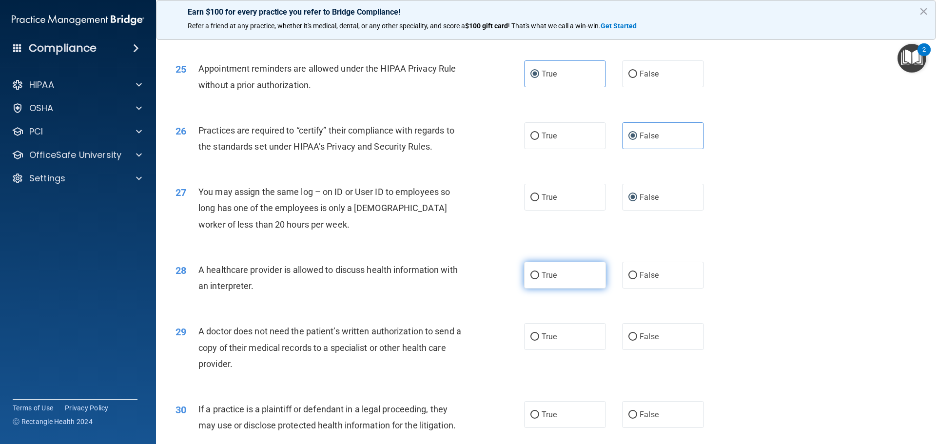
click at [553, 273] on span "True" at bounding box center [548, 274] width 15 height 9
click at [539, 273] on input "True" at bounding box center [534, 275] width 9 height 7
radio input "true"
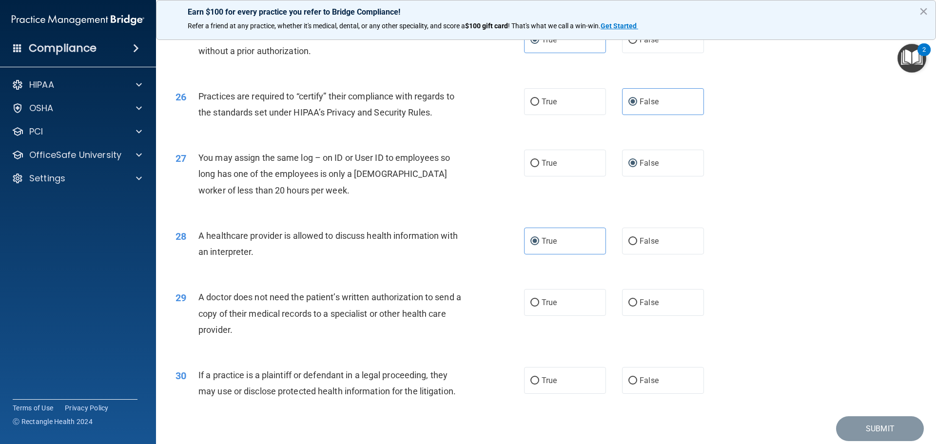
scroll to position [1825, 0]
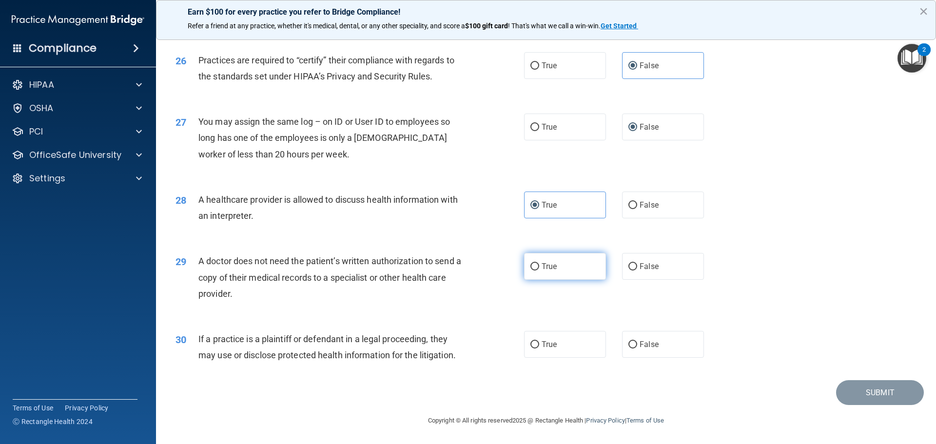
click at [558, 266] on label "True" at bounding box center [565, 266] width 82 height 27
click at [539, 266] on input "True" at bounding box center [534, 266] width 9 height 7
radio input "true"
click at [558, 335] on label "True" at bounding box center [565, 344] width 82 height 27
click at [539, 341] on input "True" at bounding box center [534, 344] width 9 height 7
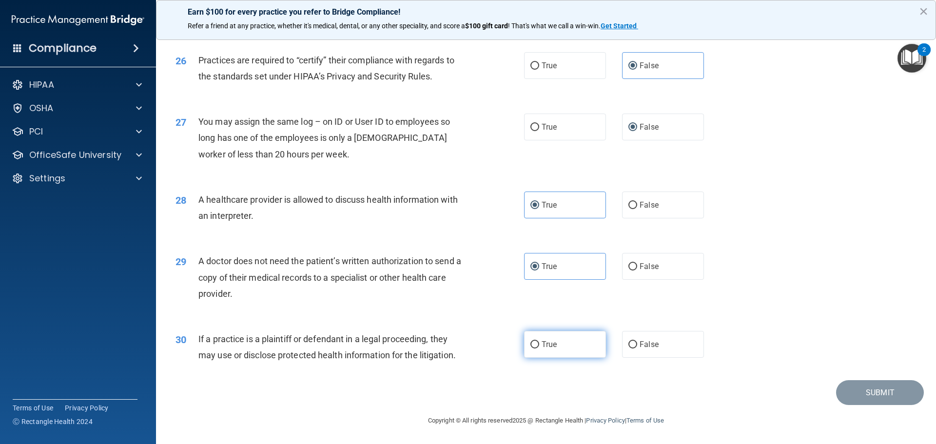
radio input "true"
click at [841, 390] on button "Submit" at bounding box center [880, 392] width 88 height 25
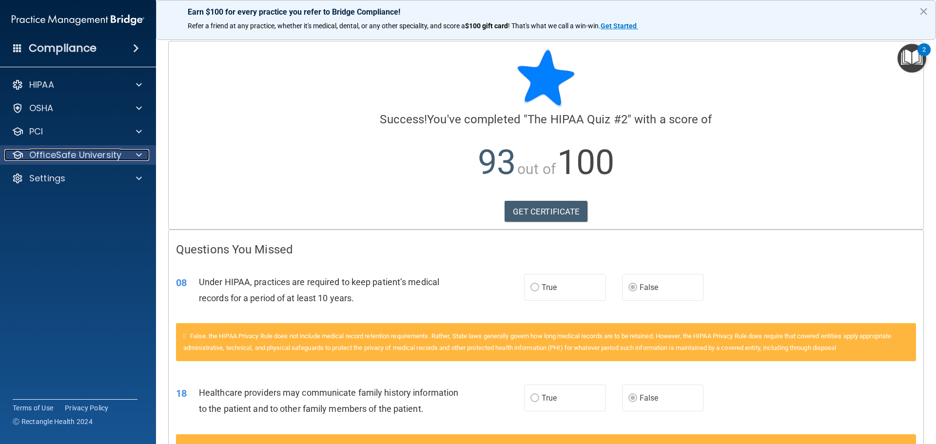
click at [140, 155] on span at bounding box center [139, 155] width 6 height 12
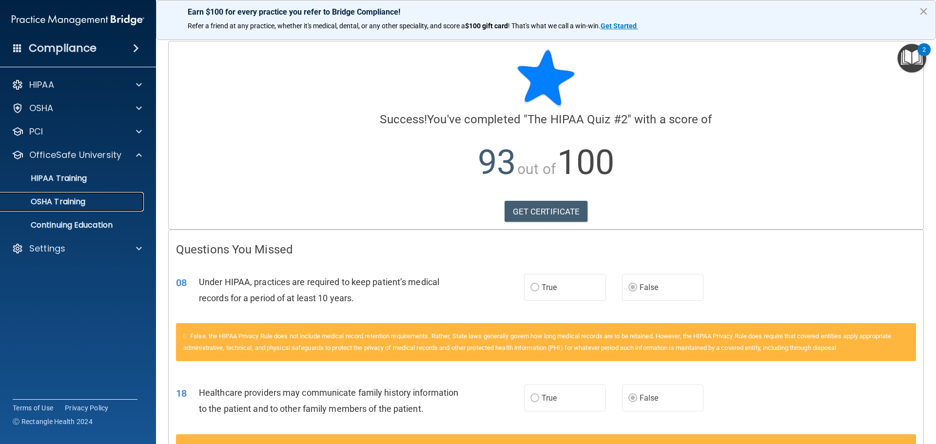
click at [102, 200] on div "OSHA Training" at bounding box center [72, 202] width 133 height 10
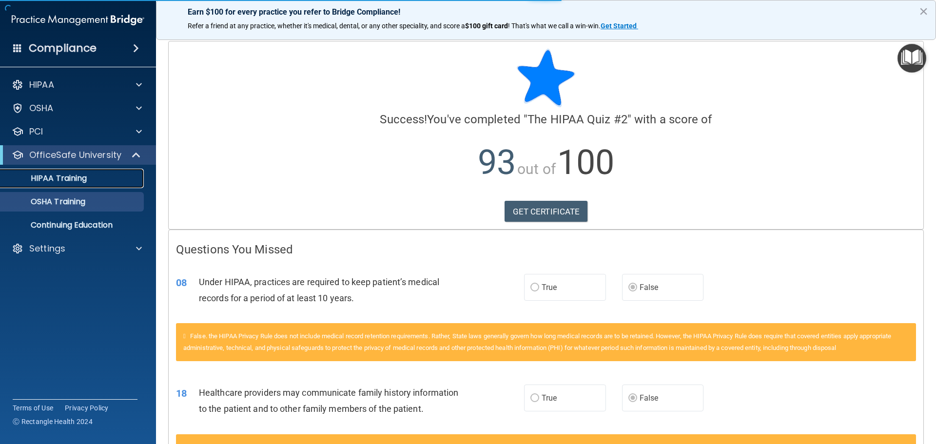
click at [98, 181] on div "HIPAA Training" at bounding box center [72, 178] width 133 height 10
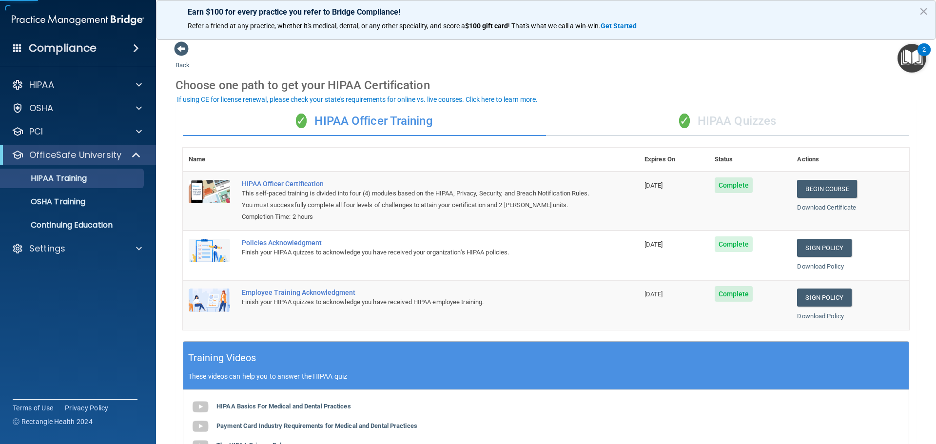
click at [677, 113] on div "✓ HIPAA Quizzes" at bounding box center [727, 121] width 363 height 29
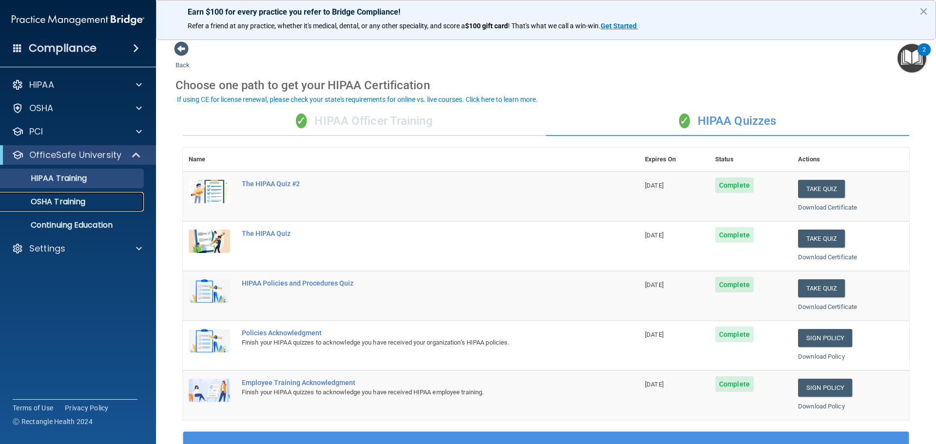
click at [98, 203] on div "OSHA Training" at bounding box center [72, 202] width 133 height 10
